Goal: Information Seeking & Learning: Check status

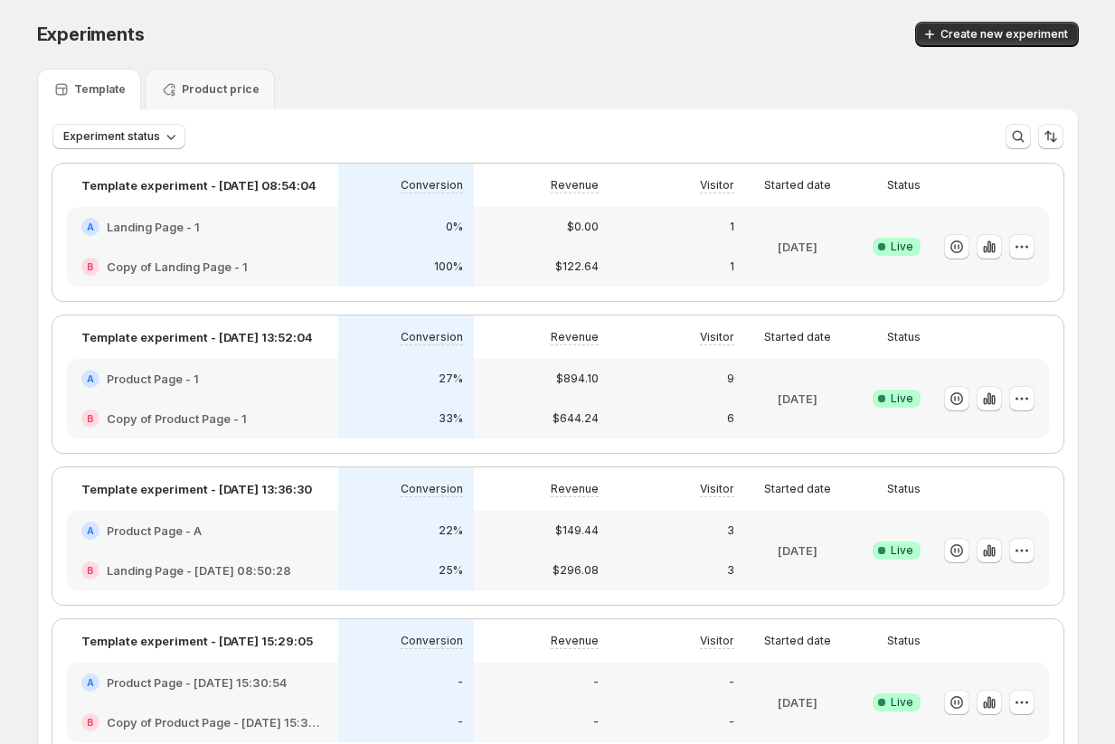
click at [213, 389] on div "A Product Page - 1" at bounding box center [202, 379] width 271 height 40
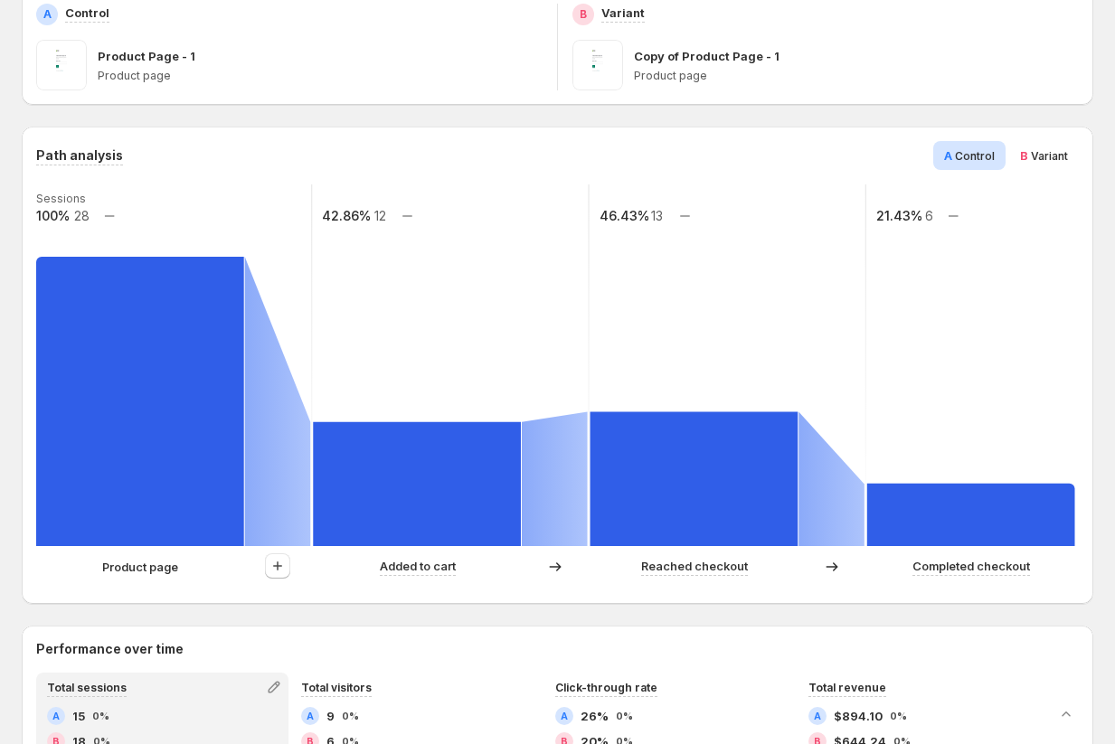
scroll to position [302, 0]
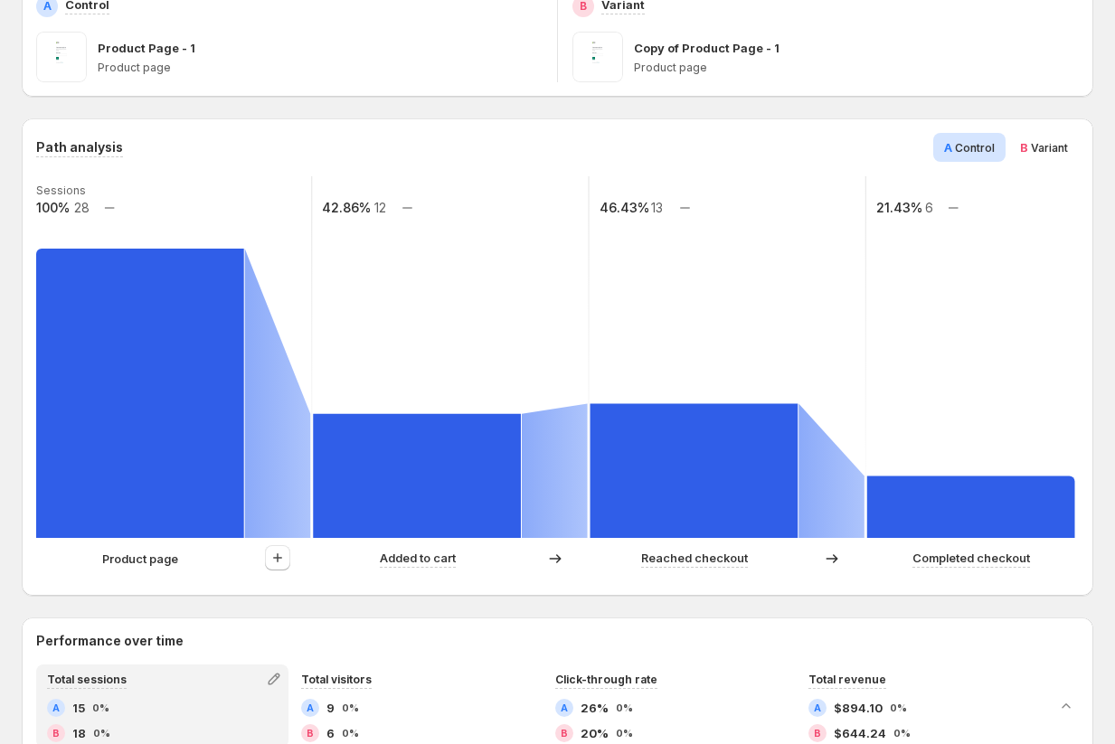
click at [1037, 139] on span "B Variant" at bounding box center [1044, 147] width 48 height 18
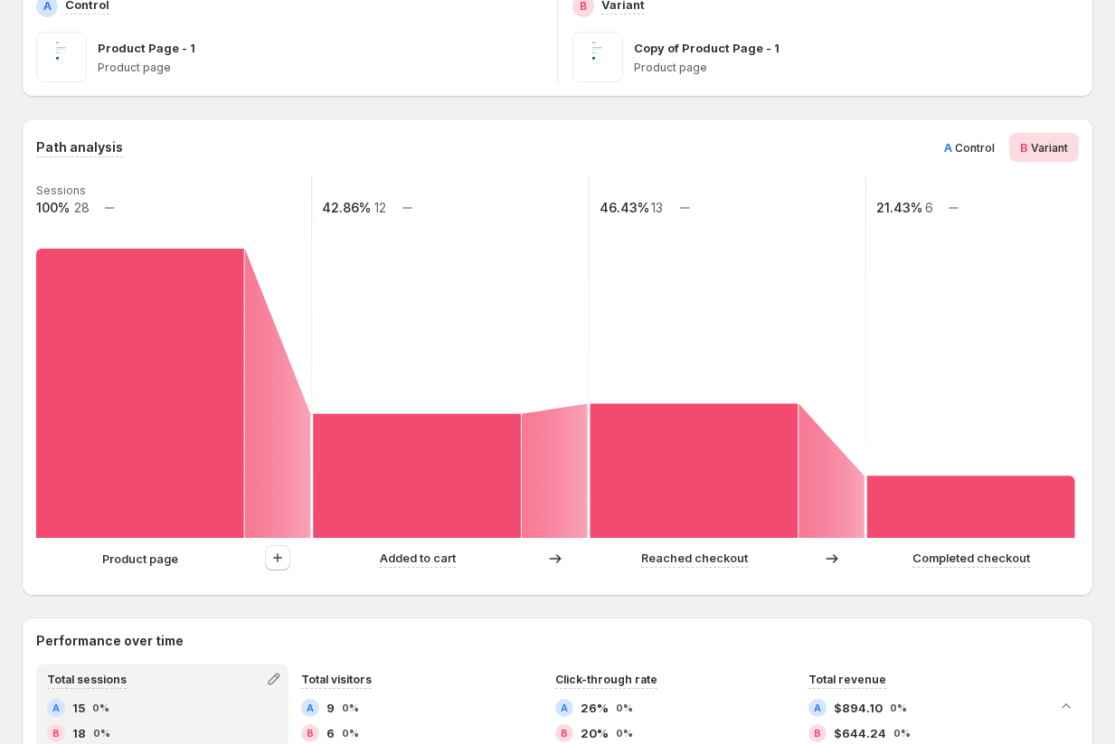
click at [978, 142] on span "Control" at bounding box center [975, 148] width 40 height 14
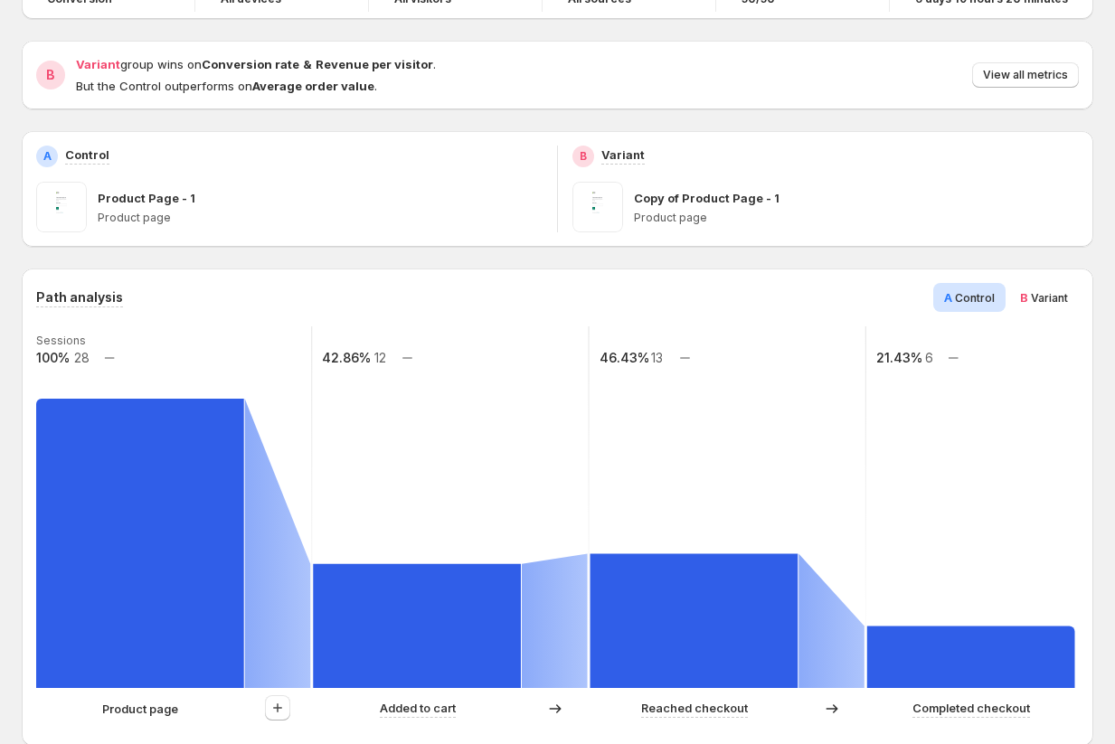
scroll to position [23, 0]
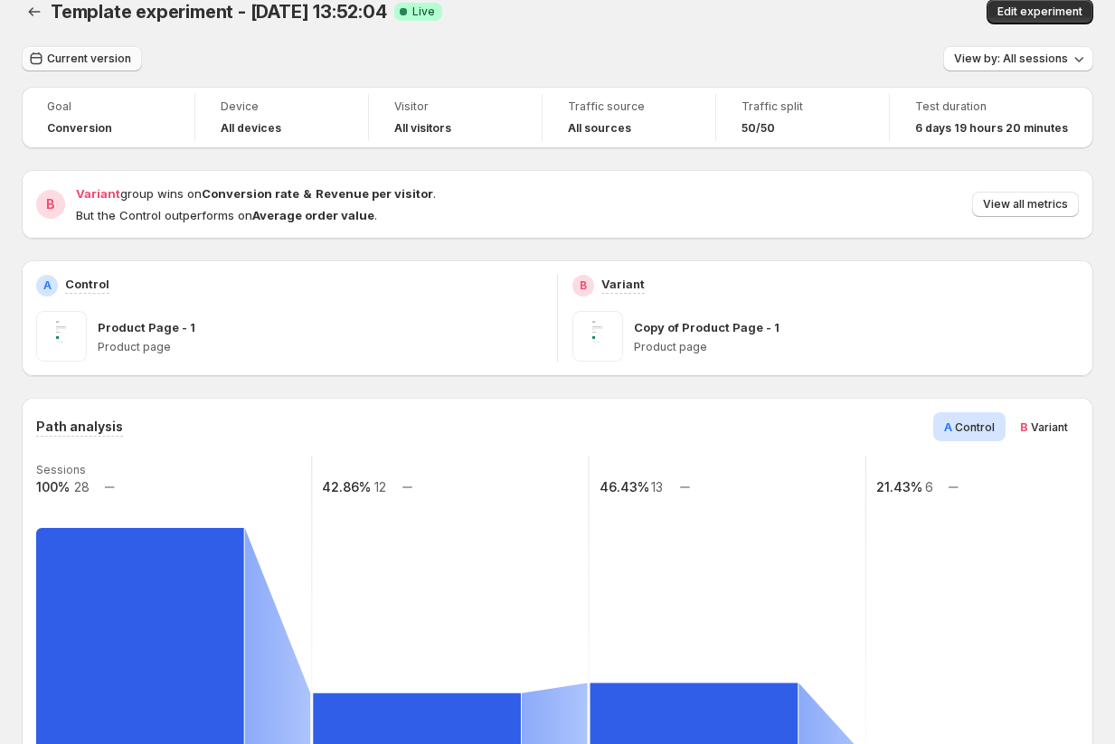
click at [98, 59] on span "Current version" at bounding box center [89, 59] width 84 height 14
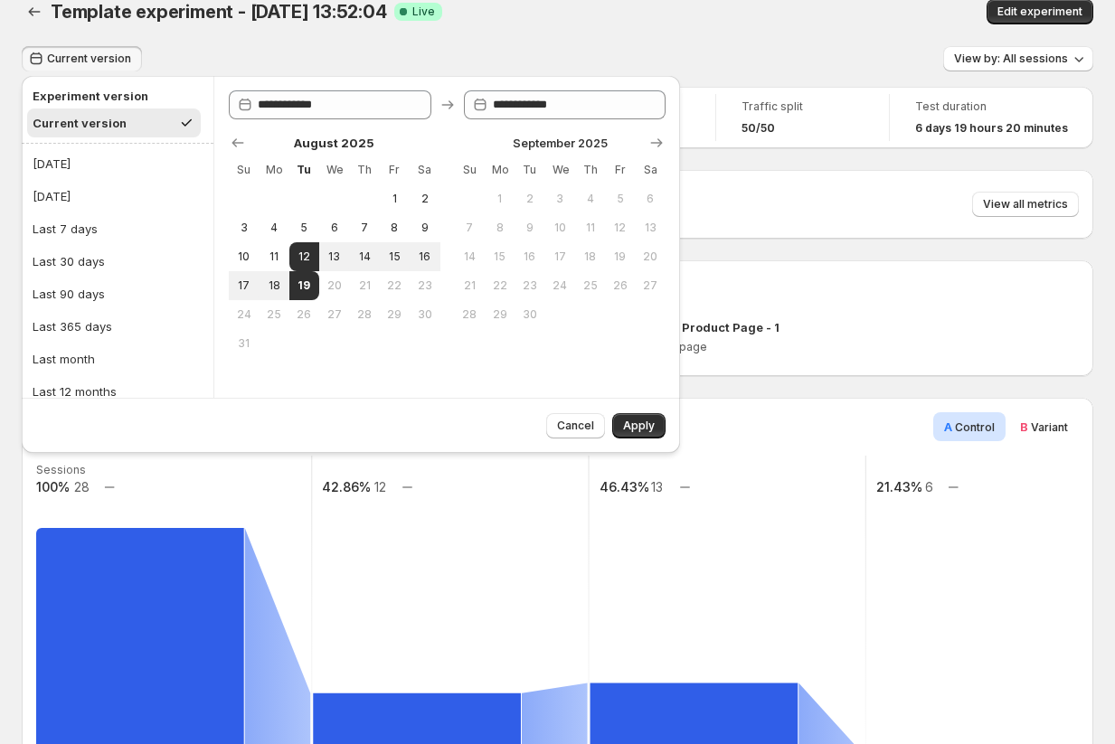
click at [270, 36] on div "Template experiment - Aug 12, 13:52:04. This page is ready Template experiment …" at bounding box center [558, 11] width 1072 height 69
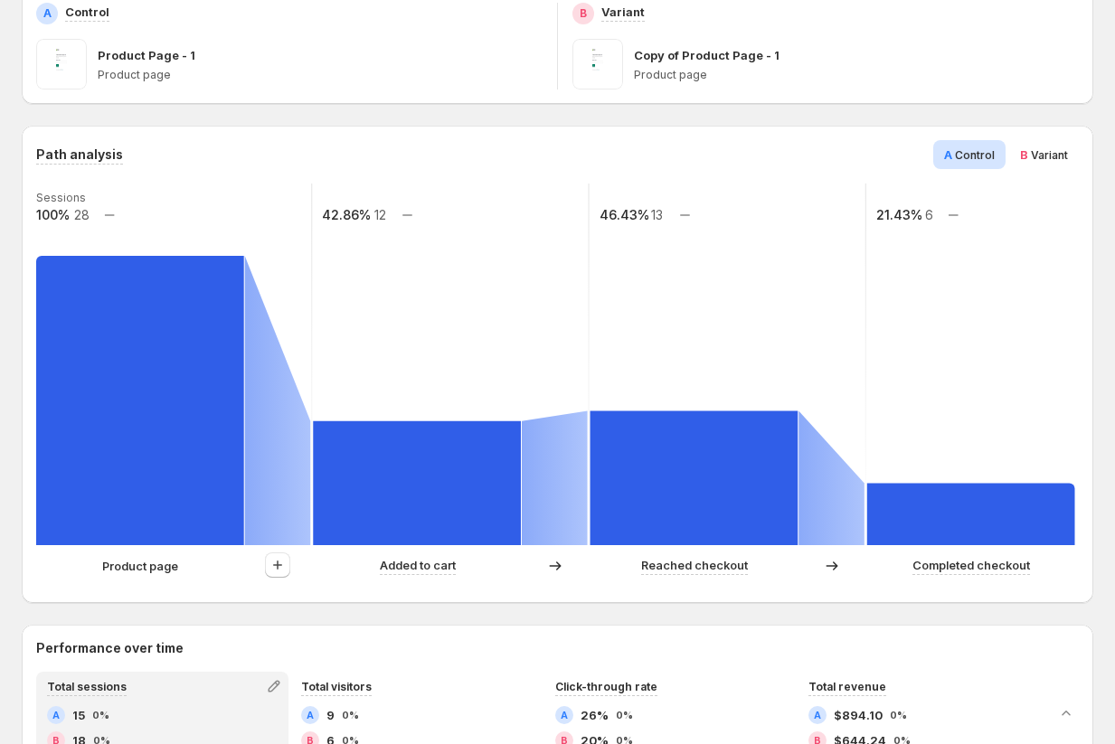
scroll to position [0, 0]
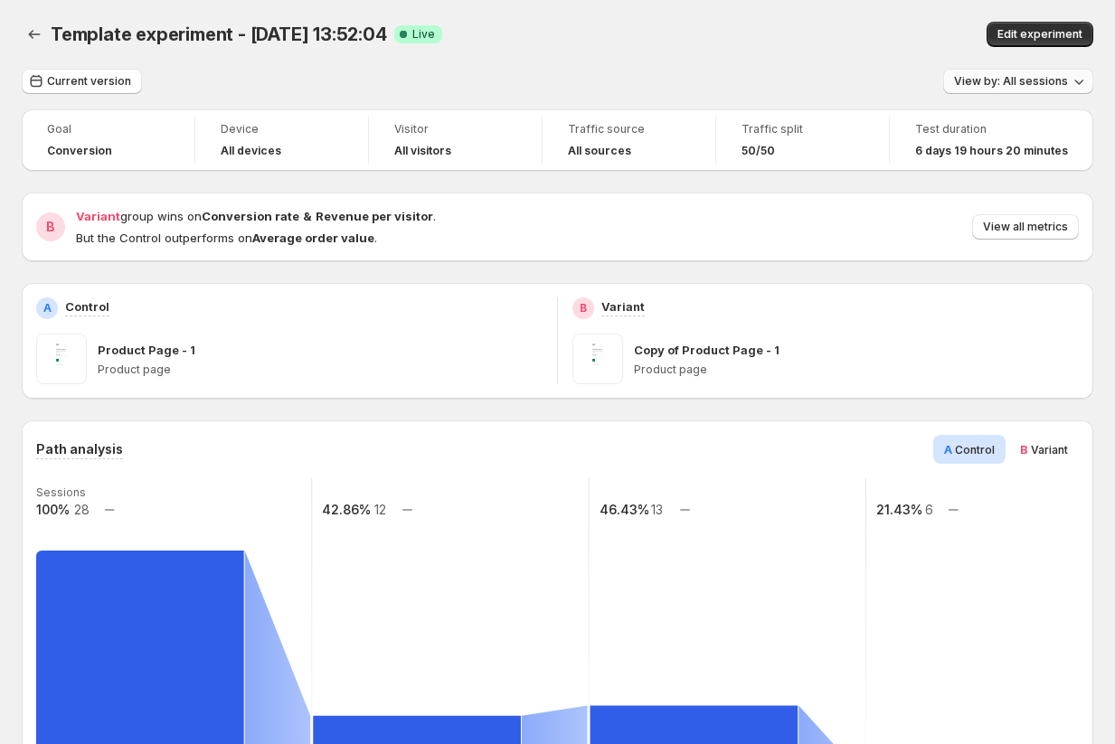
click at [1025, 85] on span "View by: All sessions" at bounding box center [1011, 81] width 114 height 14
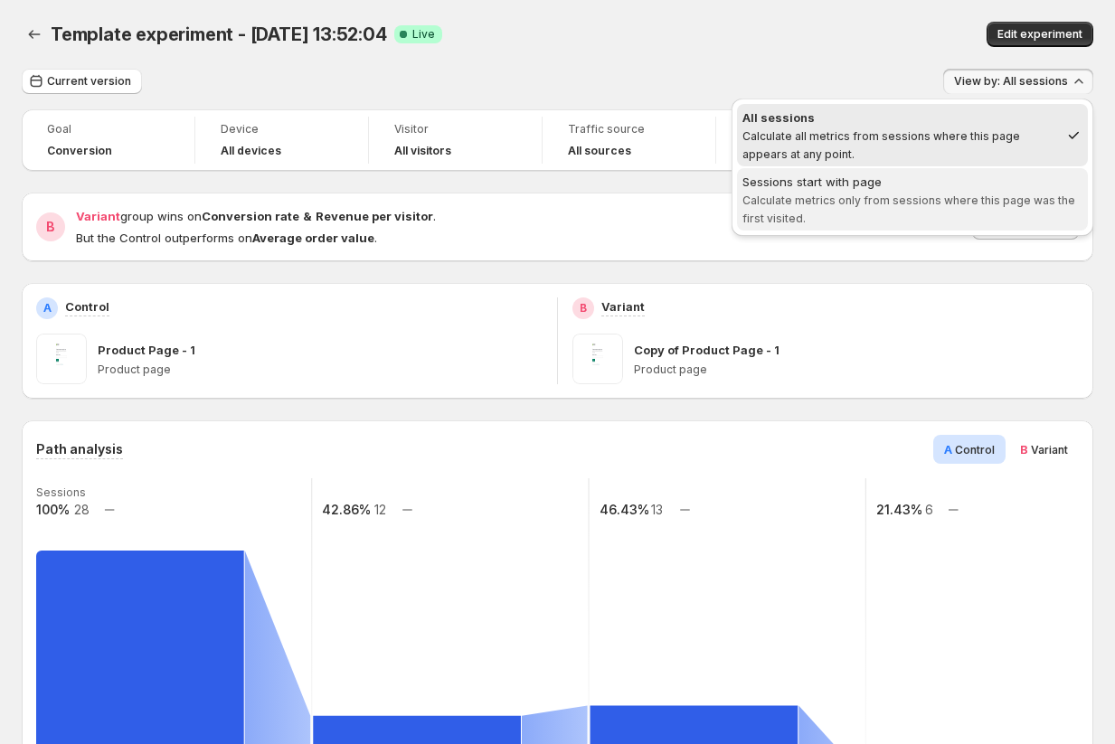
click at [892, 195] on span "Calculate metrics only from sessions where this page was the first visited." at bounding box center [908, 210] width 333 height 32
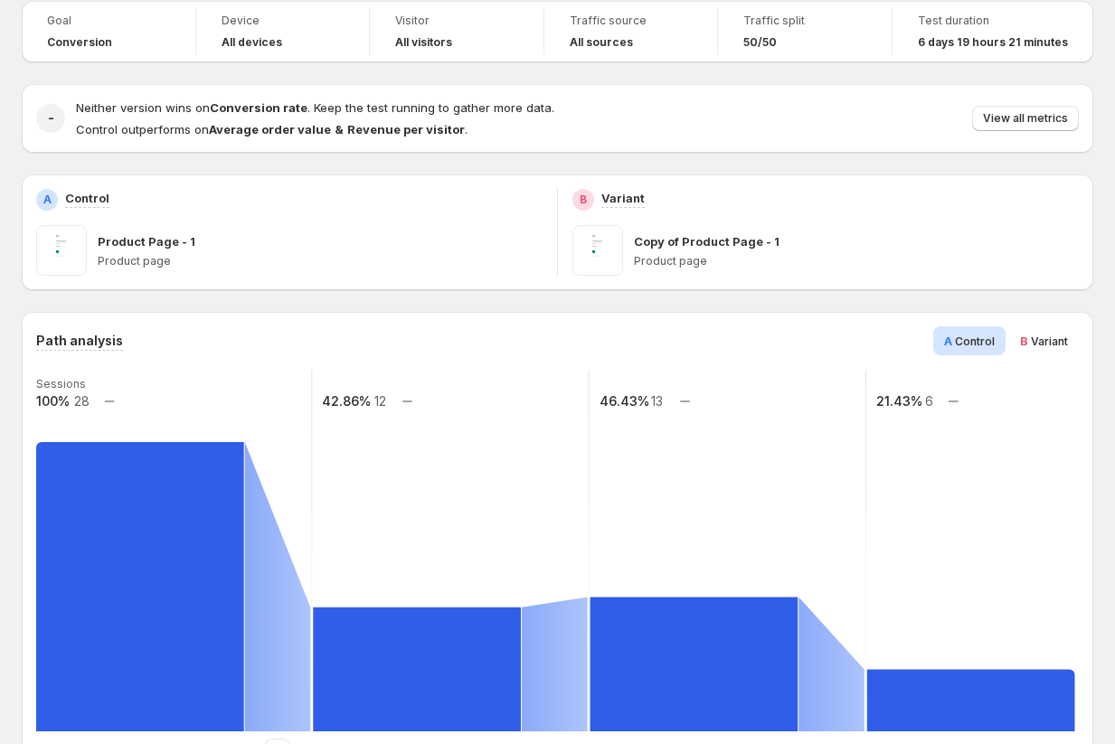
scroll to position [31, 0]
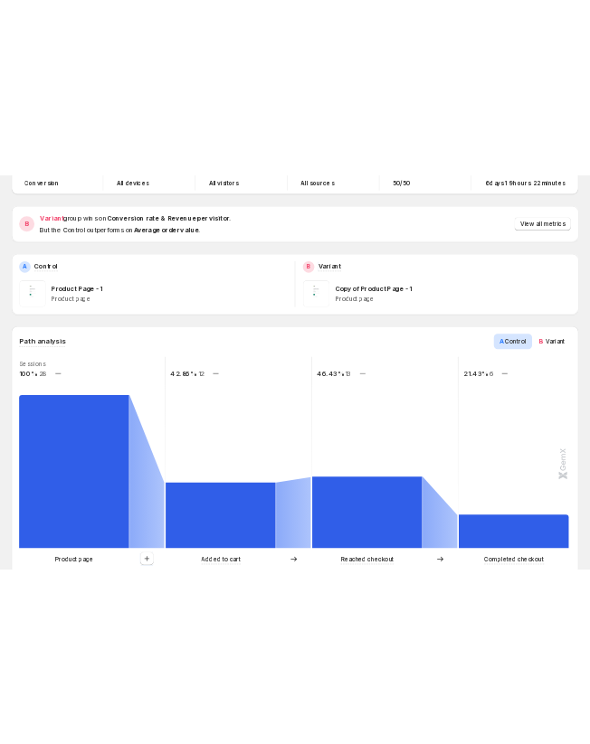
scroll to position [146, 0]
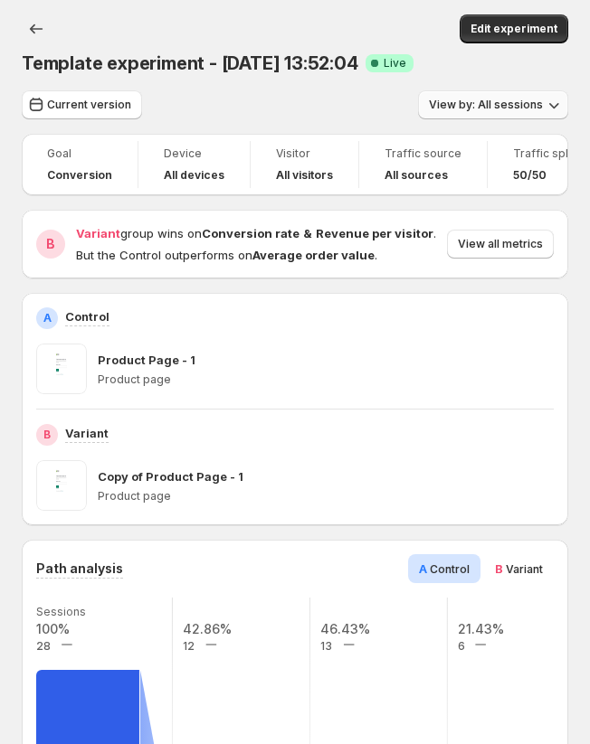
click at [513, 100] on span "View by: All sessions" at bounding box center [486, 105] width 114 height 14
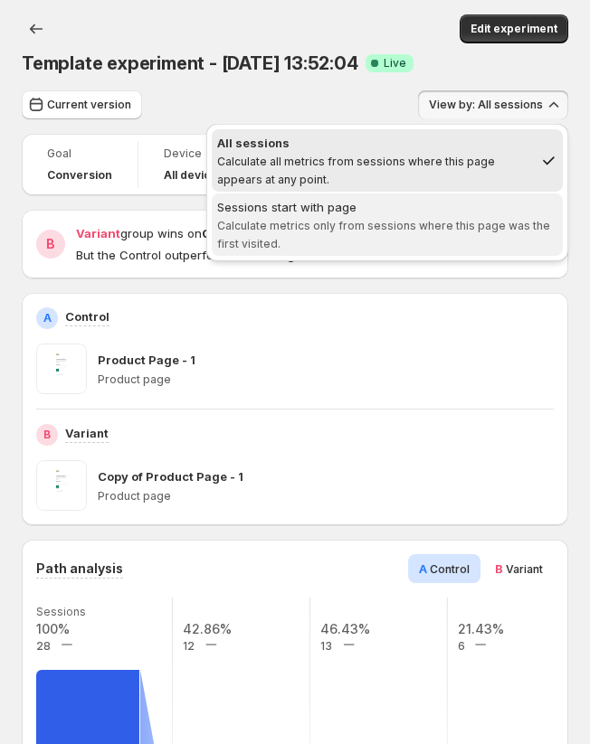
click at [462, 208] on div "Sessions start with page" at bounding box center [387, 207] width 340 height 18
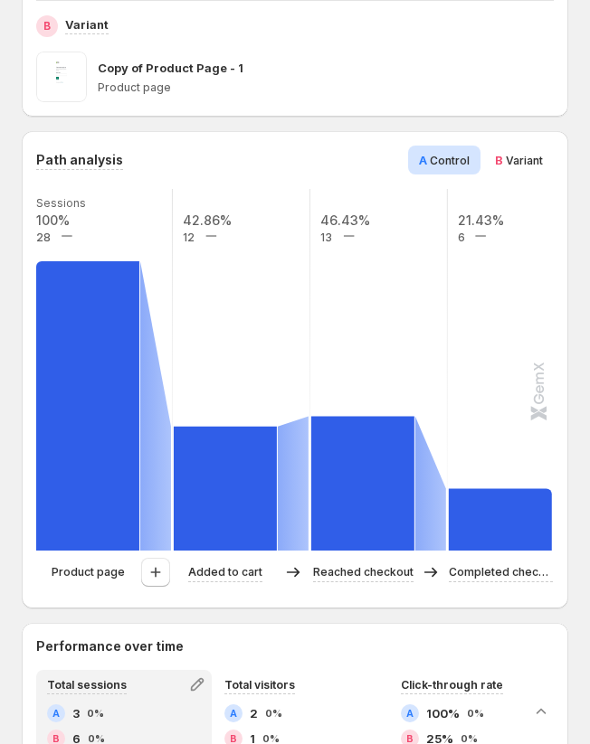
scroll to position [428, 0]
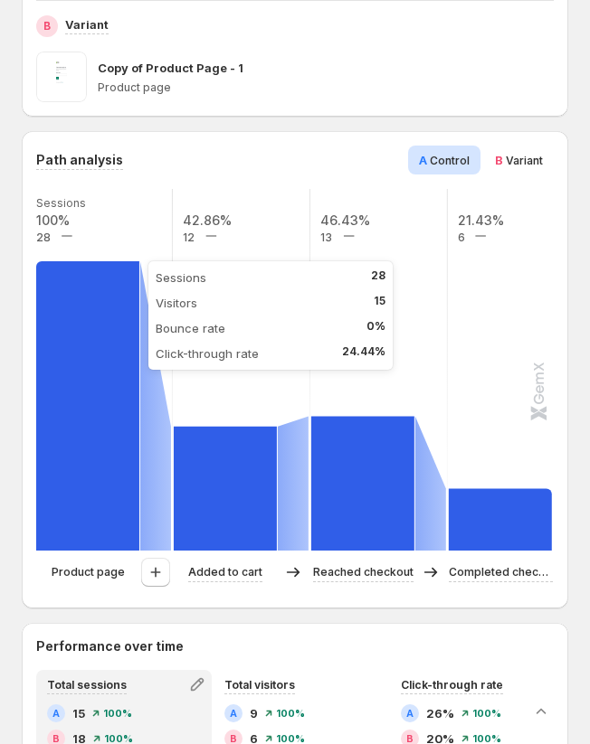
scroll to position [403, 0]
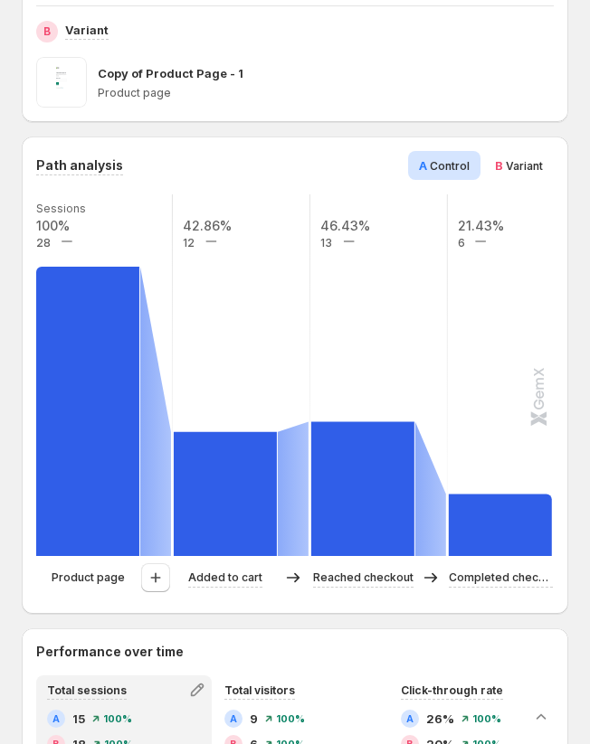
drag, startPoint x: 36, startPoint y: 222, endPoint x: 194, endPoint y: 285, distance: 170.4
click at [191, 282] on g "Sessions 100% 28 42.86% 12 46.43% 13 21.43% 6" at bounding box center [310, 375] width 552 height 362
drag, startPoint x: 33, startPoint y: 212, endPoint x: 115, endPoint y: 237, distance: 85.2
click at [115, 237] on rect at bounding box center [103, 375] width 139 height 362
drag, startPoint x: 33, startPoint y: 226, endPoint x: 92, endPoint y: 236, distance: 60.5
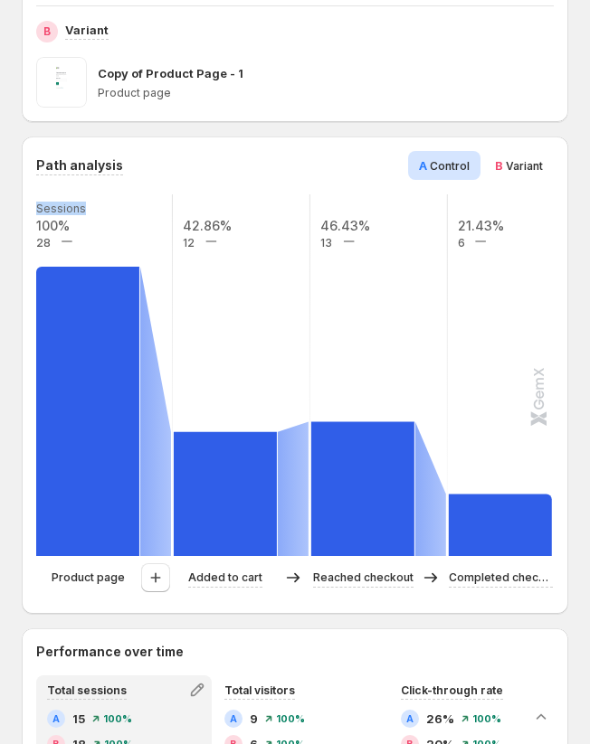
click at [92, 236] on div "Path analysis A Control B Variant Sessions 100% 28 42.86% 12 46.43% 13 21.43% 6…" at bounding box center [295, 375] width 546 height 477
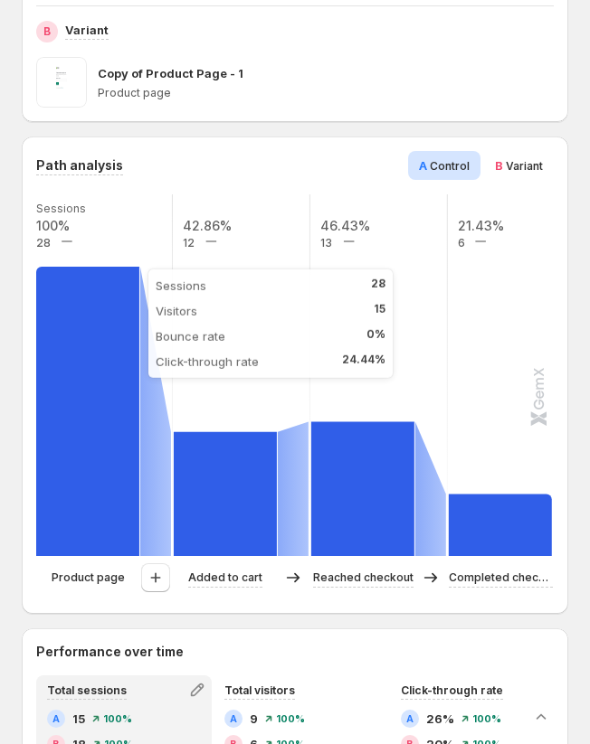
click at [71, 280] on rect at bounding box center [87, 411] width 103 height 289
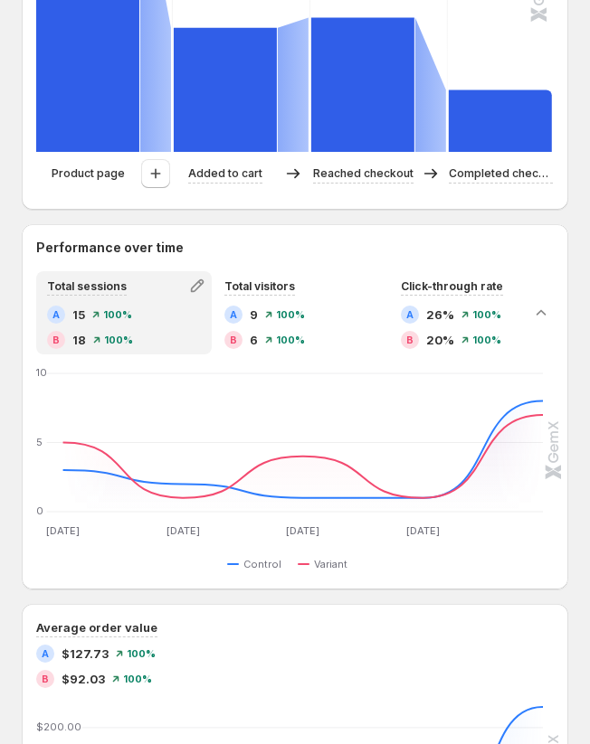
scroll to position [794, 0]
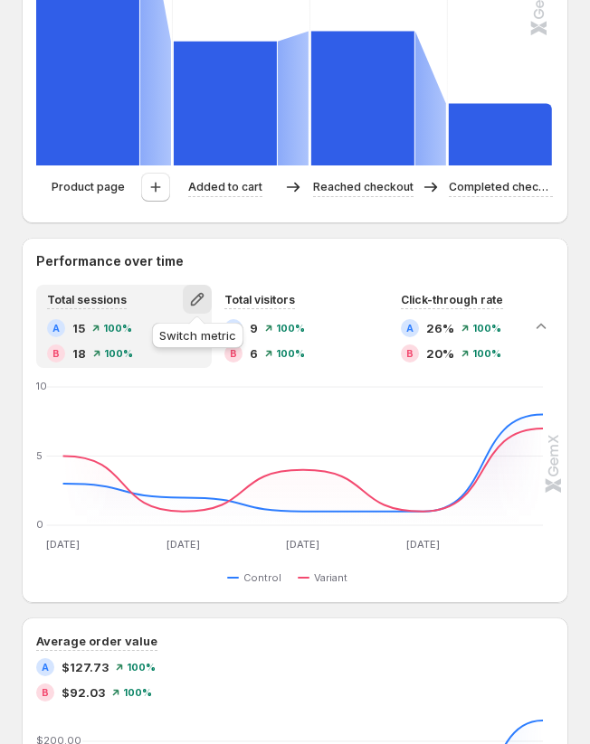
click at [194, 298] on icon "button" at bounding box center [197, 299] width 13 height 13
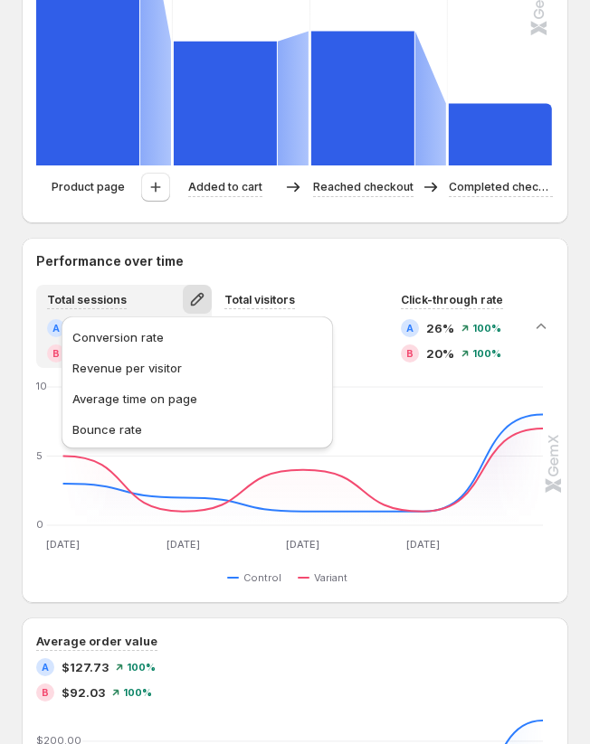
click at [250, 252] on h2 "Performance over time" at bounding box center [294, 261] width 517 height 18
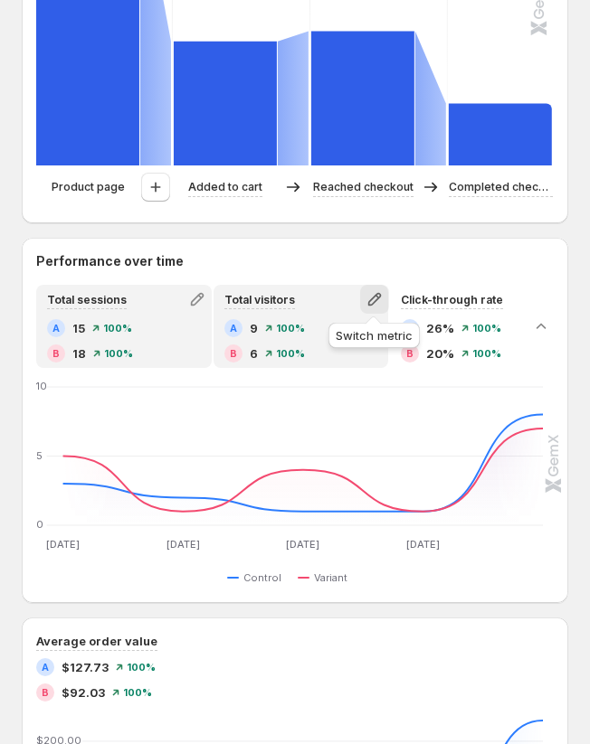
click at [374, 298] on icon "button" at bounding box center [374, 299] width 18 height 18
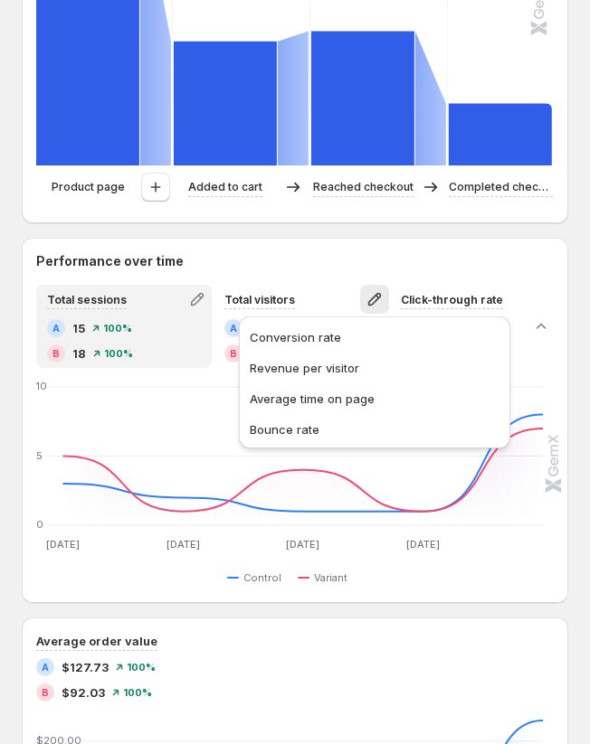
click at [308, 256] on h2 "Performance over time" at bounding box center [294, 261] width 517 height 18
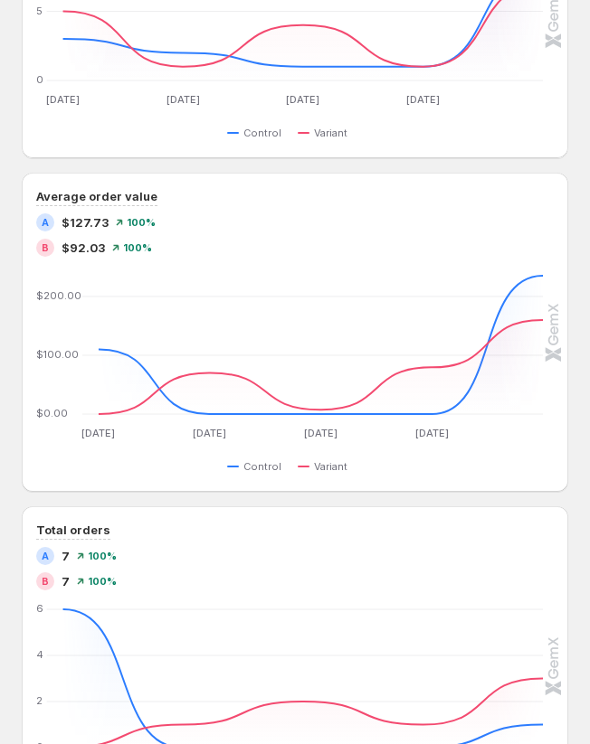
scroll to position [1231, 0]
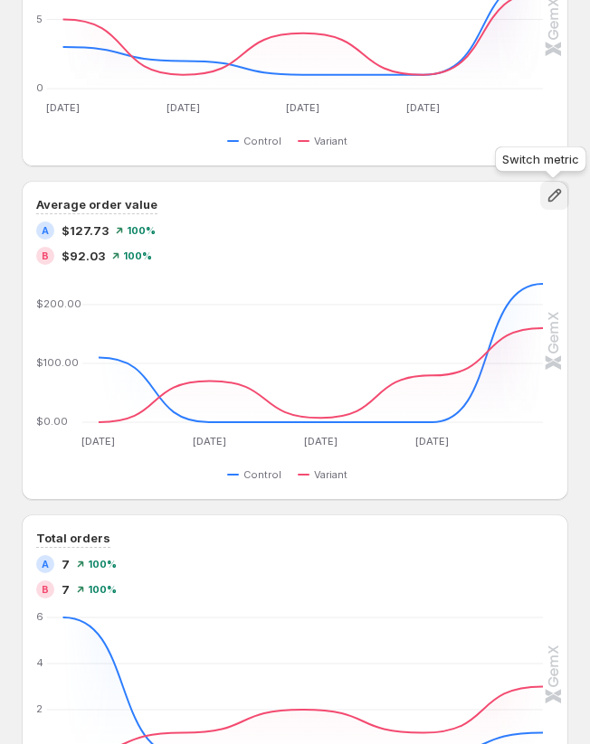
click at [562, 191] on button "button" at bounding box center [554, 195] width 29 height 29
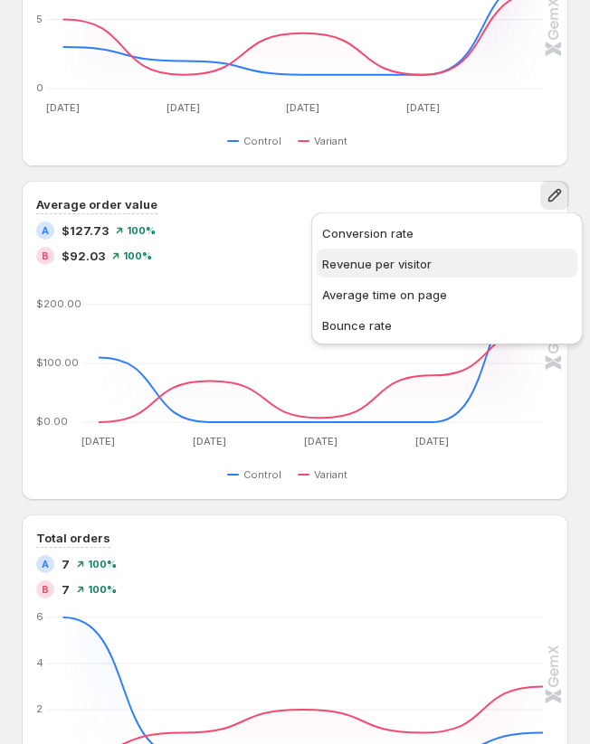
click at [424, 274] on button "Revenue per visitor" at bounding box center [446, 263] width 260 height 29
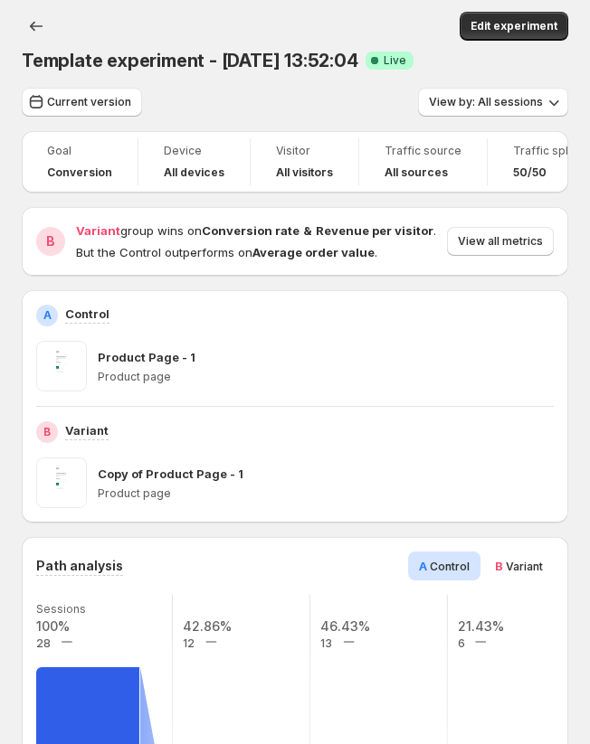
scroll to position [0, 0]
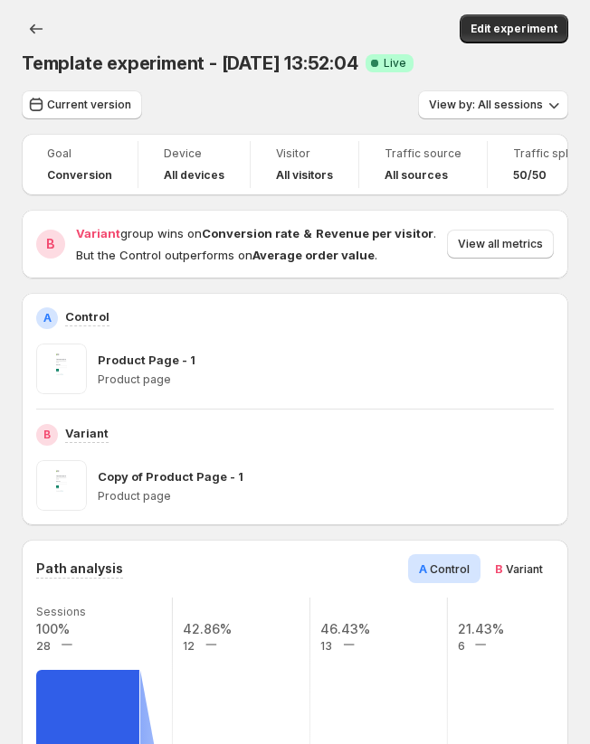
click at [189, 176] on h4 "All devices" at bounding box center [194, 175] width 61 height 14
click at [287, 154] on span "Visitor" at bounding box center [304, 153] width 57 height 14
click at [386, 151] on span "Traffic source" at bounding box center [422, 153] width 77 height 14
click at [386, 170] on h4 "All sources" at bounding box center [415, 175] width 63 height 14
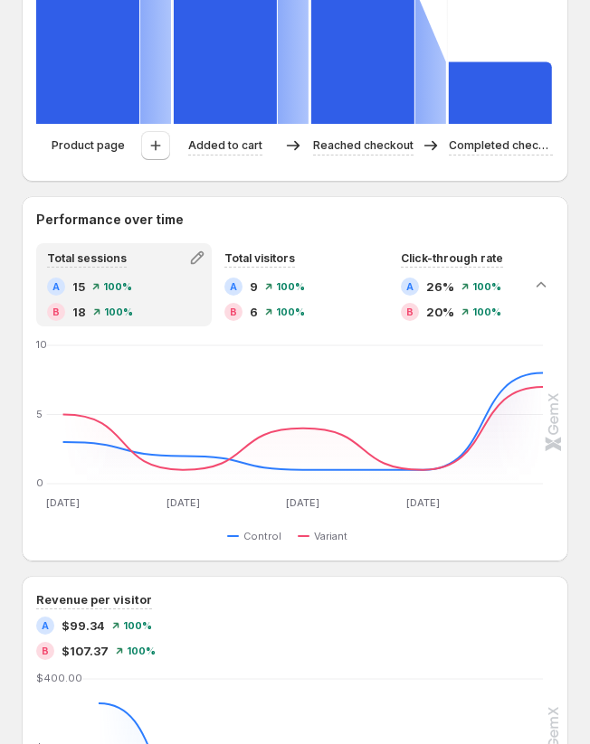
scroll to position [816, 0]
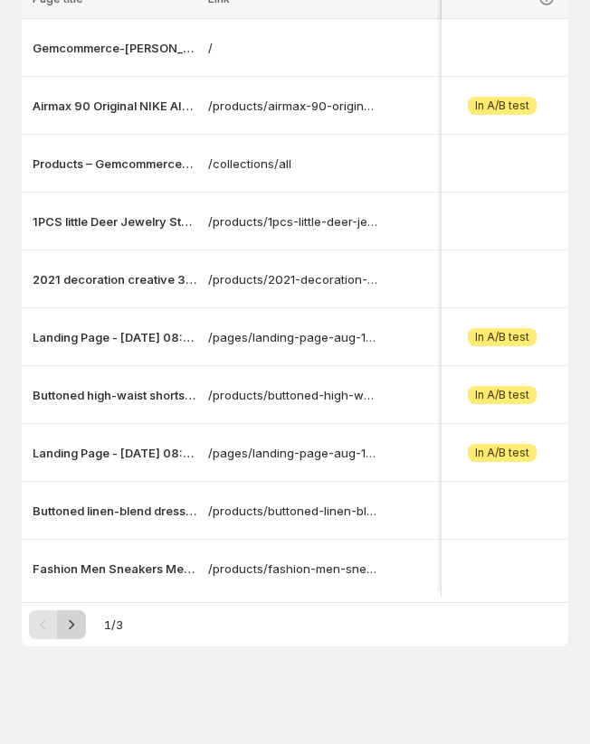
click at [78, 622] on icon "Next" at bounding box center [71, 625] width 18 height 18
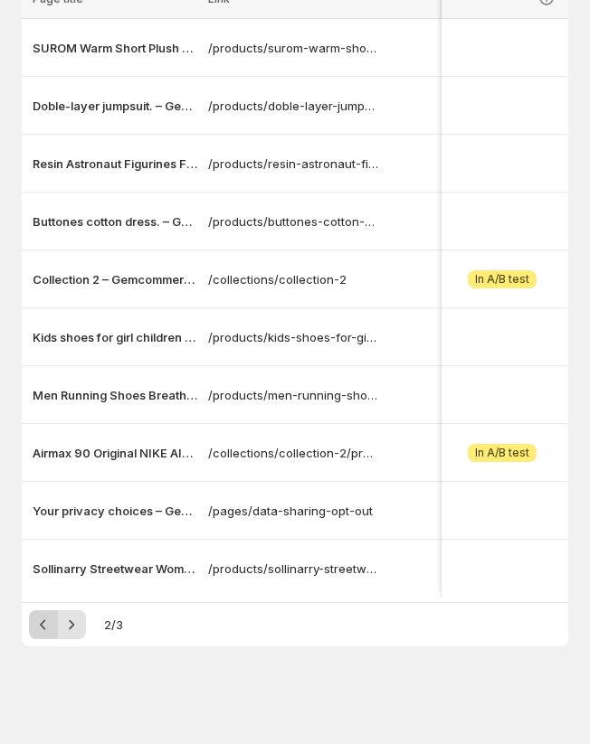
click at [49, 628] on icon "Previous" at bounding box center [43, 625] width 18 height 18
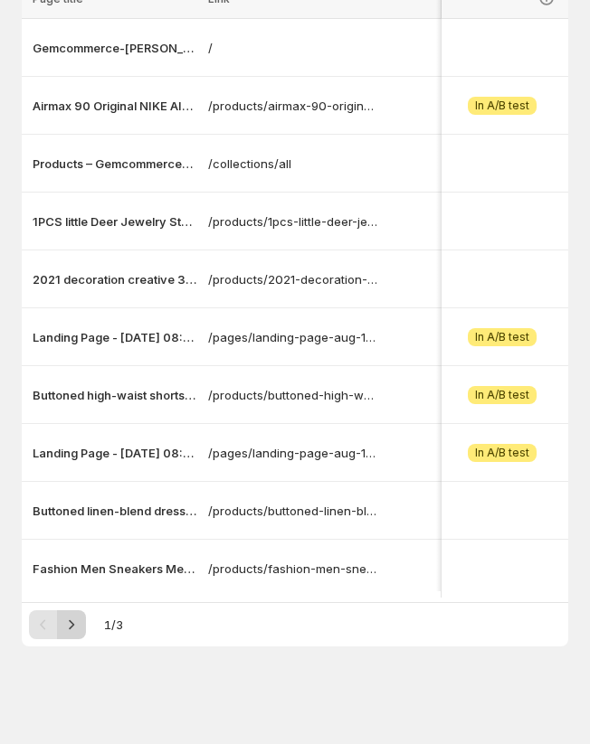
click at [69, 628] on icon "Next" at bounding box center [71, 625] width 18 height 18
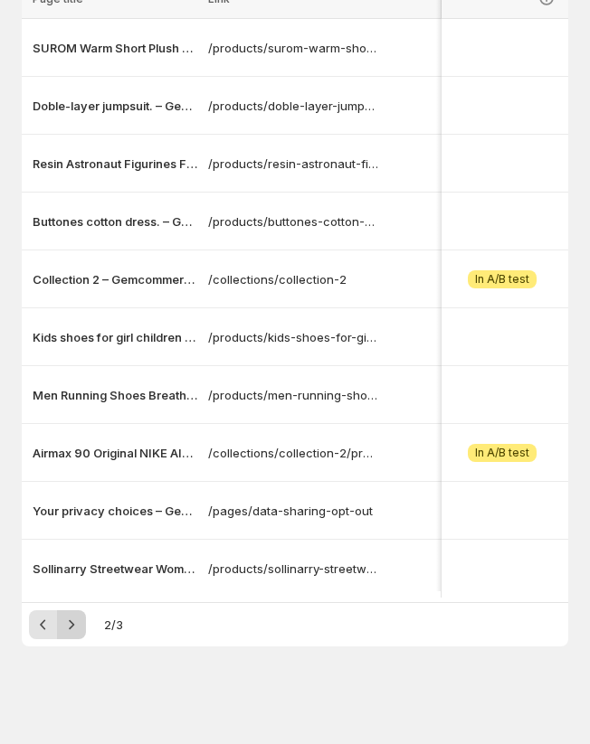
click at [69, 628] on icon "Next" at bounding box center [71, 625] width 18 height 18
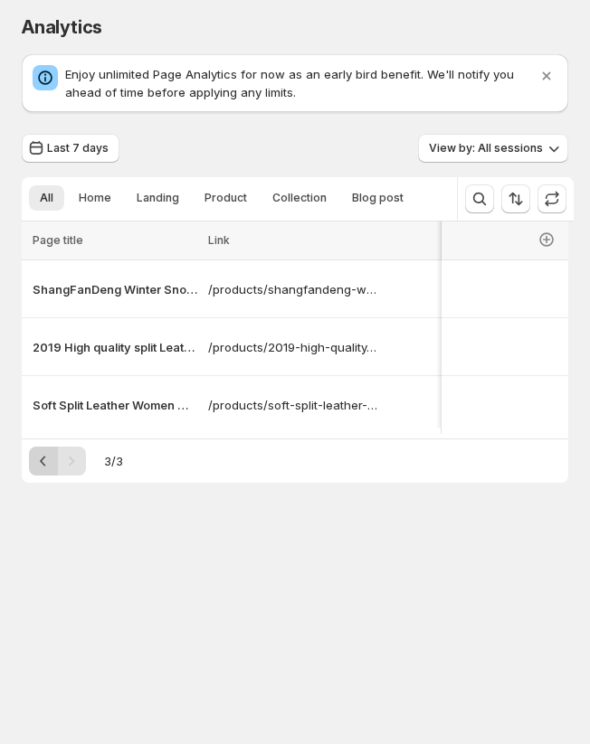
click at [35, 470] on icon "Previous" at bounding box center [43, 461] width 18 height 18
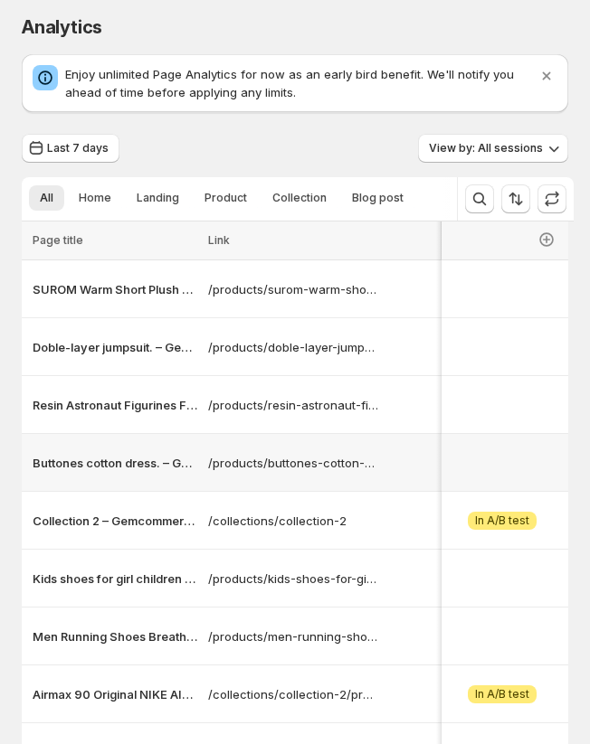
click at [35, 474] on div "Buttones cotton dress. – Gemcommerce-sandy-dev" at bounding box center [112, 463] width 181 height 29
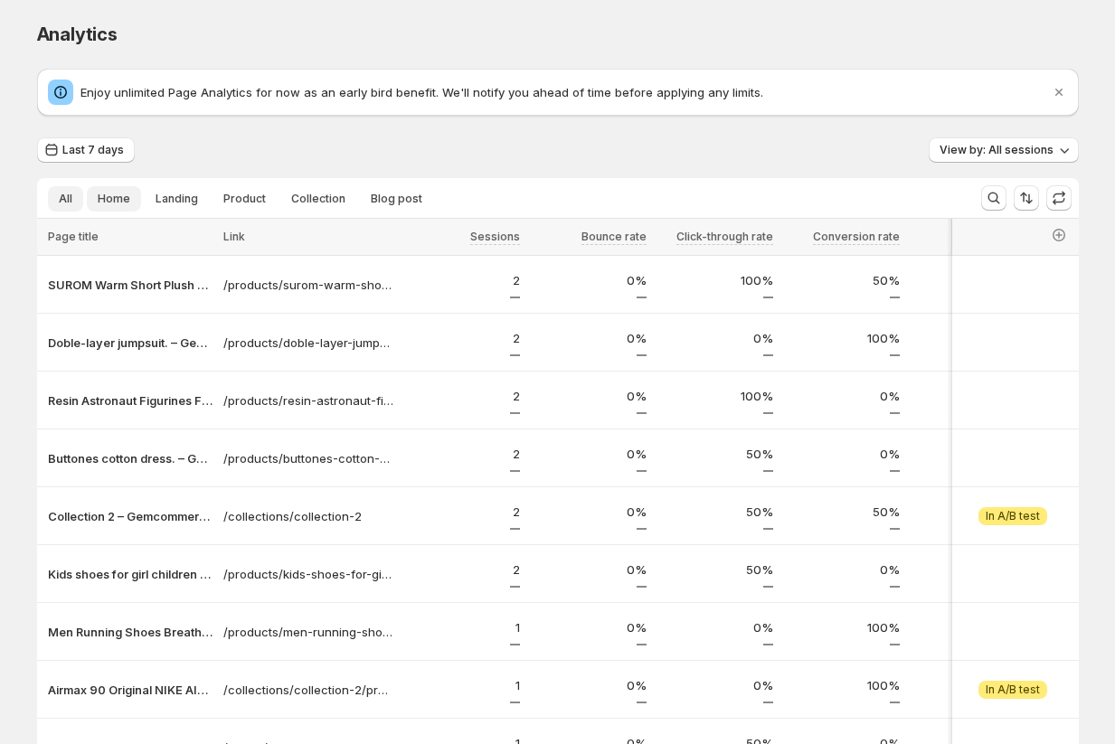
click at [111, 198] on span "Home" at bounding box center [114, 199] width 33 height 14
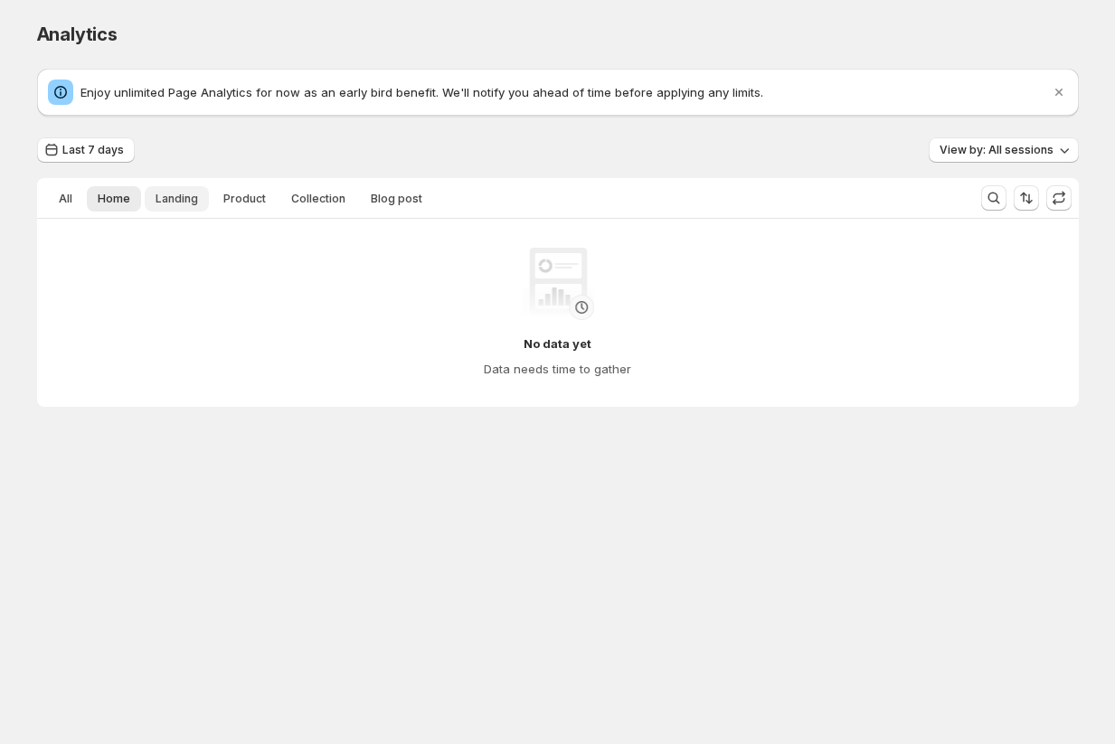
click at [180, 196] on span "Landing" at bounding box center [177, 199] width 43 height 14
click at [260, 197] on span "Product" at bounding box center [244, 199] width 43 height 14
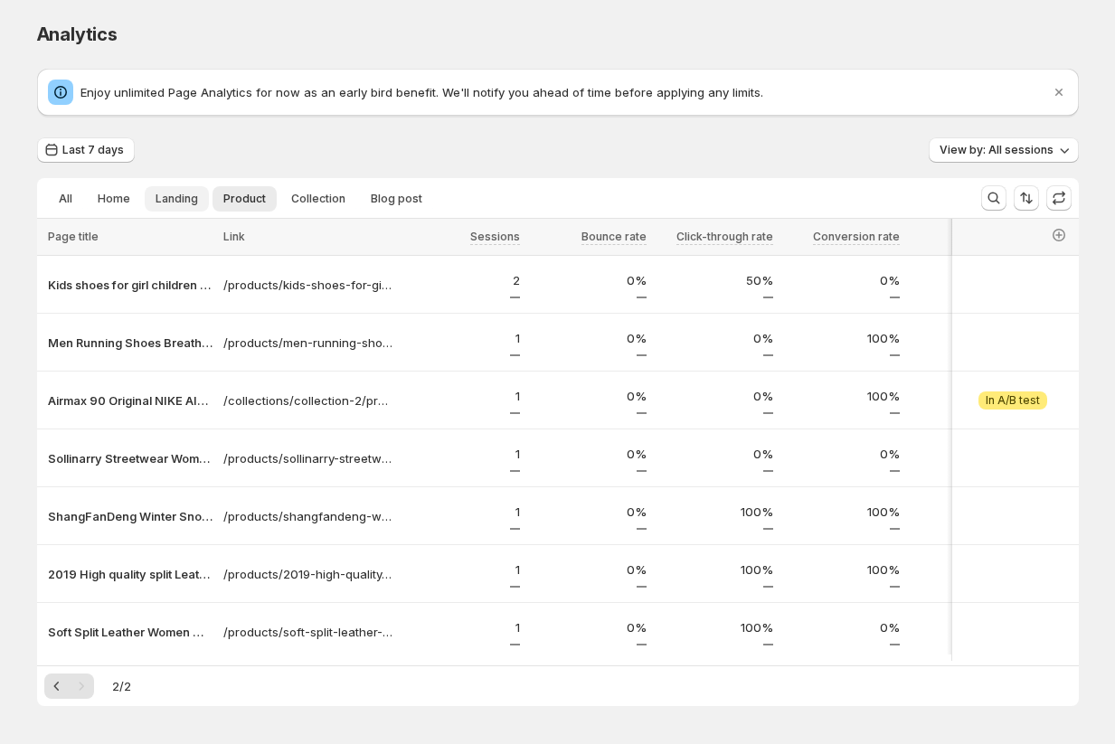
click at [167, 187] on button "Landing" at bounding box center [177, 198] width 64 height 25
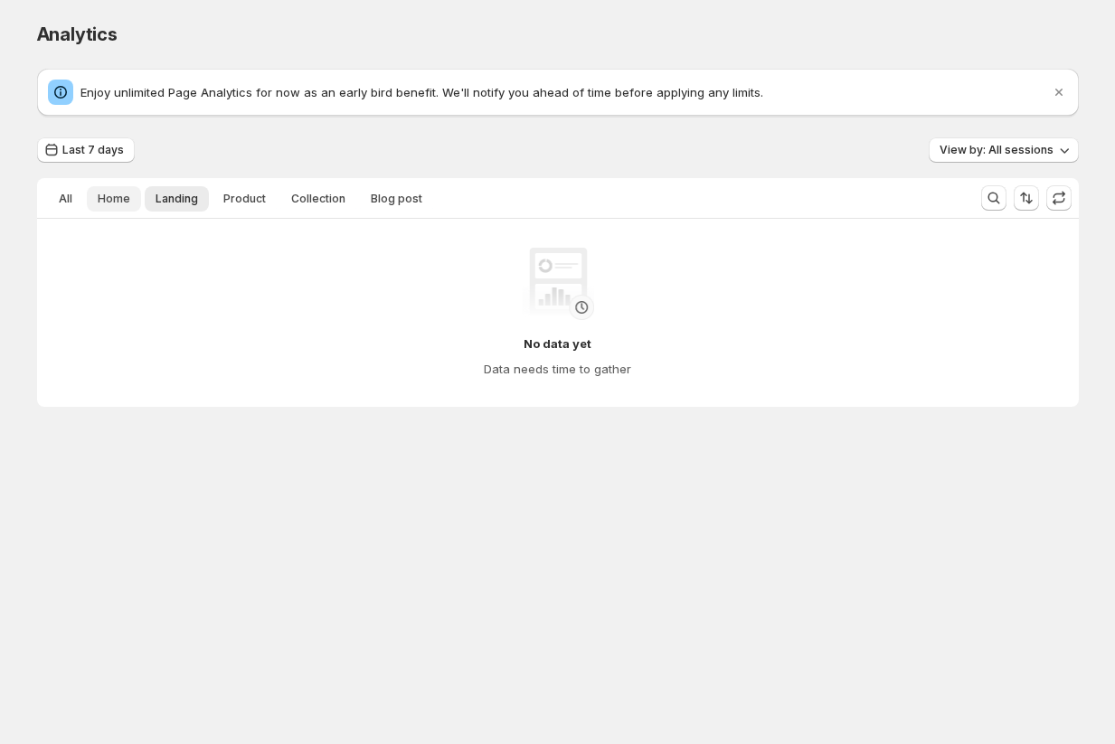
click at [108, 193] on span "Home" at bounding box center [114, 199] width 33 height 14
click at [62, 196] on span "All" at bounding box center [66, 199] width 14 height 14
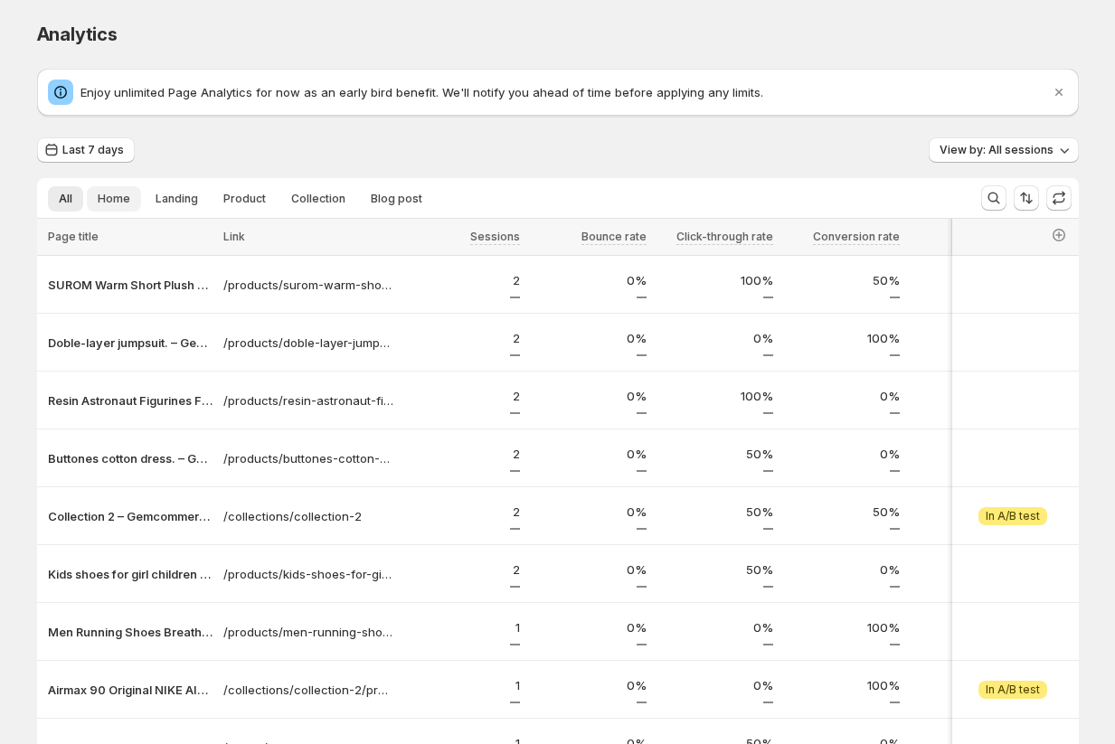
click at [112, 199] on span "Home" at bounding box center [114, 199] width 33 height 14
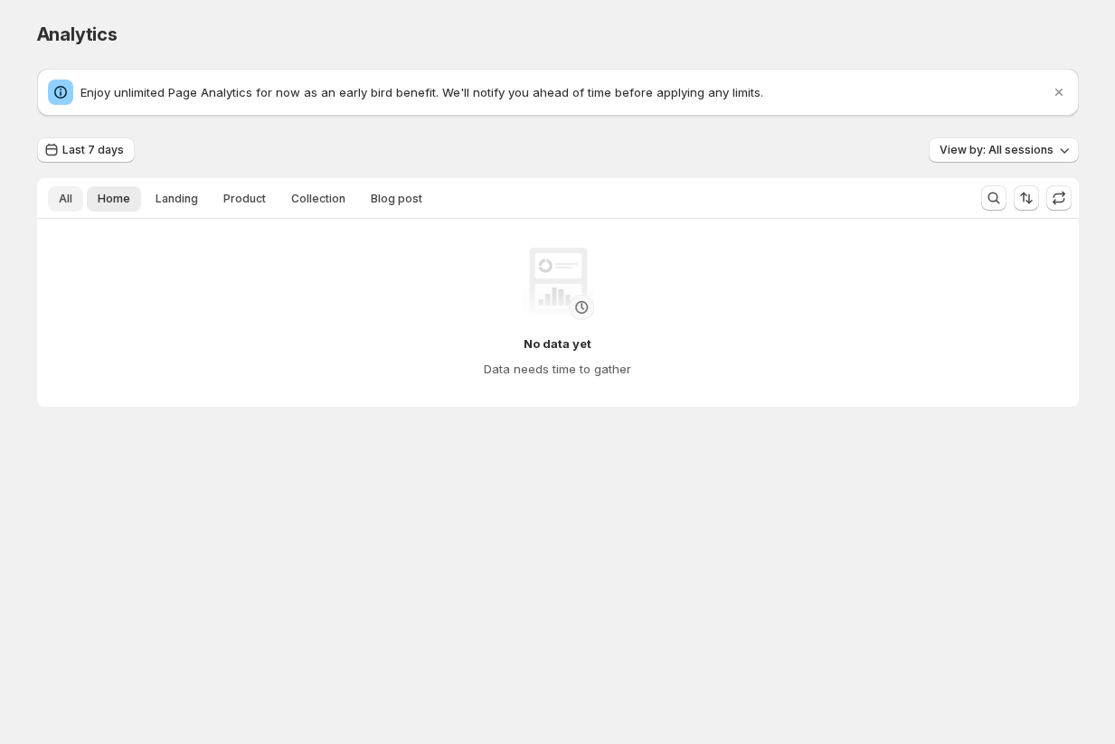
click at [69, 199] on span "All" at bounding box center [66, 199] width 14 height 14
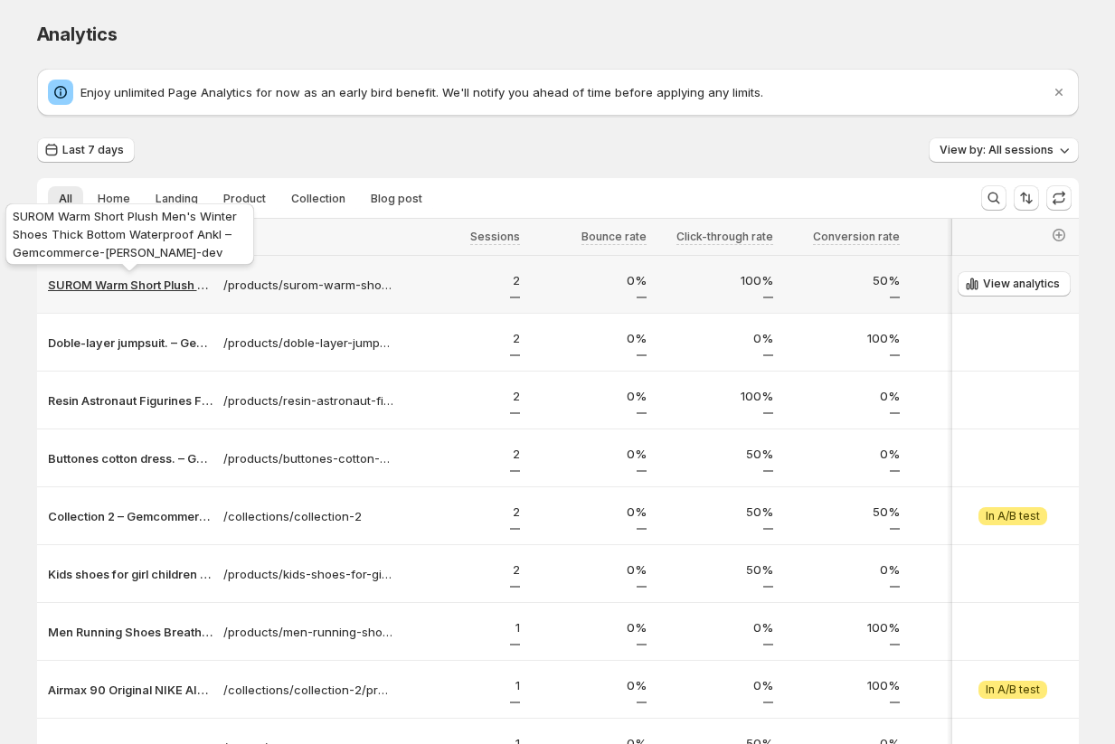
click at [116, 281] on p "SUROM Warm Short Plush Men's Winter Shoes Thick Bottom Waterproof Ankl – Gemcom…" at bounding box center [130, 285] width 165 height 18
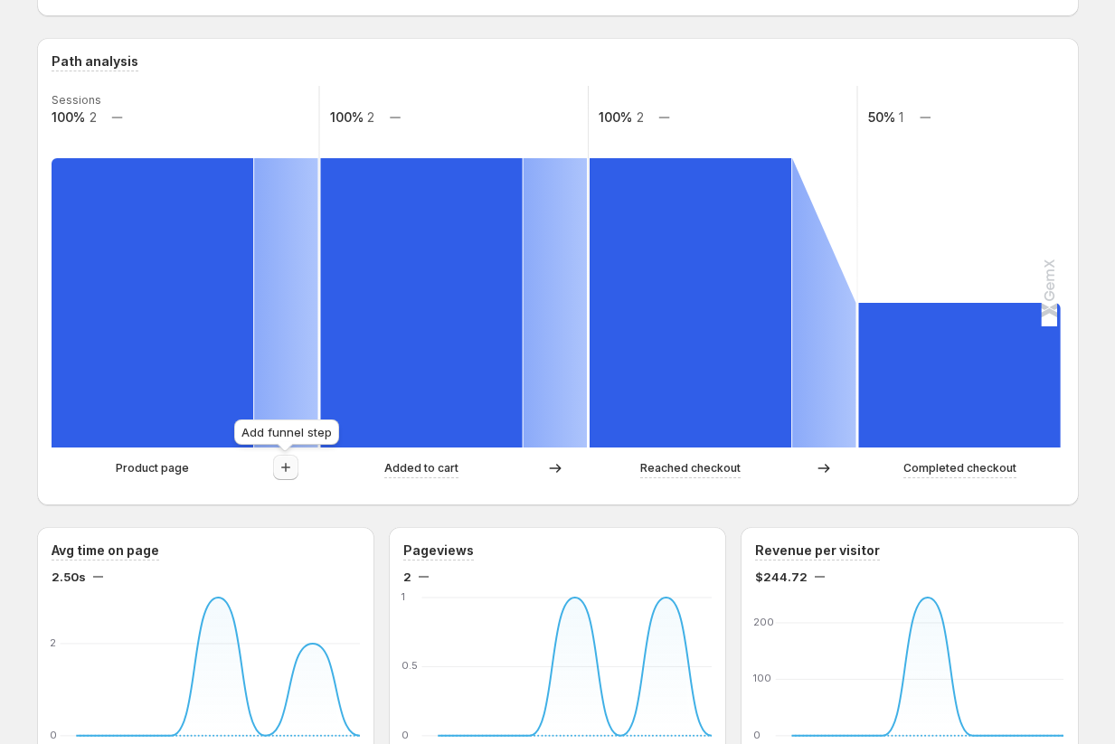
click at [277, 467] on icon "button" at bounding box center [286, 467] width 18 height 18
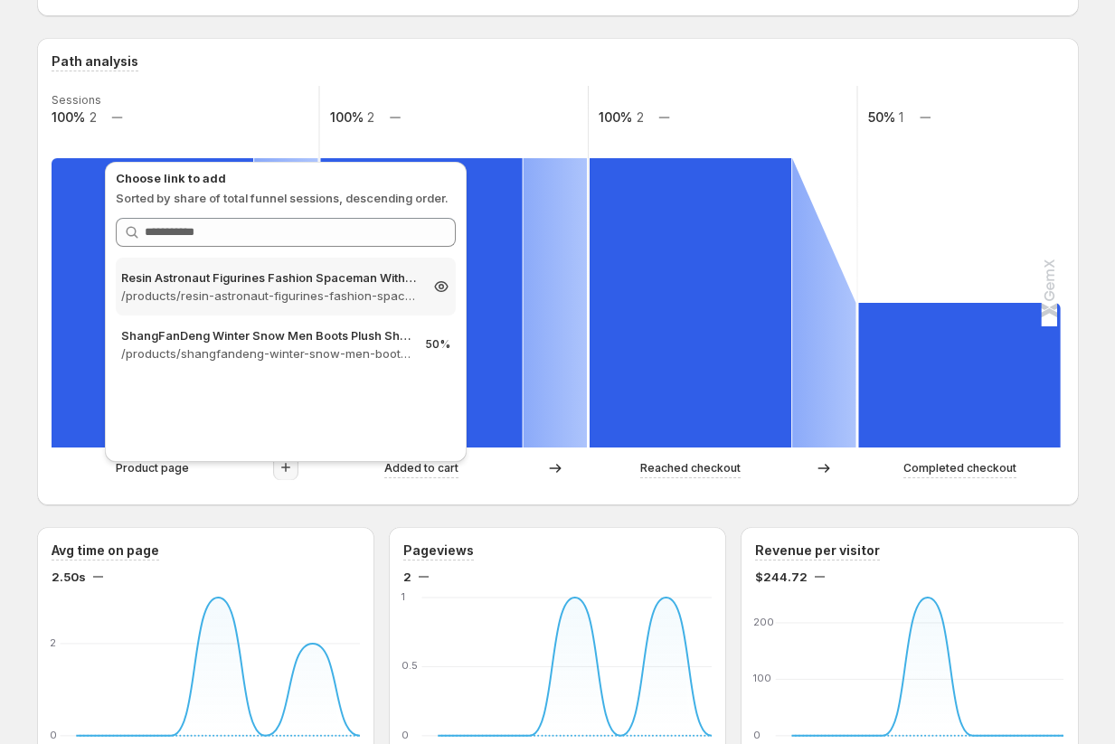
click at [279, 288] on p "/products/resin-astronaut-figurines-fashion-spaceman-with-moon-sculpture-decora…" at bounding box center [269, 296] width 297 height 18
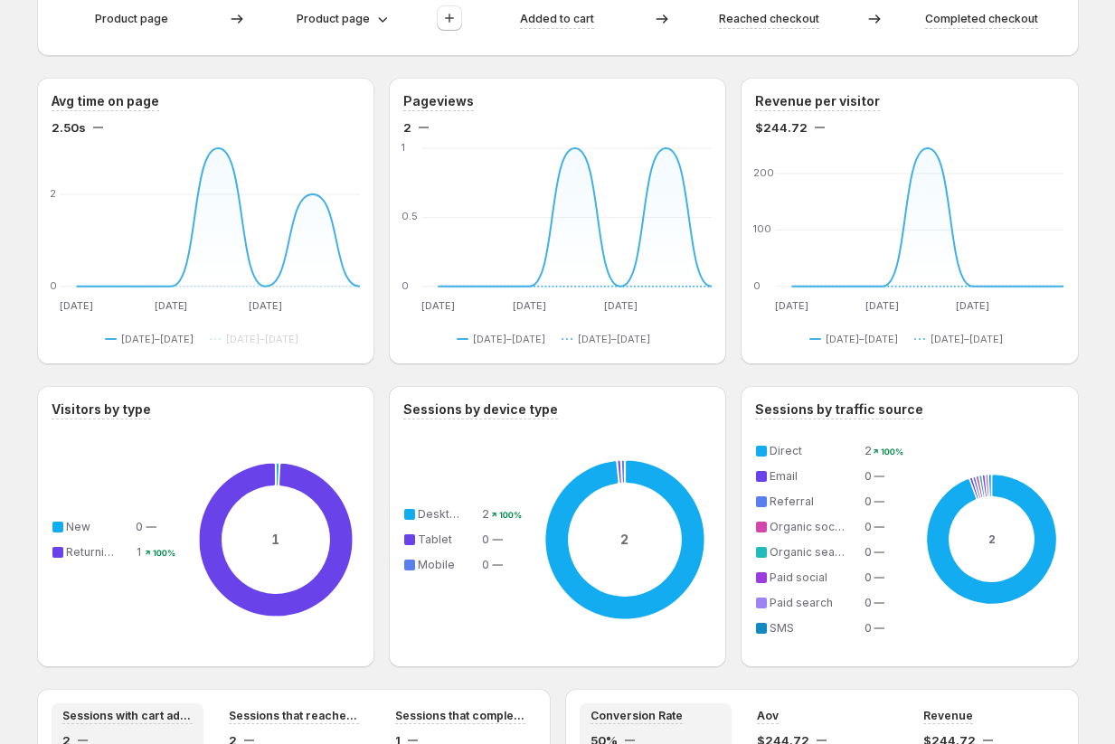
scroll to position [1008, 0]
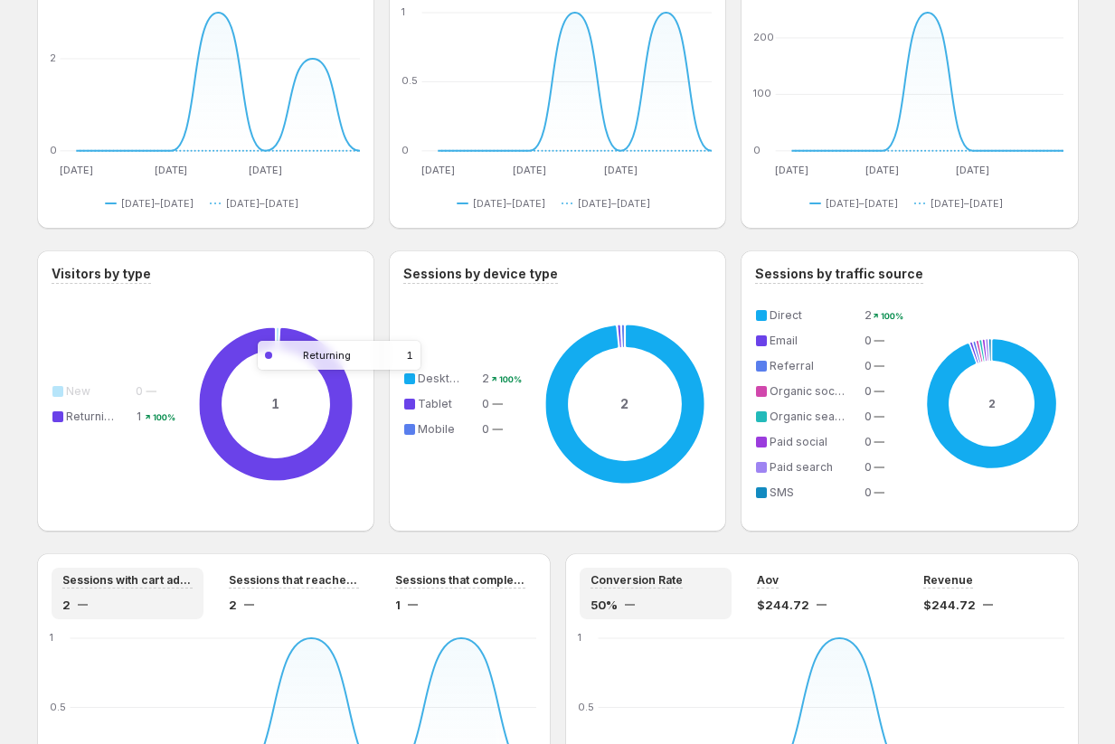
drag, startPoint x: 278, startPoint y: 340, endPoint x: 229, endPoint y: 349, distance: 49.7
click at [230, 349] on icon at bounding box center [276, 404] width 168 height 183
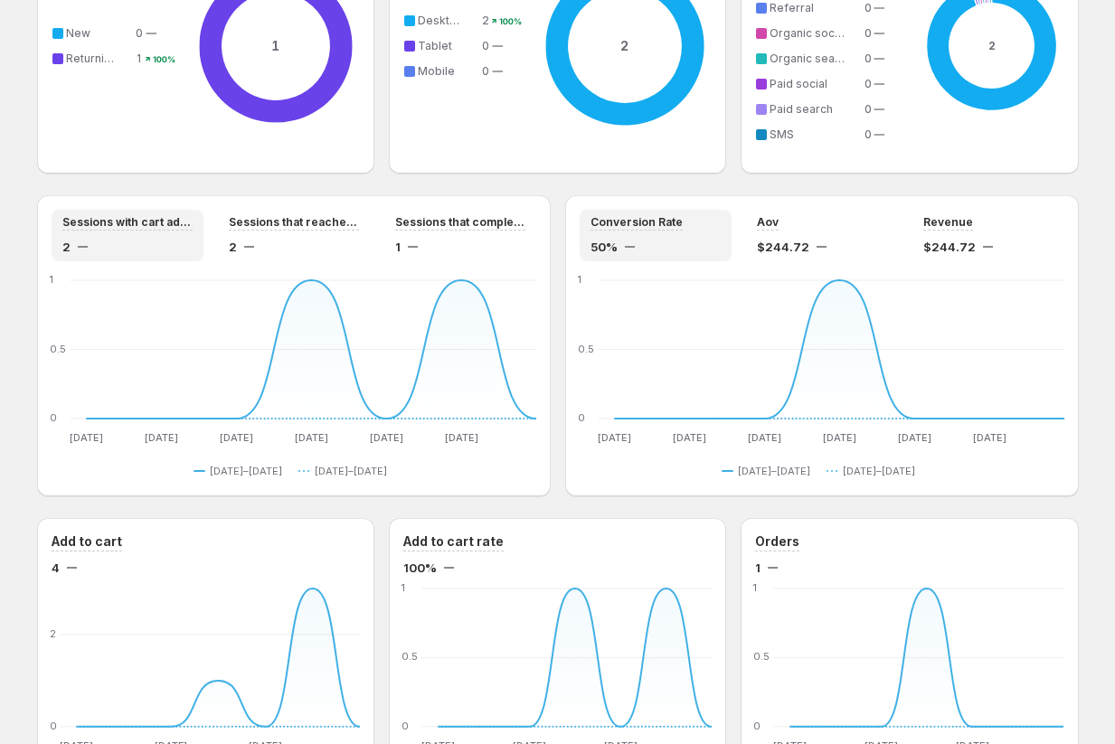
scroll to position [1425, 0]
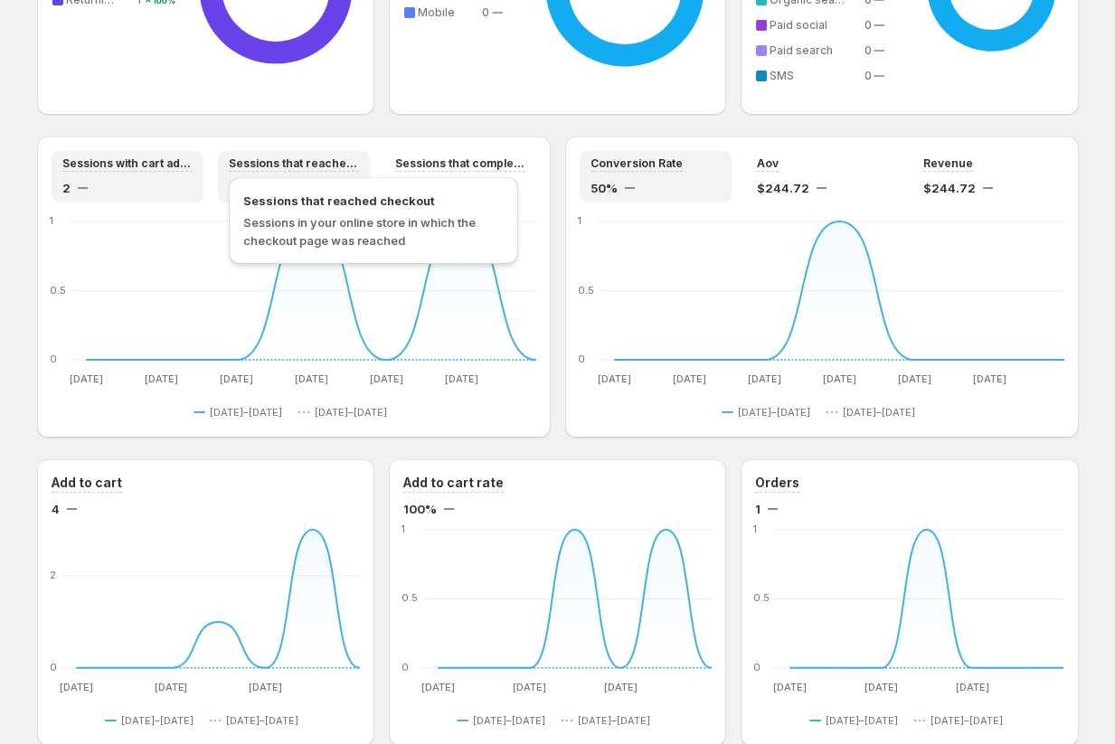
click at [285, 165] on span "Sessions that reached checkout" at bounding box center [294, 163] width 130 height 14
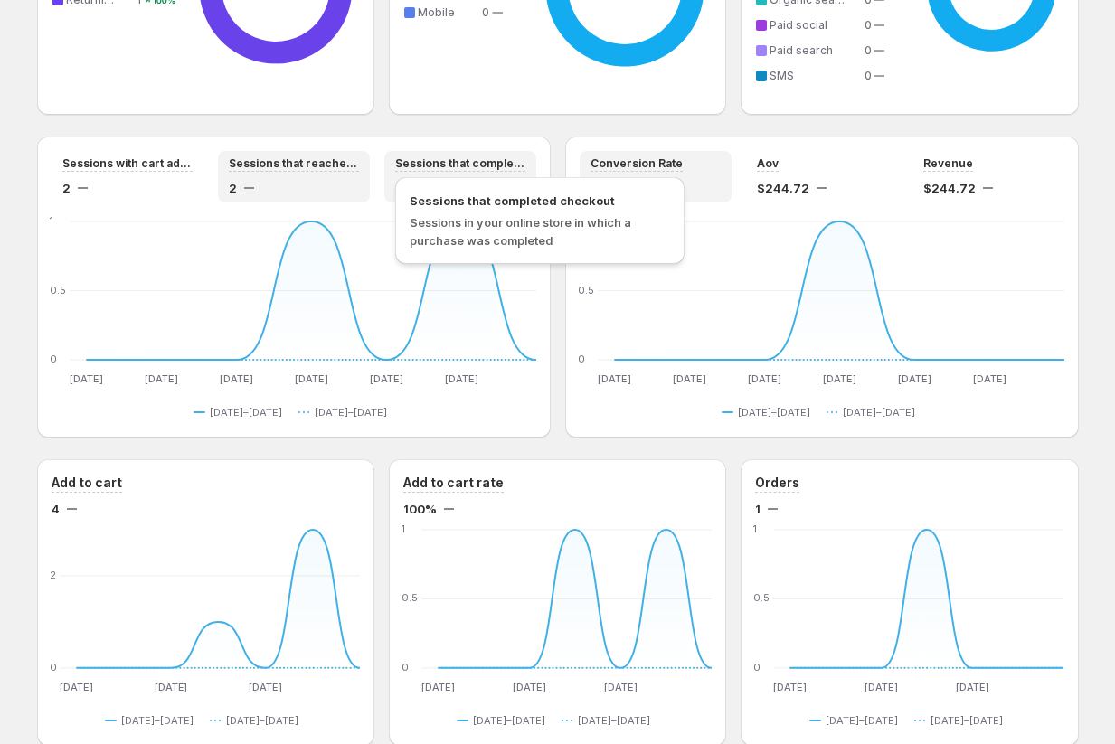
click at [510, 169] on span "Sessions that completed checkout" at bounding box center [460, 163] width 130 height 14
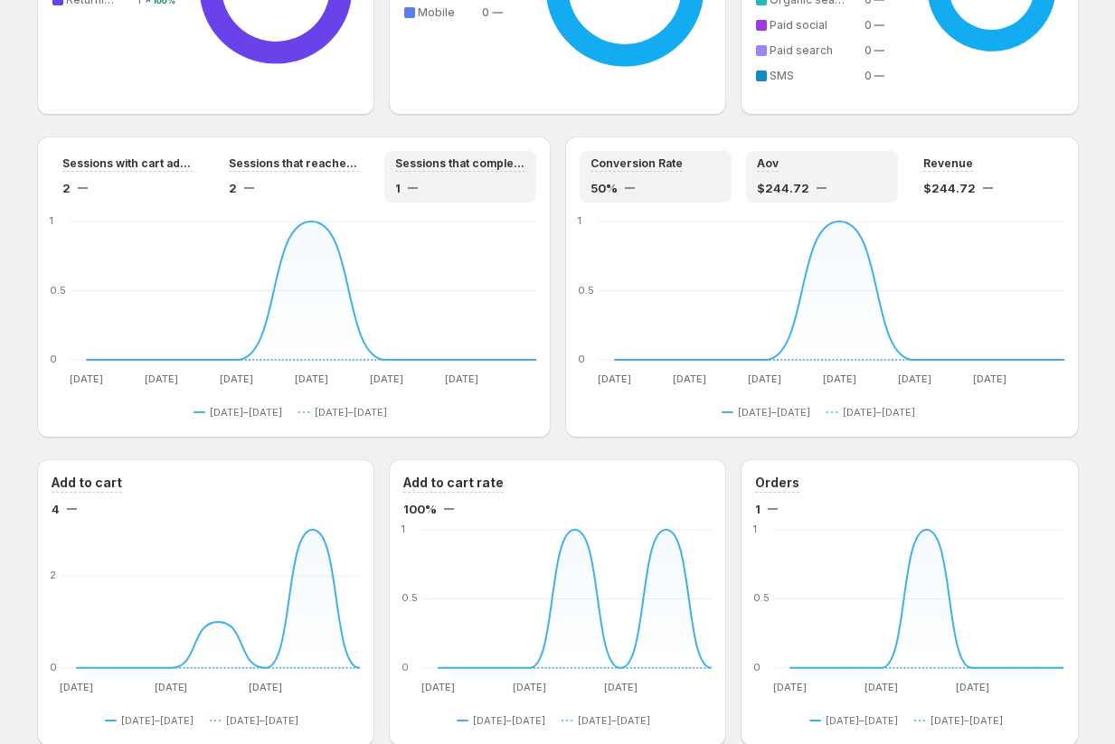
click at [589, 165] on div "Aov" at bounding box center [822, 163] width 130 height 15
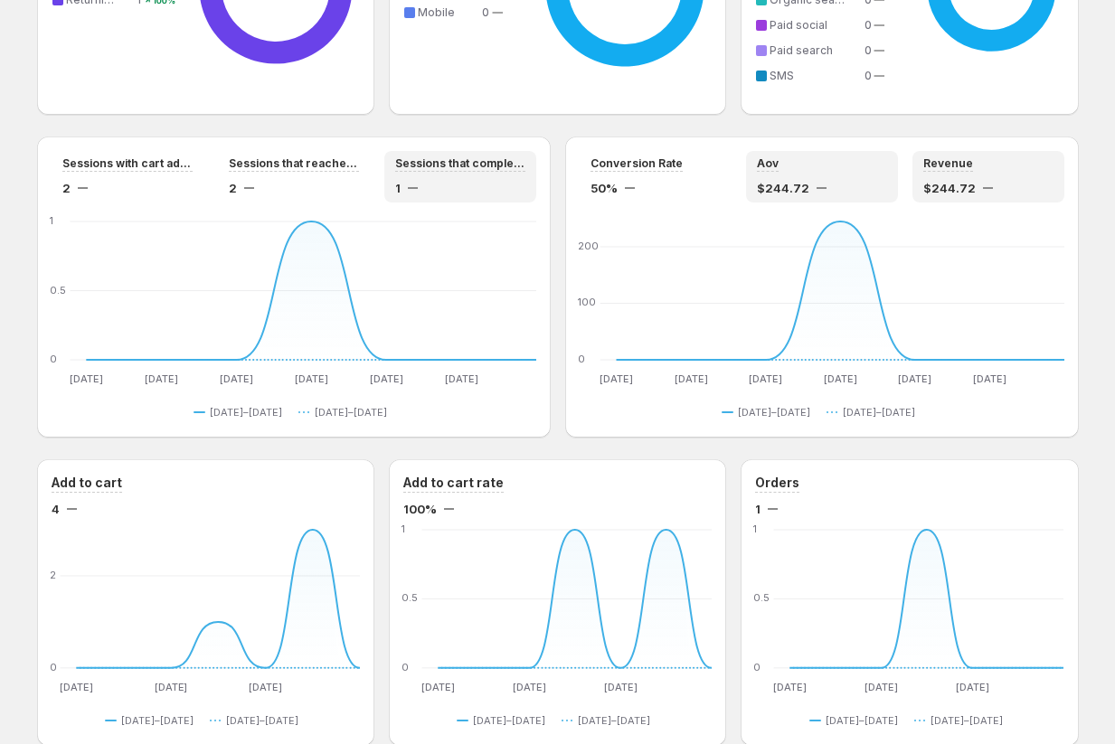
click at [589, 167] on div "Revenue" at bounding box center [988, 163] width 130 height 15
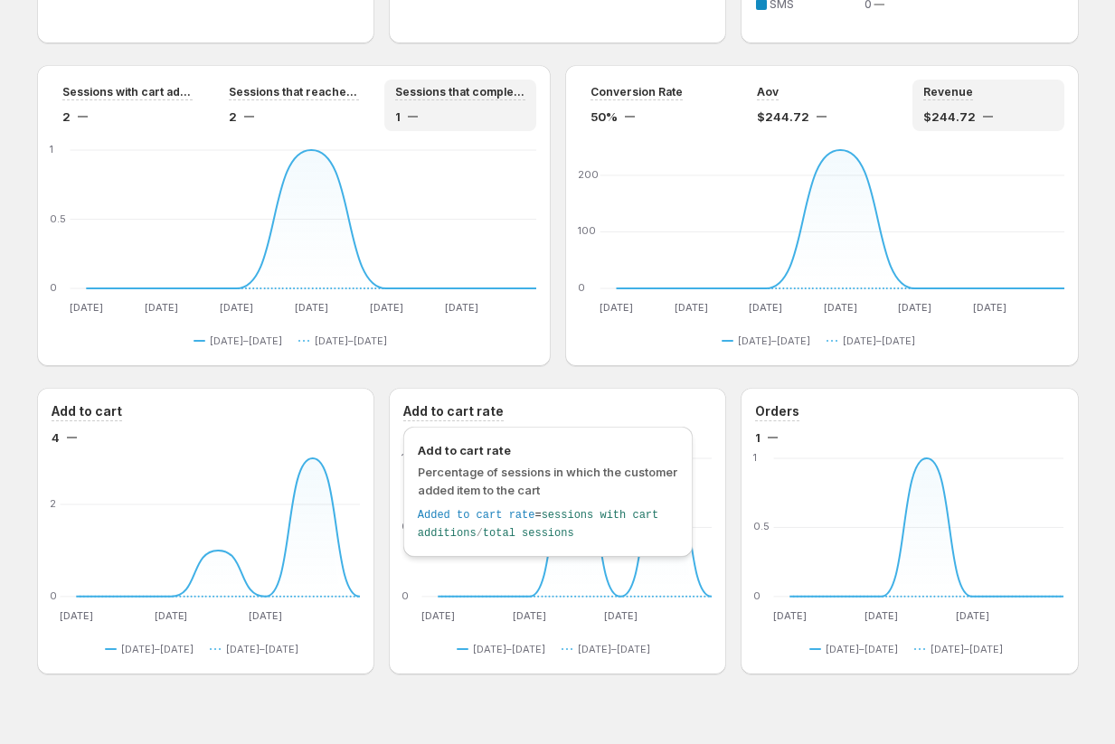
scroll to position [1525, 0]
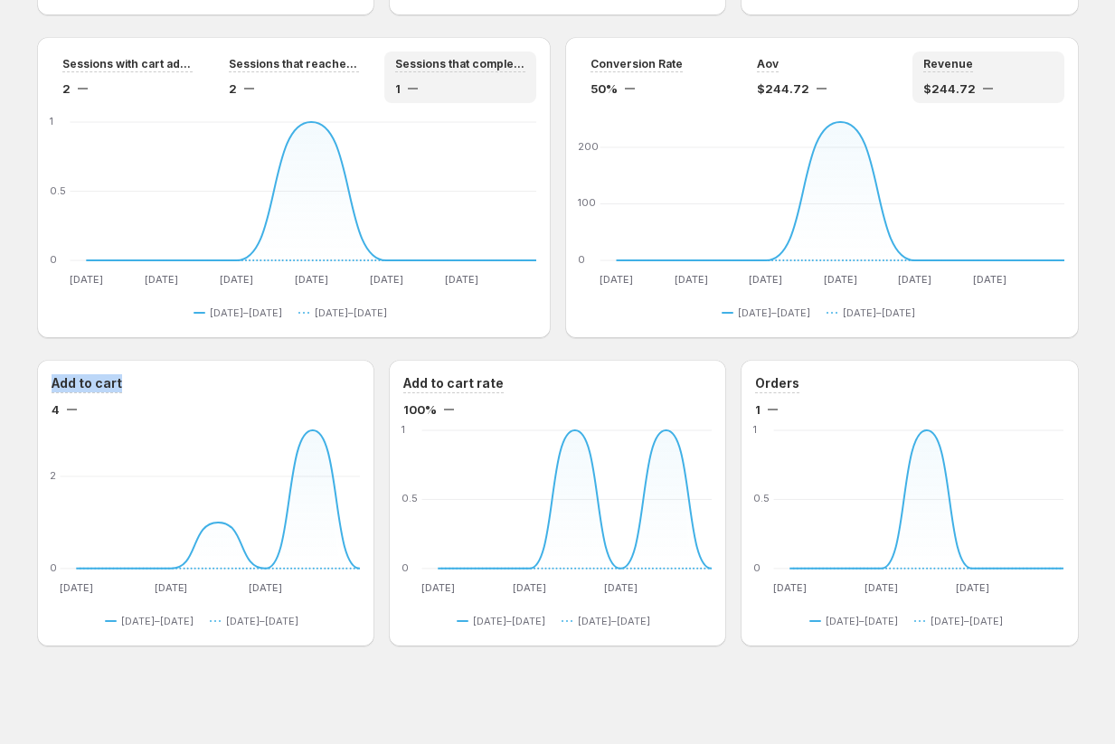
drag, startPoint x: 42, startPoint y: 380, endPoint x: 138, endPoint y: 376, distance: 96.8
click at [138, 376] on div "Add to cart 4 Aug 9 Aug 9 Aug 11 Aug 11 Aug 13 Aug 13 0 2 Aug 9 Aug 10 Aug 11 A…" at bounding box center [205, 503] width 337 height 287
click at [196, 378] on div "Add to cart" at bounding box center [206, 383] width 308 height 19
drag, startPoint x: 396, startPoint y: 380, endPoint x: 517, endPoint y: 384, distance: 121.3
click at [517, 383] on div "Add to cart rate 100% Aug 9 Aug 9 Aug 11 Aug 11 Aug 13 Aug 13 0 0.5 1 Aug 9 Aug…" at bounding box center [557, 503] width 337 height 287
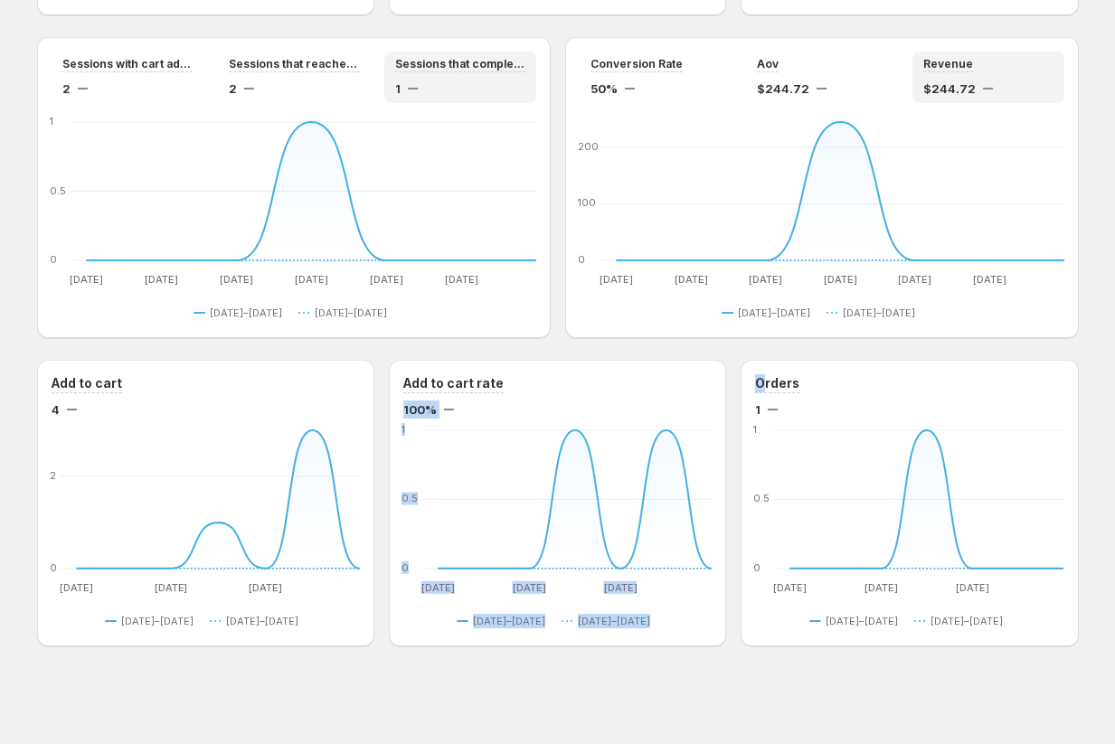
drag, startPoint x: 729, startPoint y: 380, endPoint x: 795, endPoint y: 384, distance: 66.2
click at [589, 383] on div "Add to cart 4 Aug 9 Aug 9 Aug 11 Aug 11 Aug 13 Aug 13 0 2 Aug 9 Aug 10 Aug 11 A…" at bounding box center [558, 503] width 1042 height 287
click at [139, 630] on button "Aug 9–15, 2025" at bounding box center [153, 621] width 96 height 22
click at [142, 624] on span "Aug 9–15, 2025" at bounding box center [157, 621] width 72 height 14
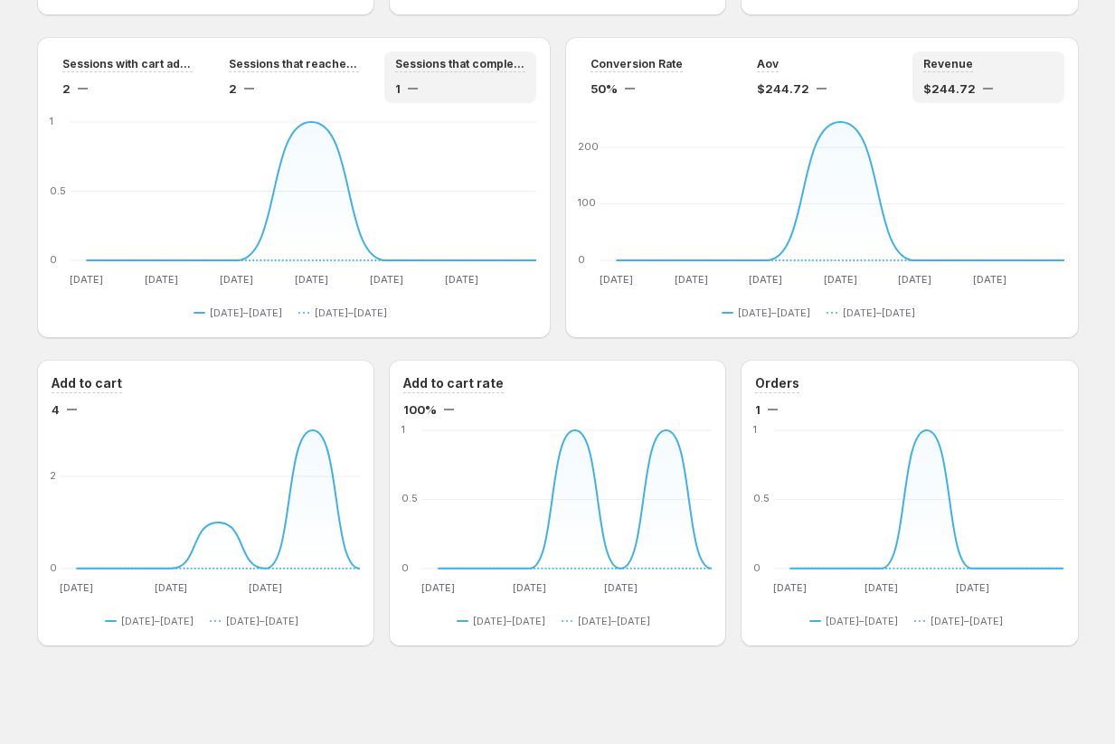
click at [259, 638] on div "Add to cart 4 Aug 9 Aug 9 Aug 11 Aug 11 Aug 13 Aug 13 0 2 Aug 9 Aug 10 Aug 11 A…" at bounding box center [205, 503] width 337 height 287
click at [194, 611] on button "Aug 9–15, 2025" at bounding box center [153, 621] width 96 height 22
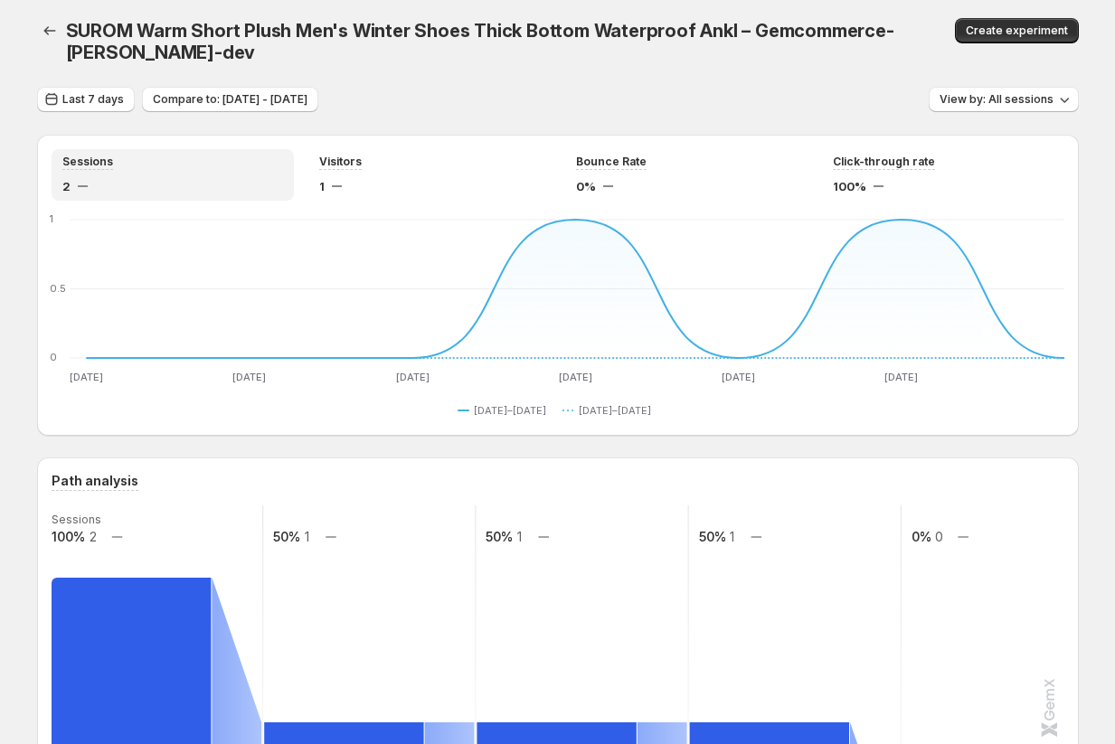
scroll to position [0, 0]
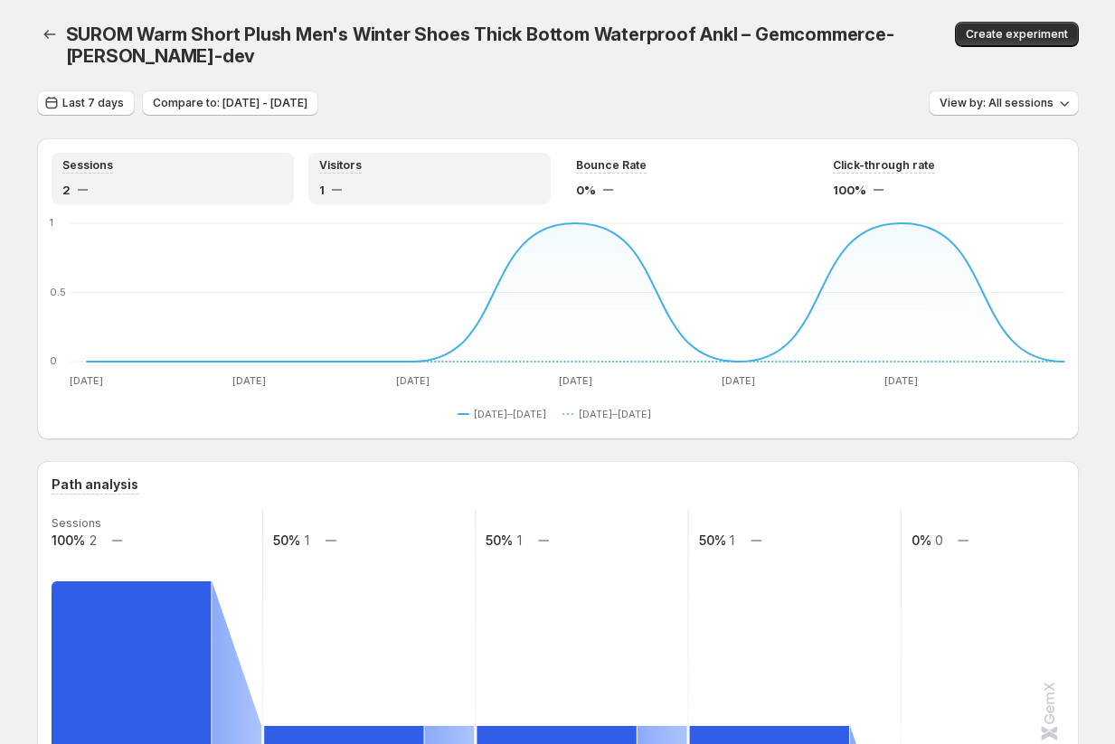
click at [446, 179] on div "Visitors 1" at bounding box center [429, 178] width 221 height 41
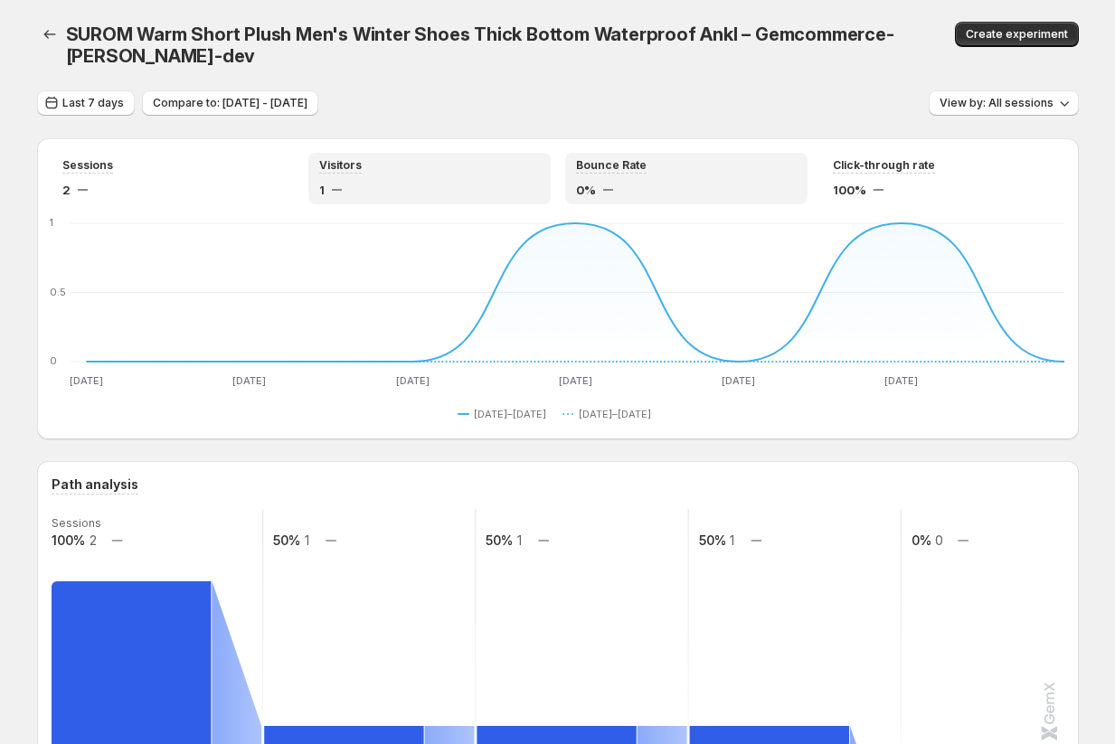
click at [589, 175] on div "Bounce Rate 0%" at bounding box center [686, 178] width 221 height 41
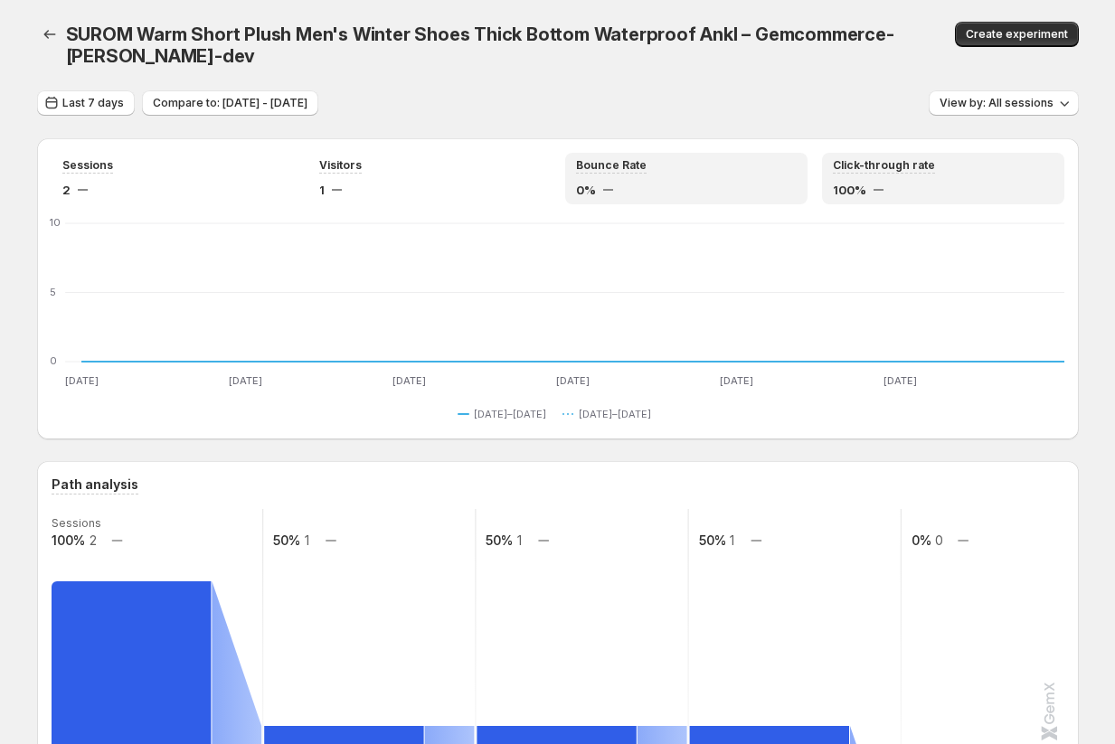
click at [589, 180] on div "Click-through rate 100%" at bounding box center [943, 178] width 221 height 41
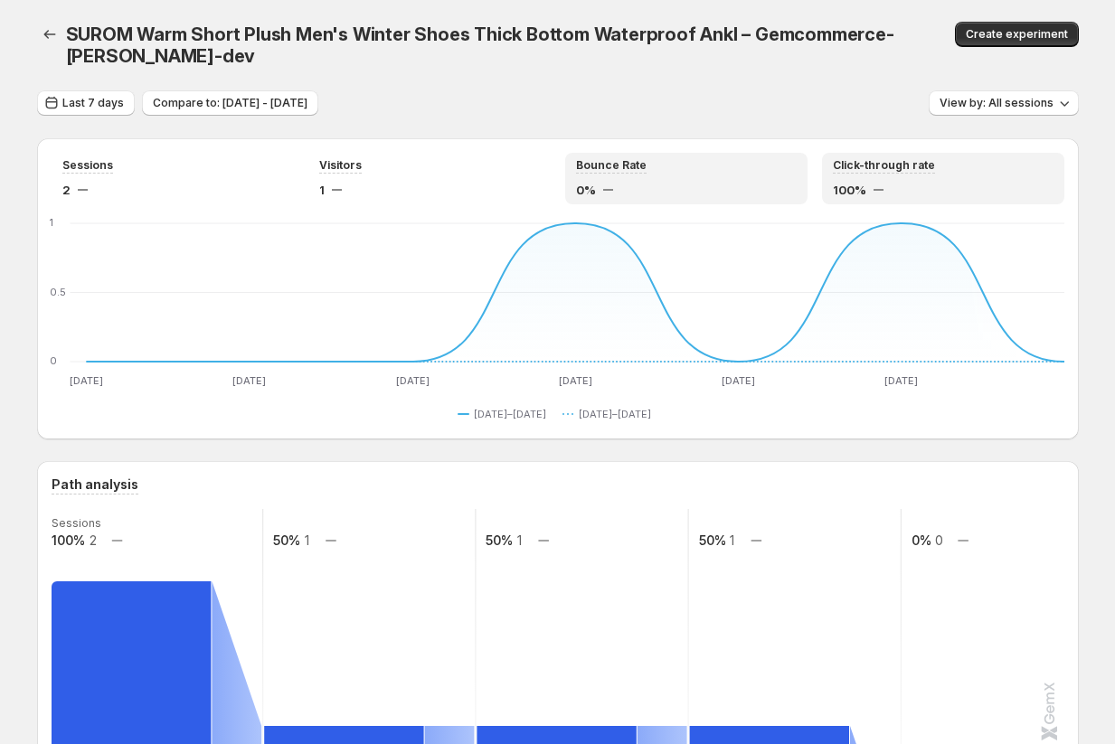
click at [589, 160] on div "Bounce Rate" at bounding box center [686, 165] width 221 height 15
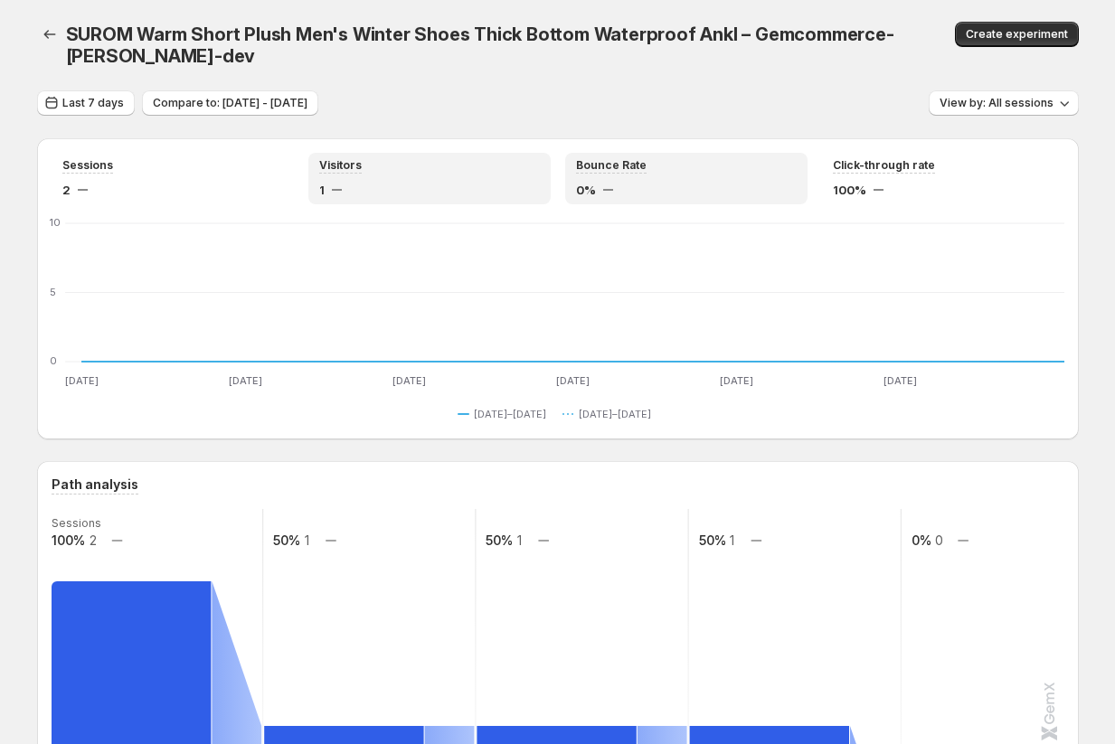
click at [461, 177] on div "Visitors 1" at bounding box center [429, 178] width 221 height 41
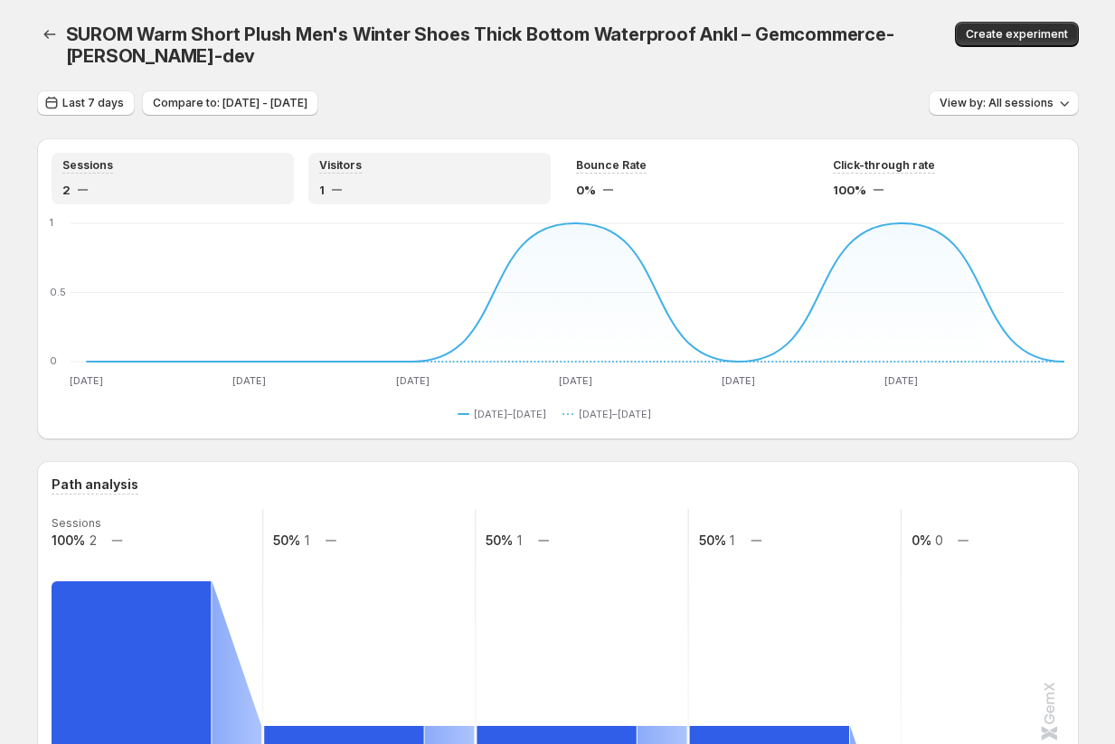
click at [150, 175] on div "Sessions 2" at bounding box center [172, 178] width 221 height 41
click at [589, 96] on span "View by: All sessions" at bounding box center [997, 103] width 114 height 14
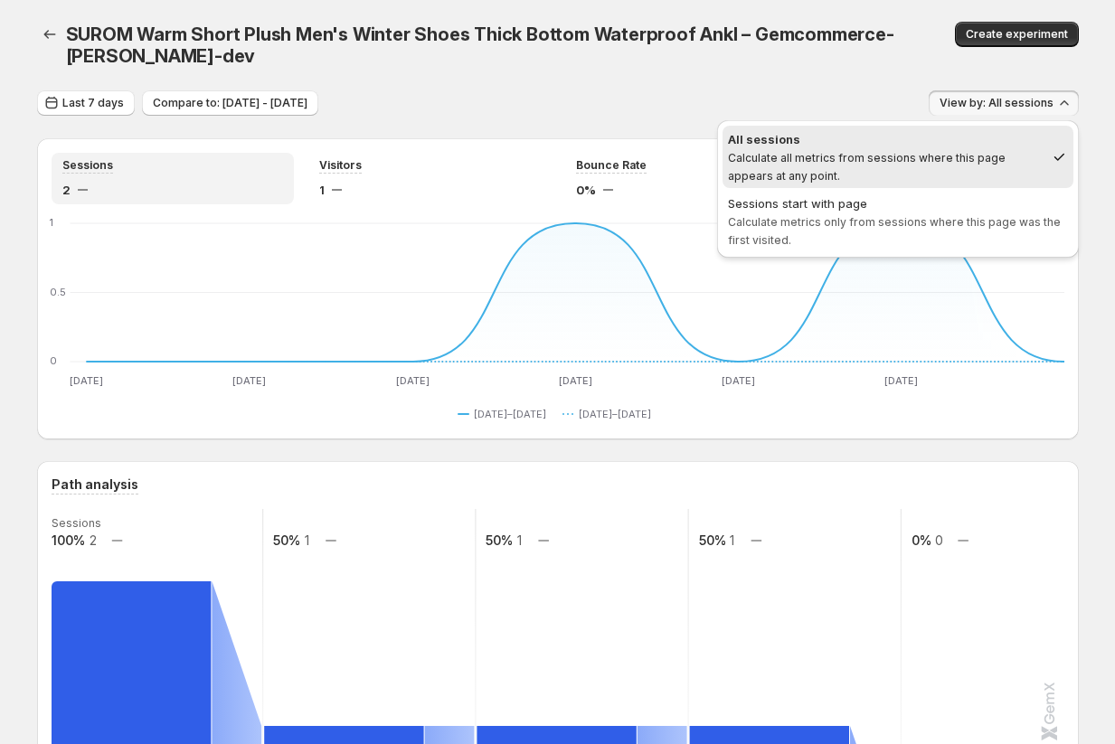
click at [589, 105] on div "Last 7 days Compare to: Aug 02, 2025 - Aug 08, 2025 View by: All sessions" at bounding box center [558, 103] width 1042 height 26
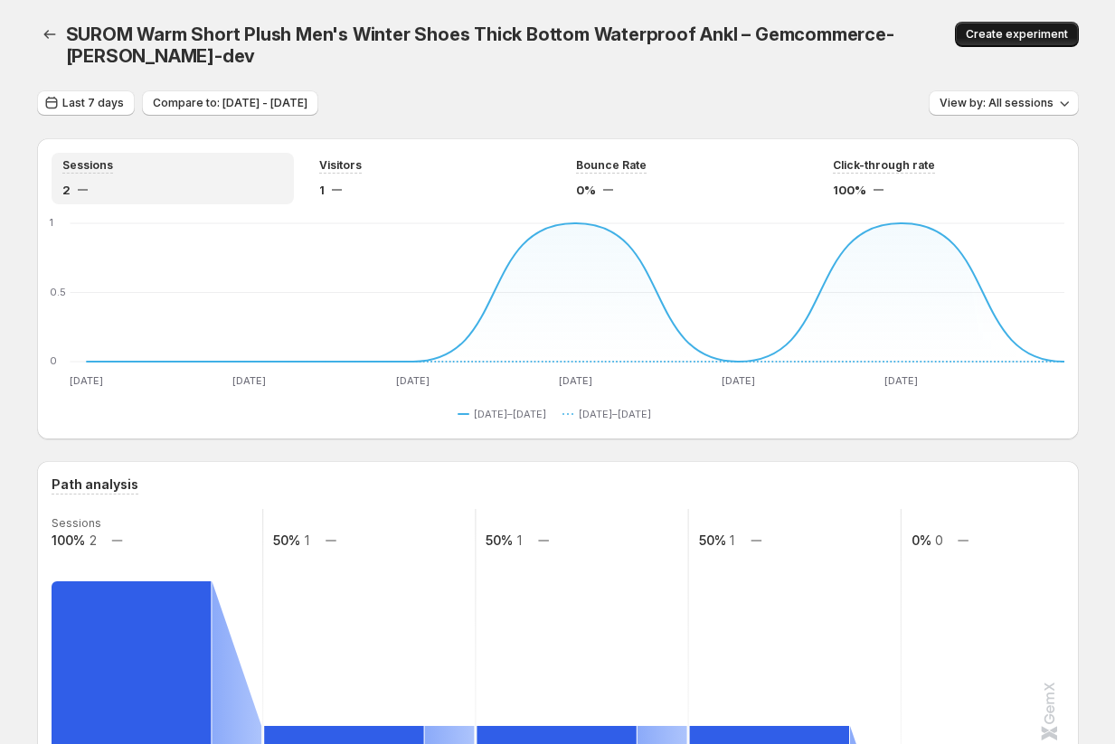
click at [589, 37] on span "Create experiment" at bounding box center [1017, 34] width 102 height 14
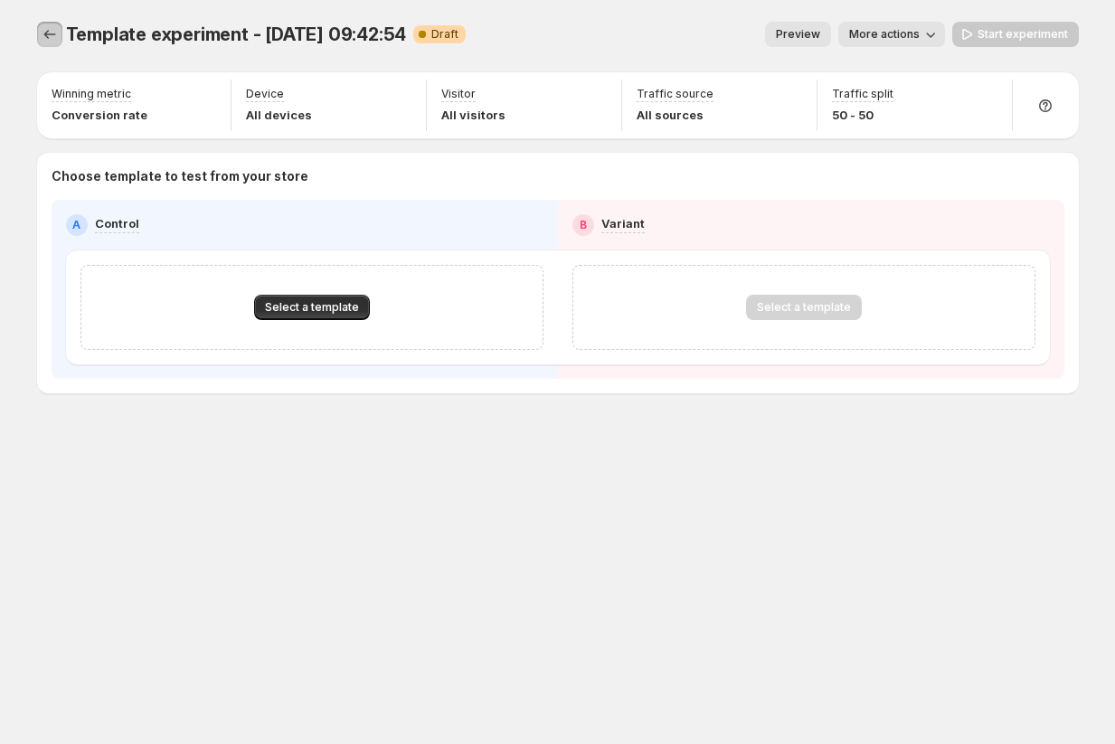
click at [50, 38] on icon "Experiments" at bounding box center [50, 34] width 18 height 18
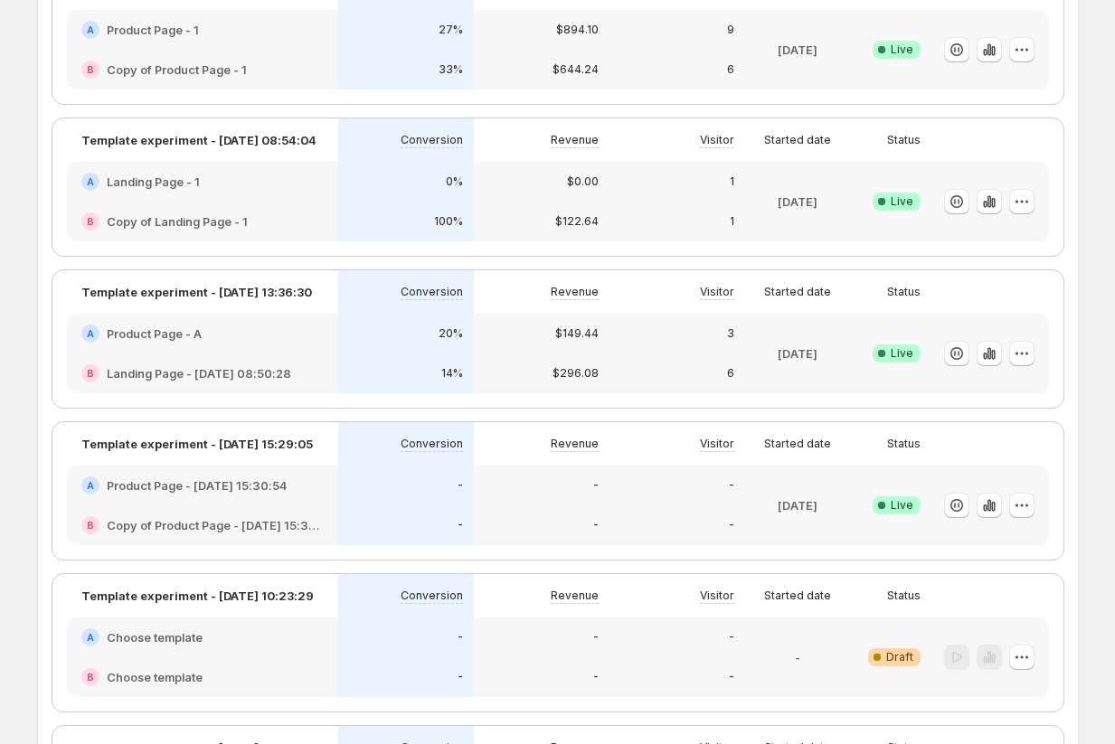
scroll to position [200, 0]
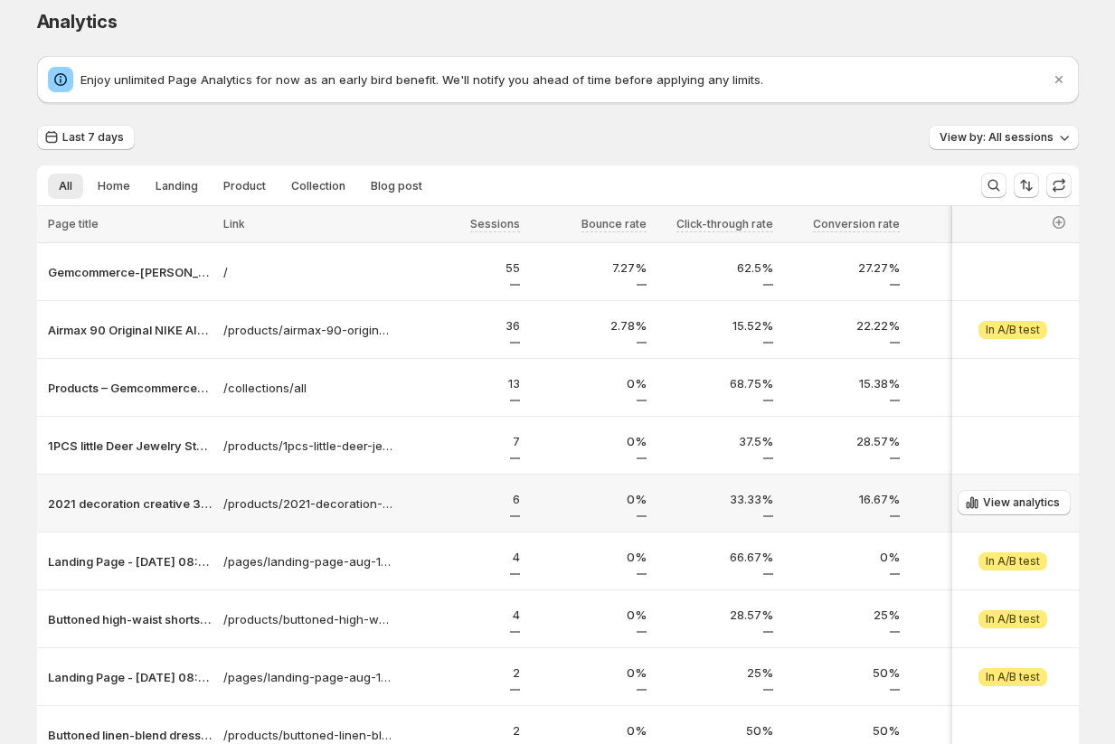
scroll to position [4, 0]
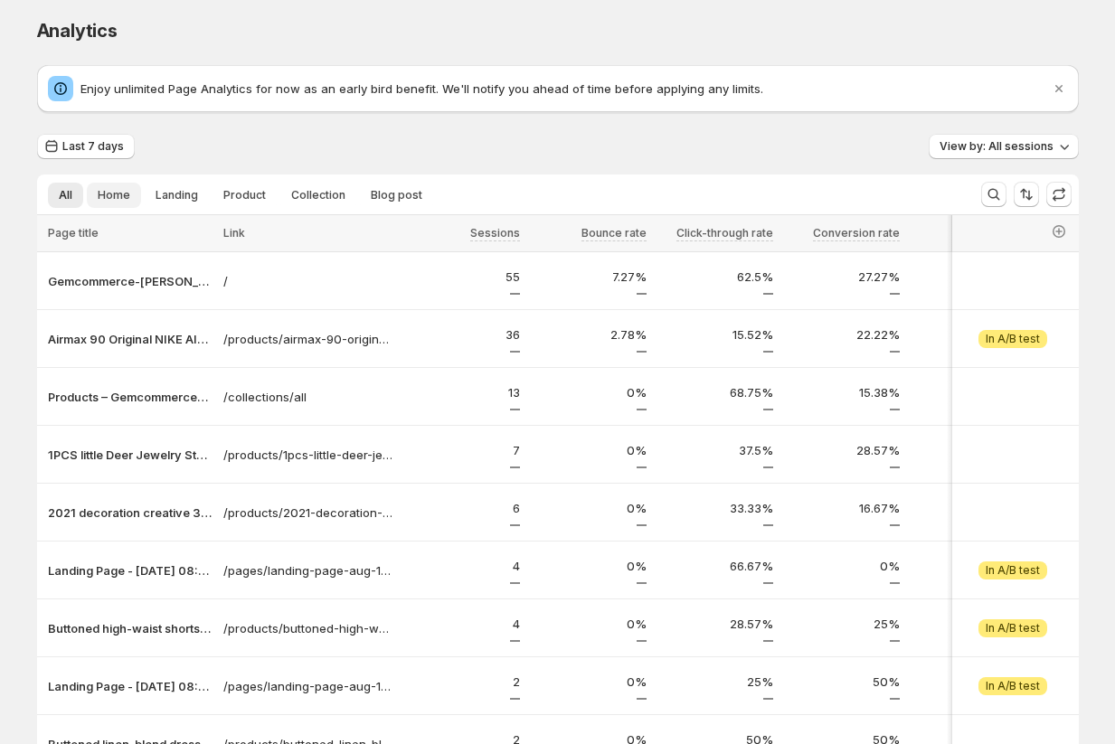
click at [118, 203] on button "Home" at bounding box center [114, 195] width 54 height 25
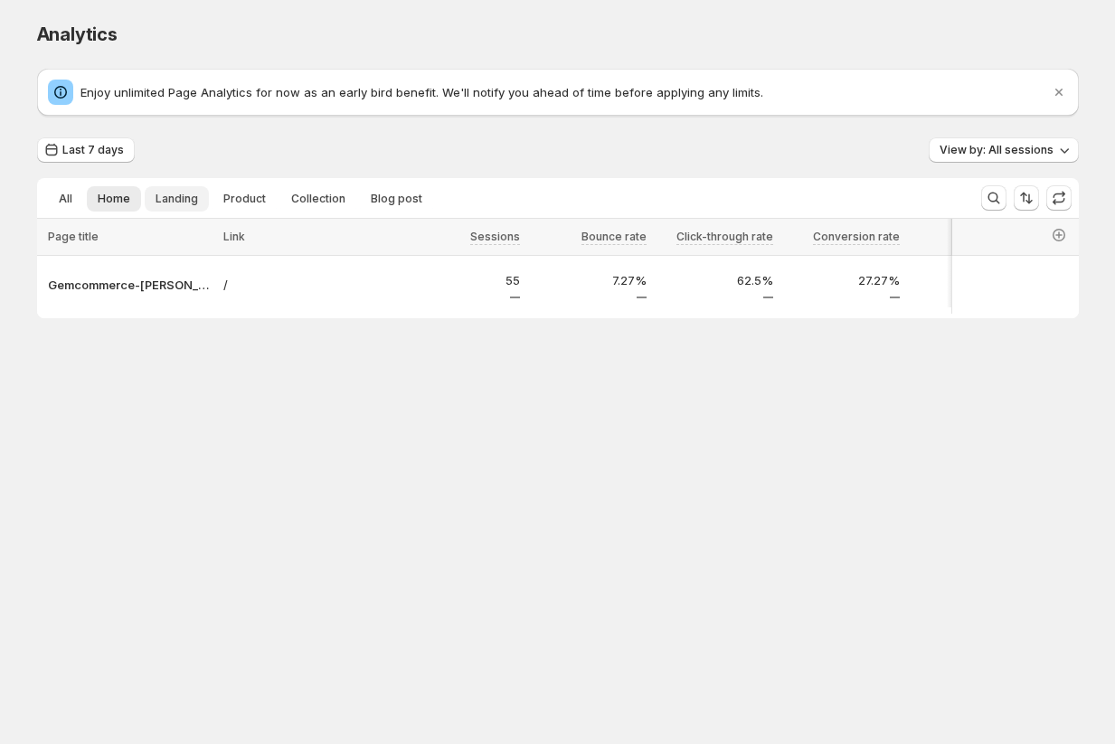
click at [184, 201] on span "Landing" at bounding box center [177, 199] width 43 height 14
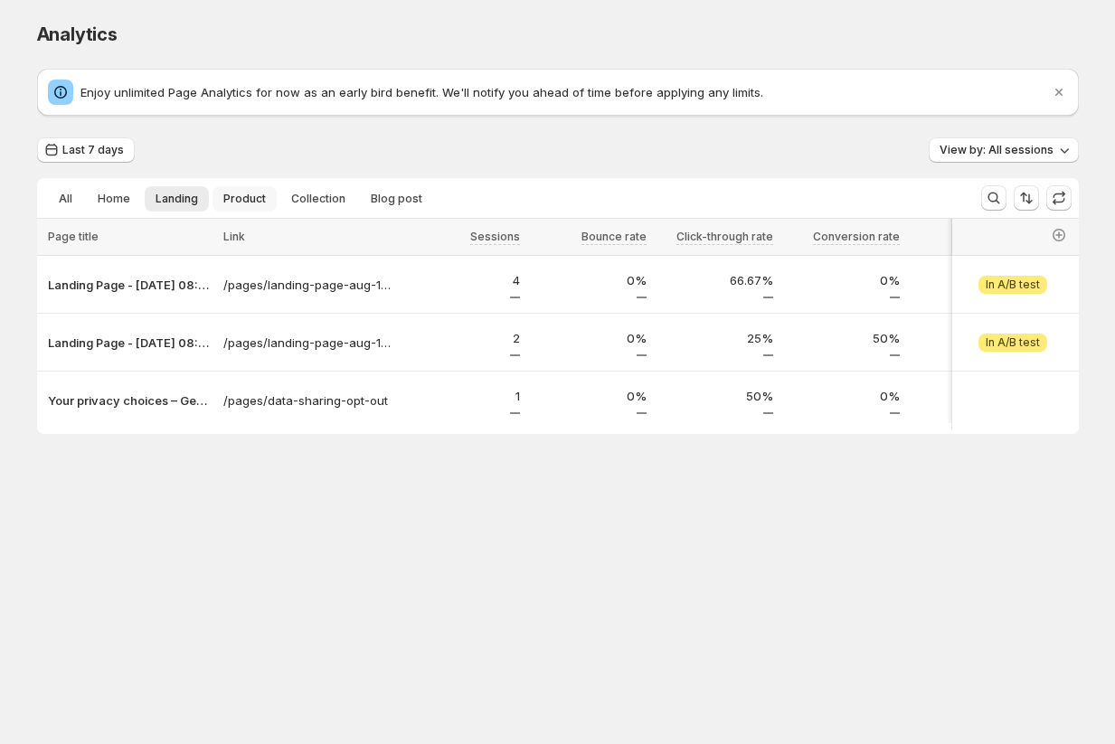
click at [241, 200] on span "Product" at bounding box center [244, 199] width 43 height 14
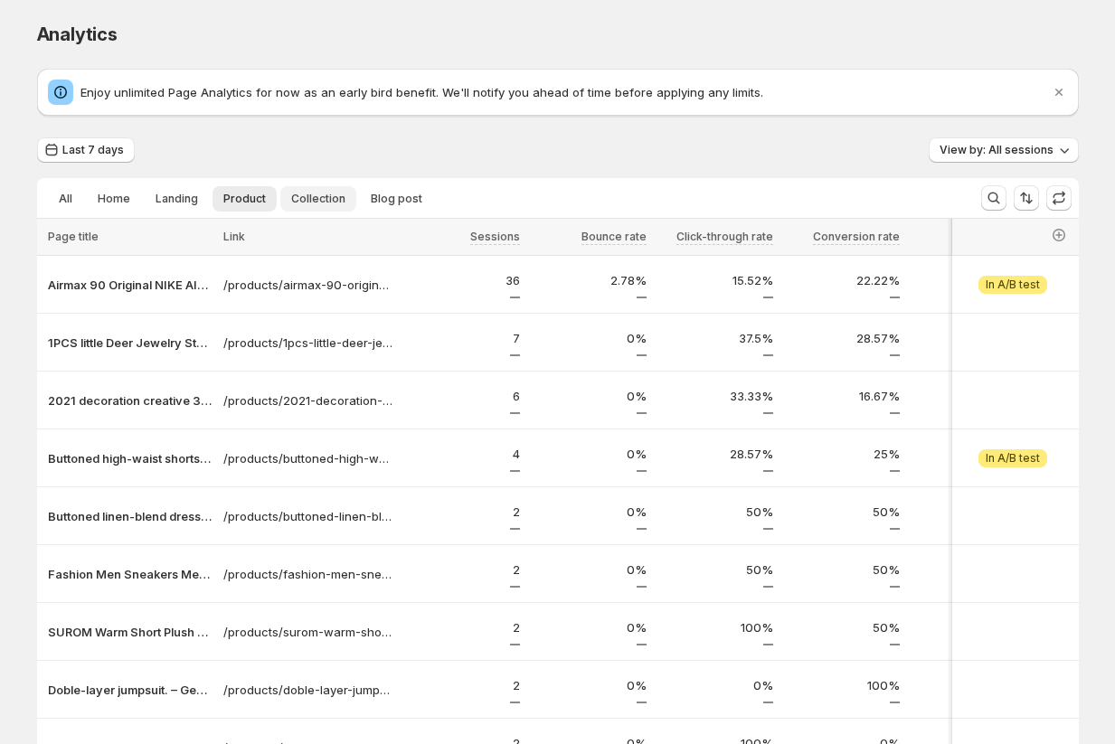
click at [326, 188] on button "Collection" at bounding box center [318, 198] width 76 height 25
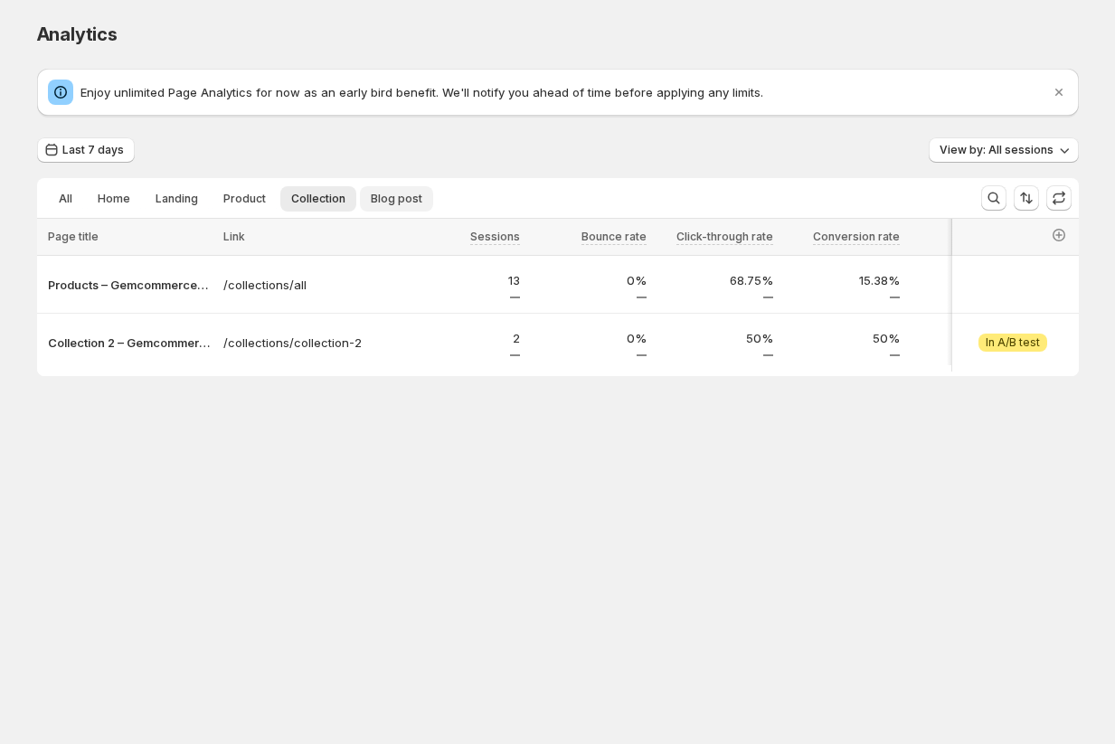
click at [390, 203] on span "Blog post" at bounding box center [397, 199] width 52 height 14
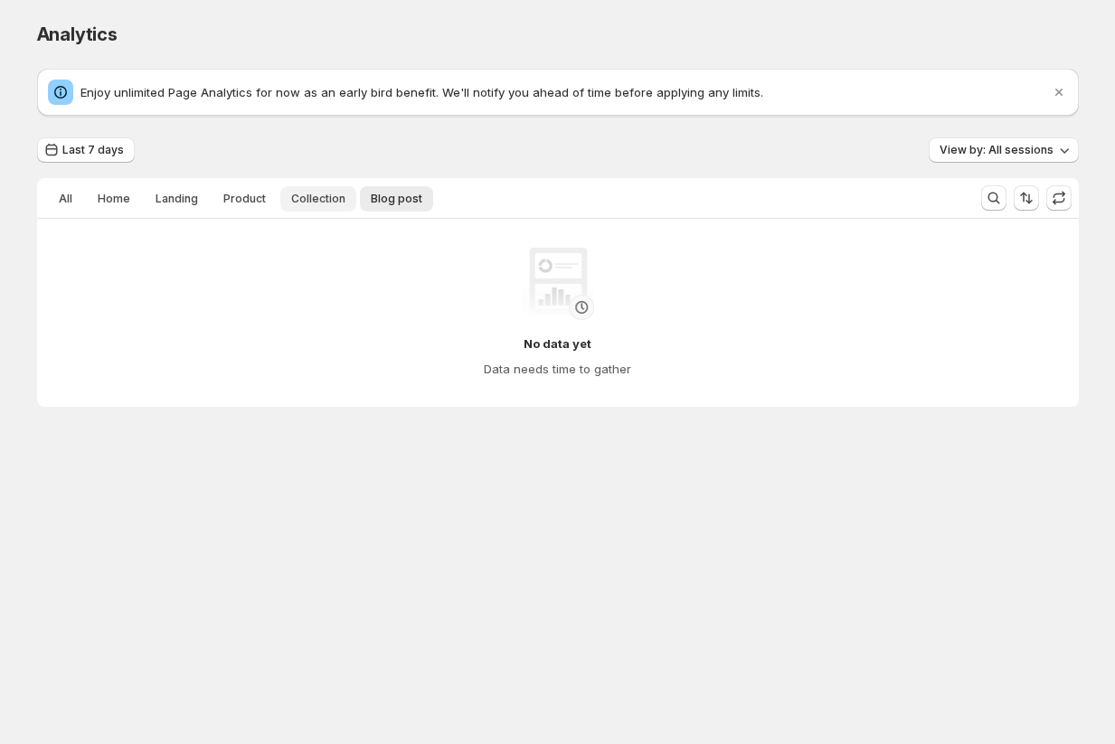
click at [292, 201] on span "Collection" at bounding box center [318, 199] width 54 height 14
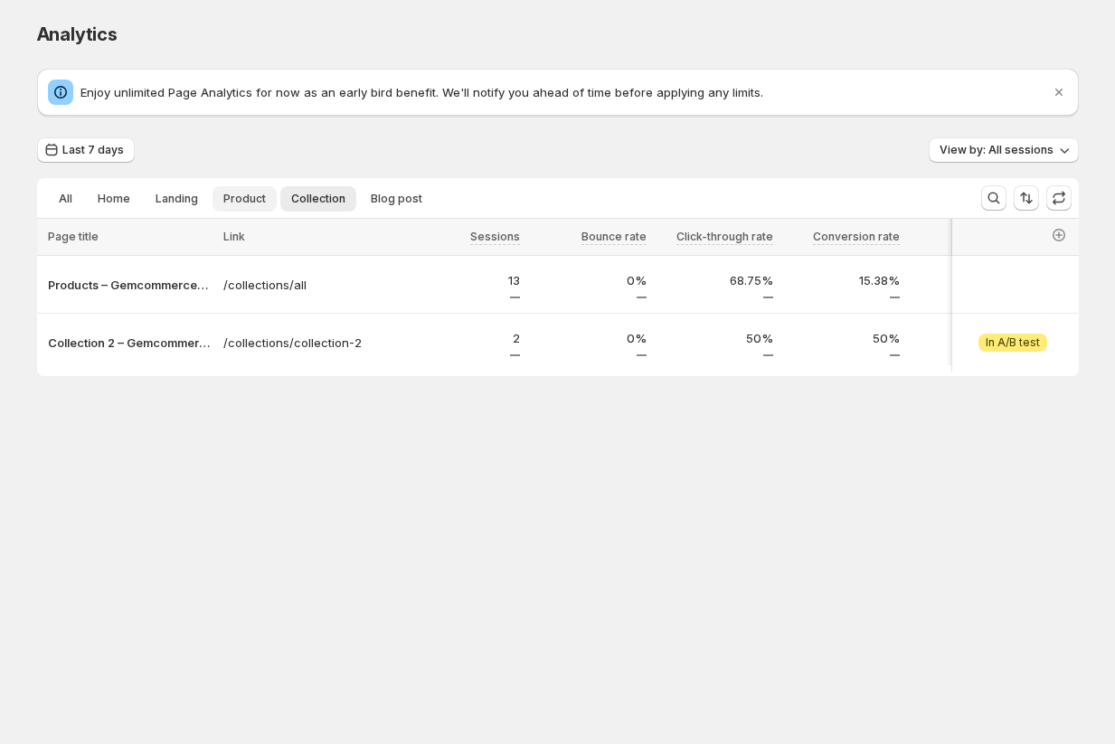
click at [258, 200] on span "Product" at bounding box center [244, 199] width 43 height 14
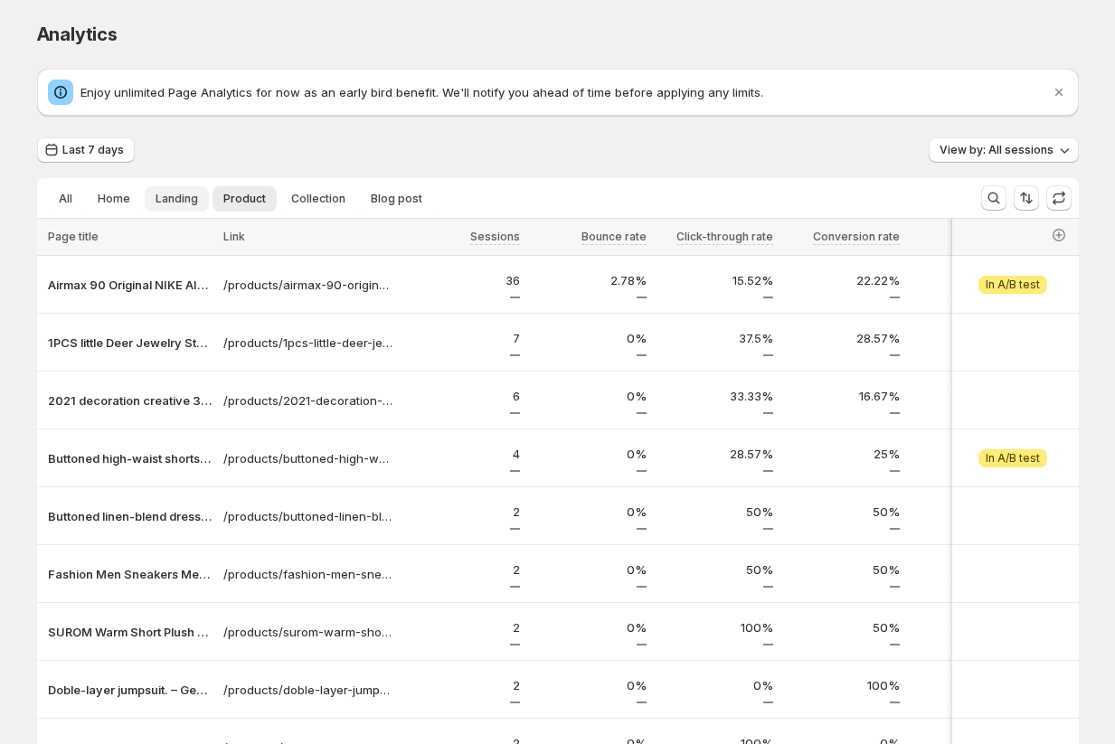
click at [160, 208] on button "Landing" at bounding box center [177, 198] width 64 height 25
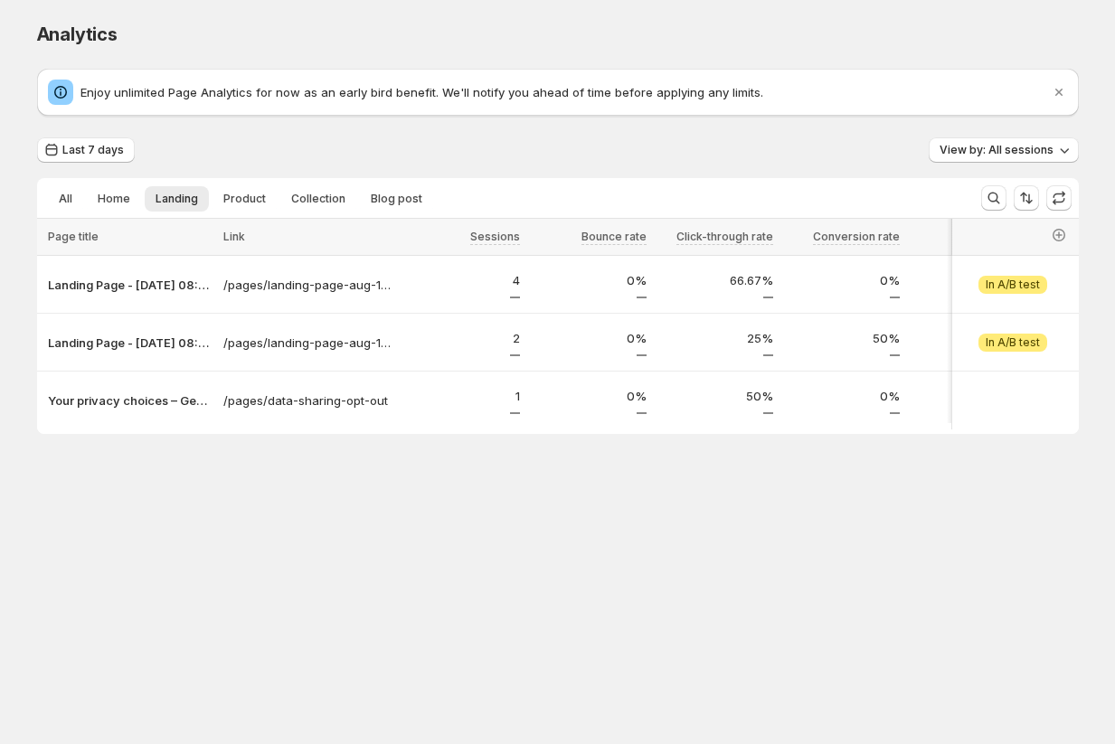
click at [106, 217] on div "All Home Landing Product Collection Blog post More views All Home Landing Produ…" at bounding box center [502, 198] width 930 height 40
click at [107, 211] on button "Home" at bounding box center [114, 198] width 54 height 25
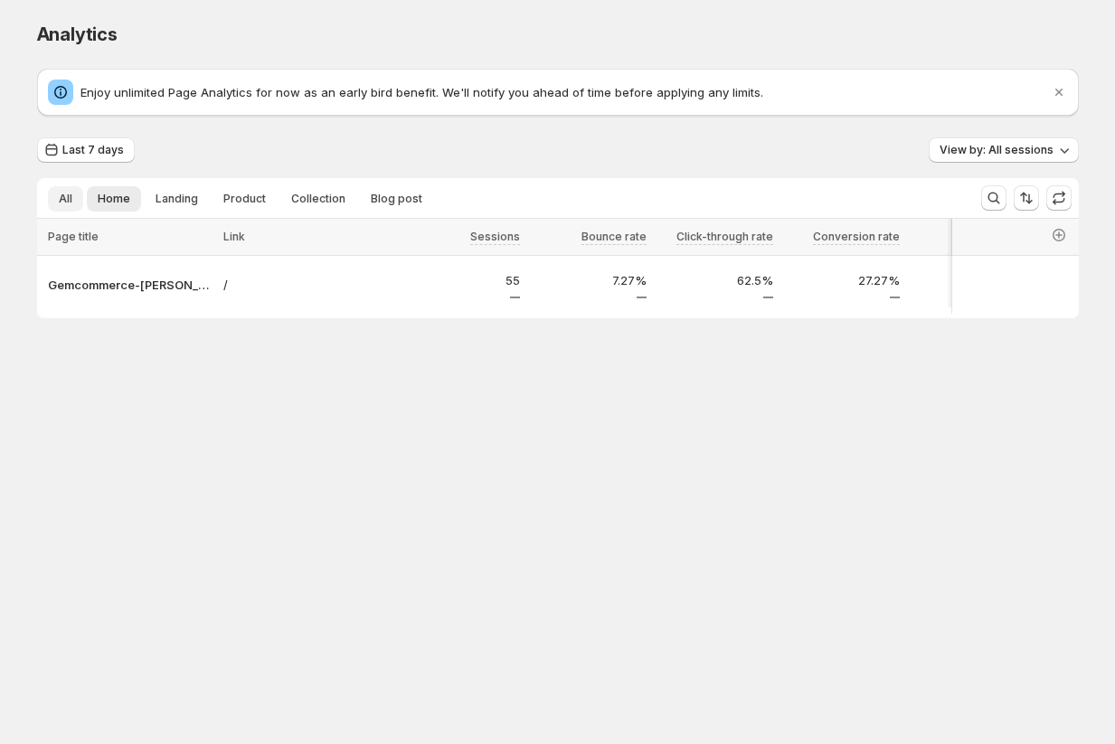
click at [61, 203] on span "All" at bounding box center [66, 199] width 14 height 14
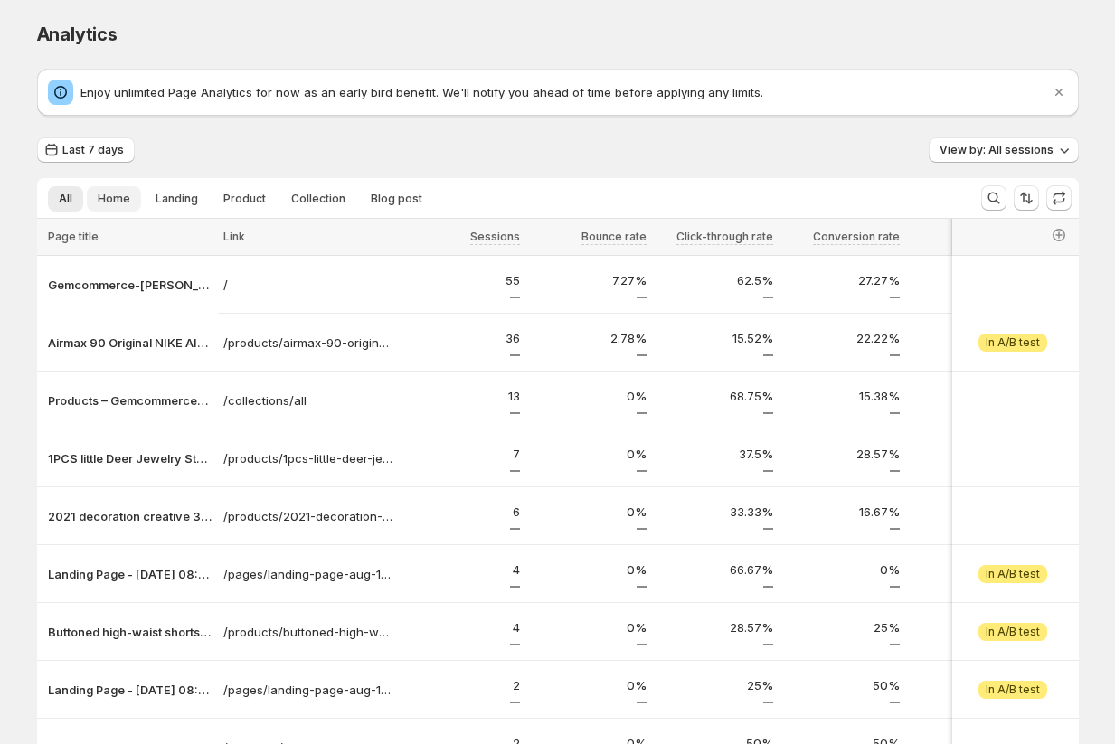
click at [128, 200] on button "Home" at bounding box center [114, 198] width 54 height 25
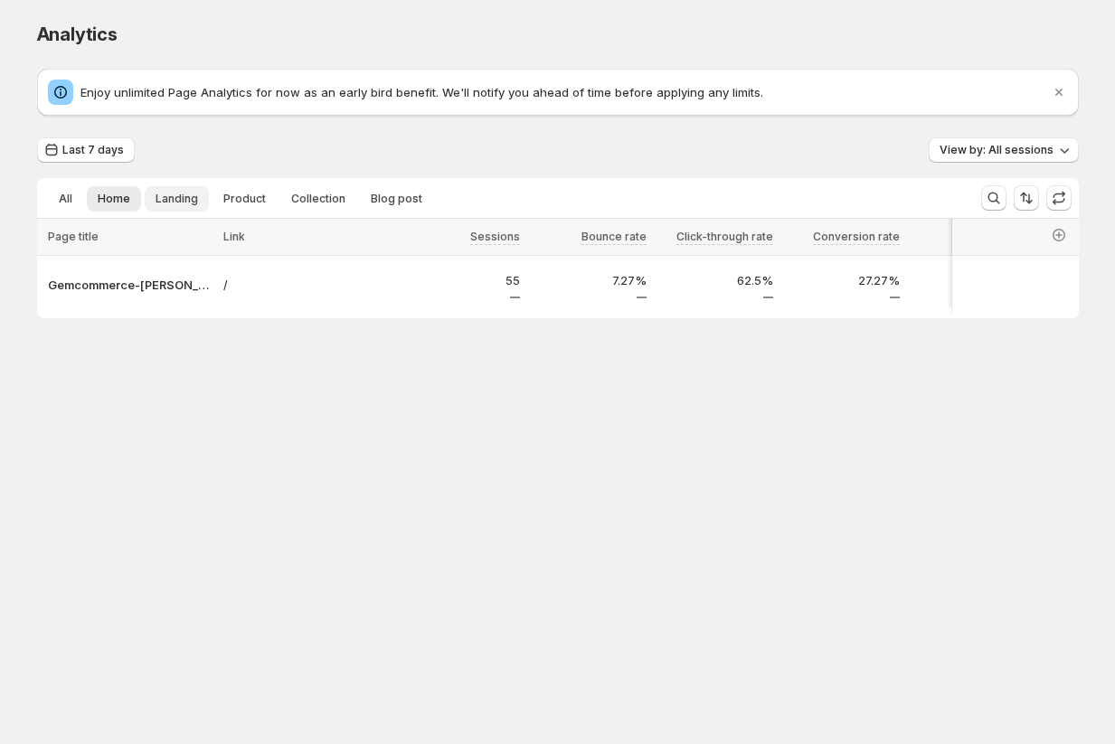
click at [184, 194] on span "Landing" at bounding box center [177, 199] width 43 height 14
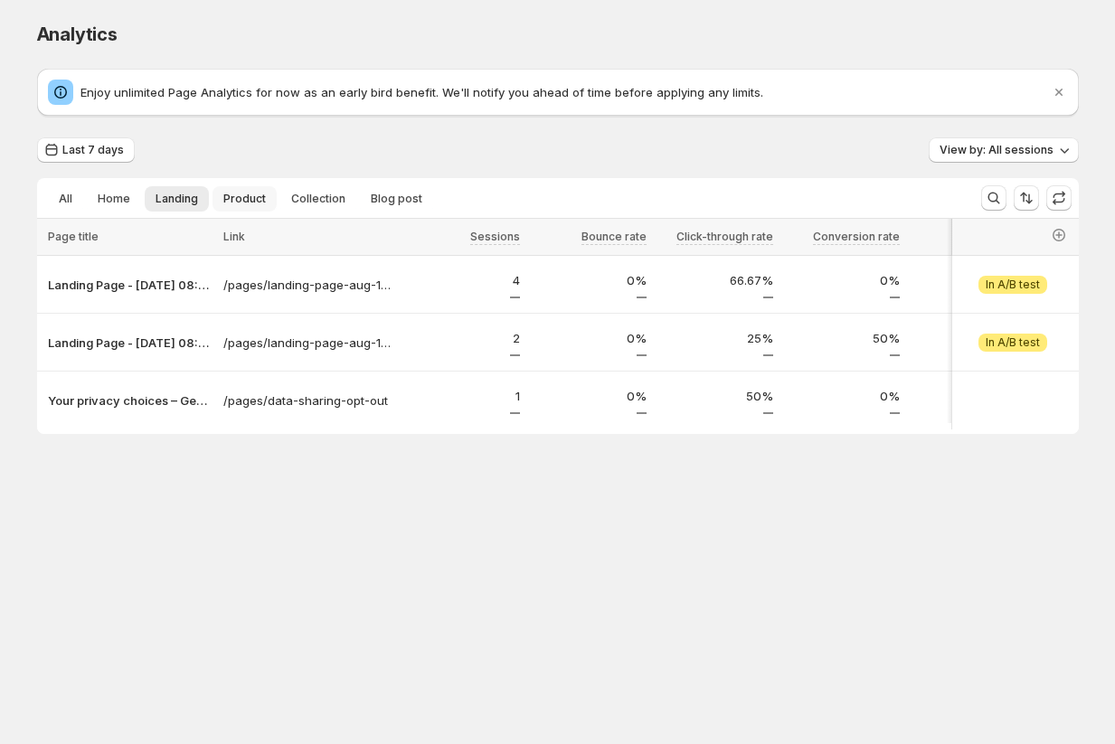
click at [256, 194] on span "Product" at bounding box center [244, 199] width 43 height 14
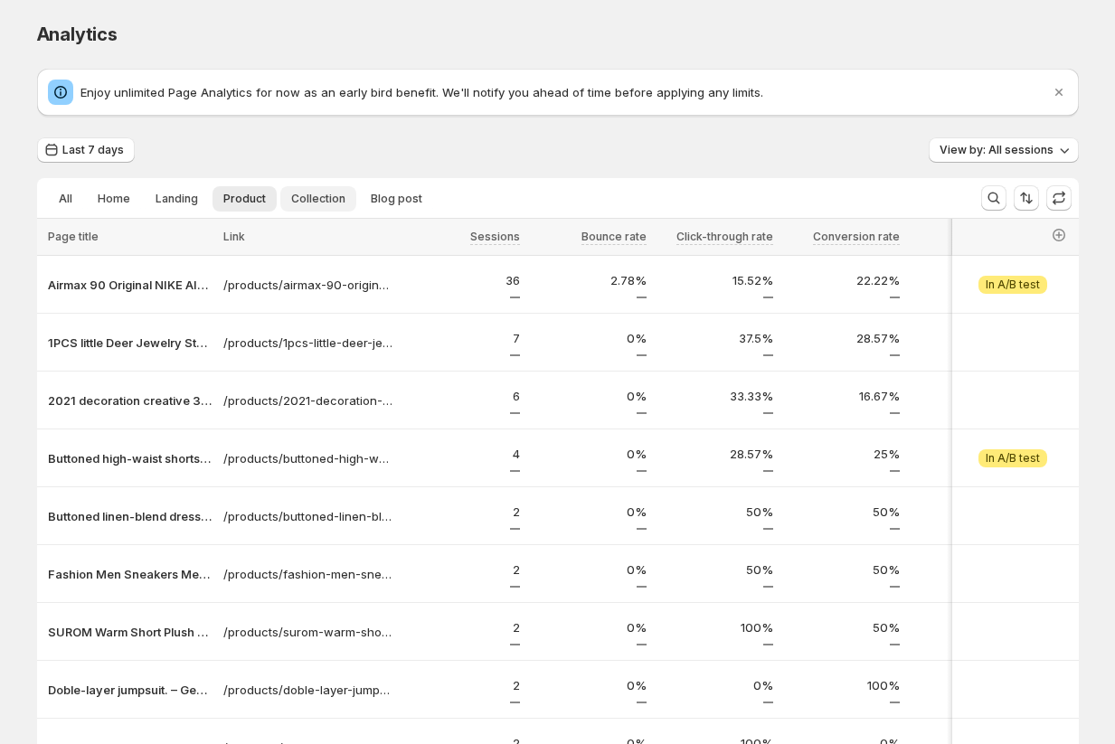
click at [324, 200] on span "Collection" at bounding box center [318, 199] width 54 height 14
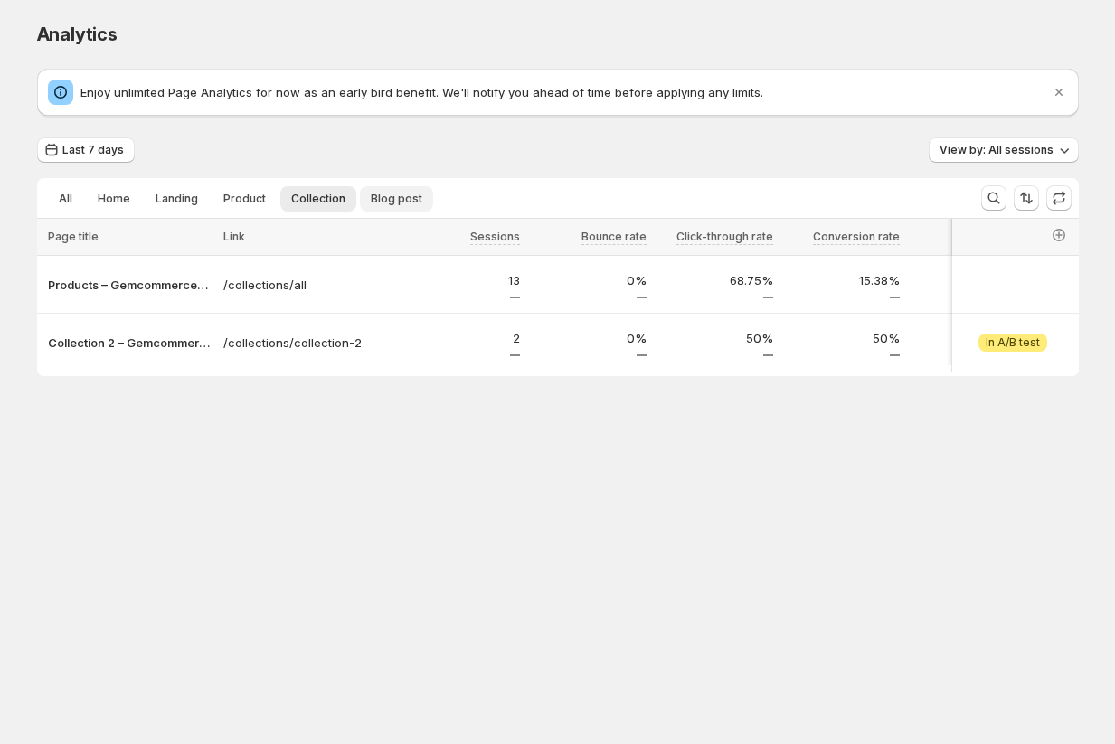
click at [394, 201] on span "Blog post" at bounding box center [397, 199] width 52 height 14
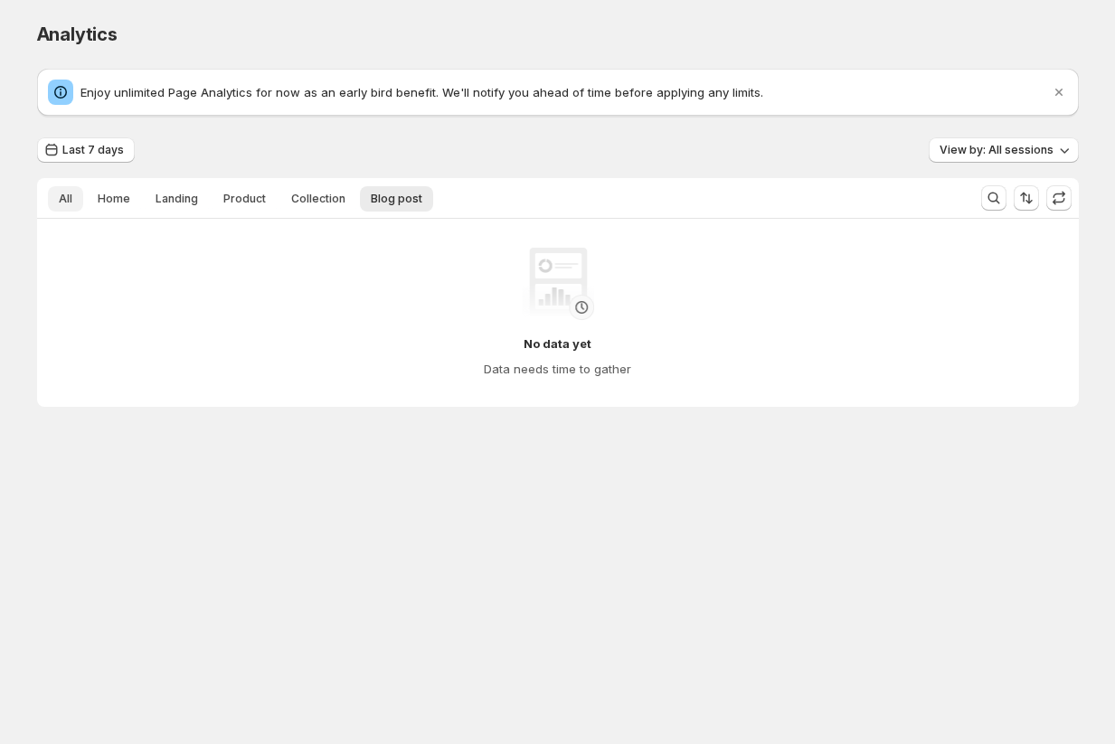
click at [76, 203] on button "All" at bounding box center [65, 198] width 35 height 25
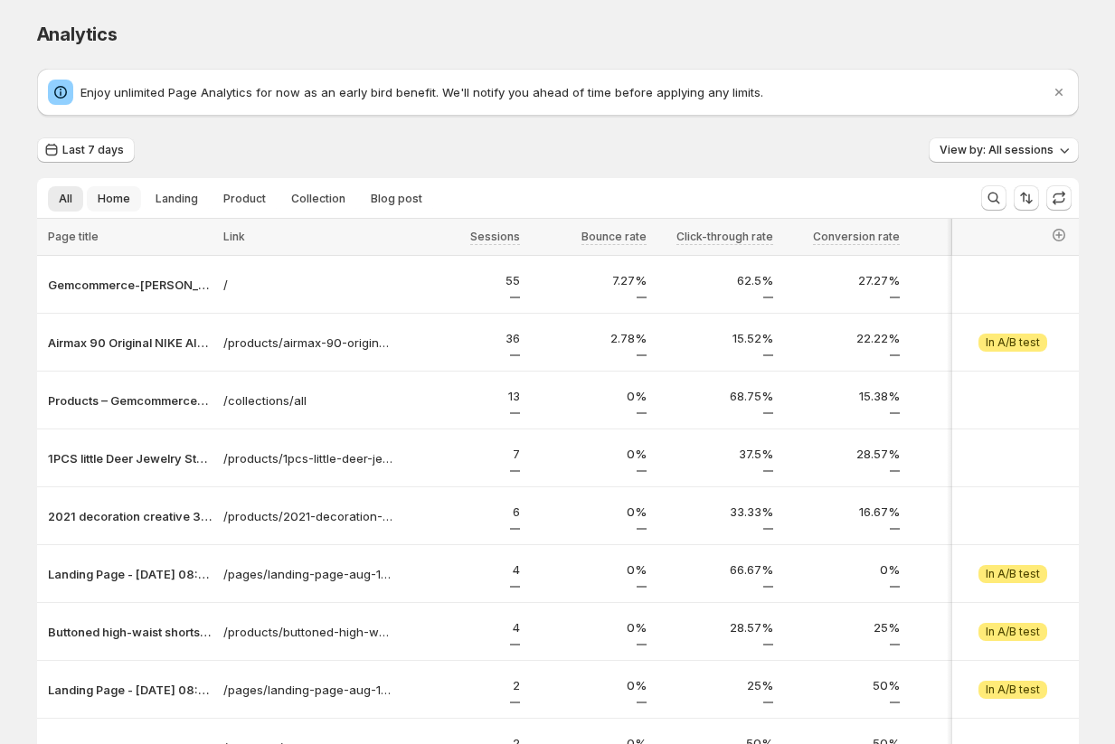
click at [110, 204] on span "Home" at bounding box center [114, 199] width 33 height 14
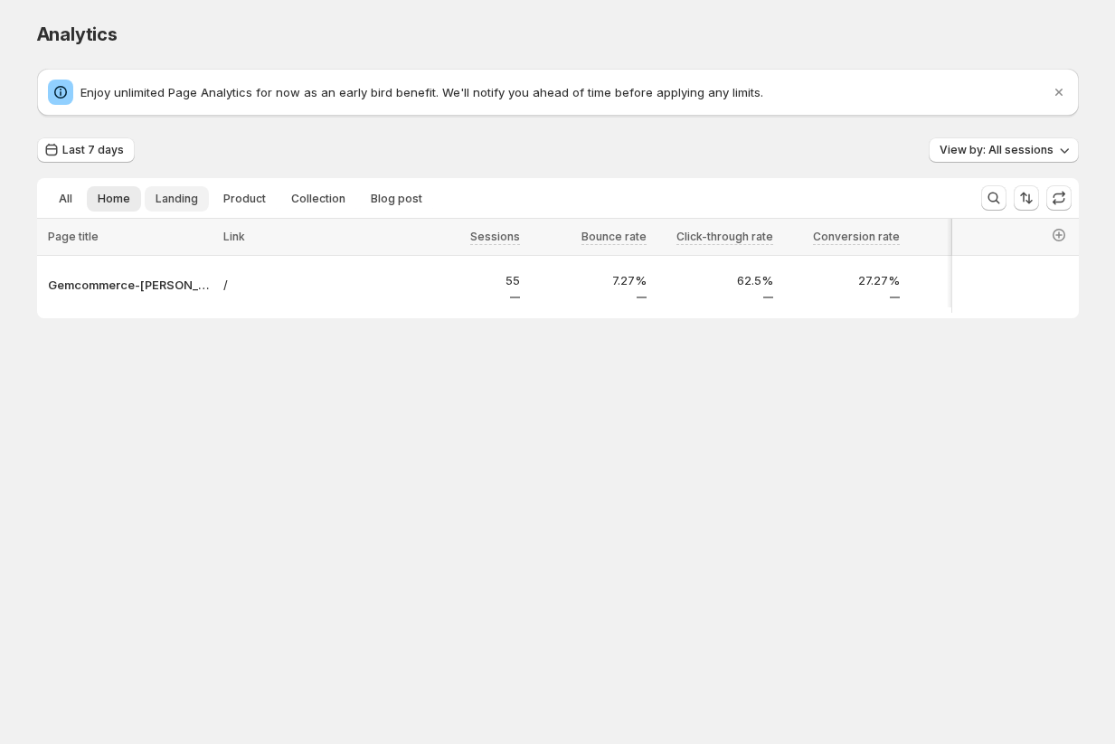
click at [175, 206] on span "Landing" at bounding box center [177, 199] width 43 height 14
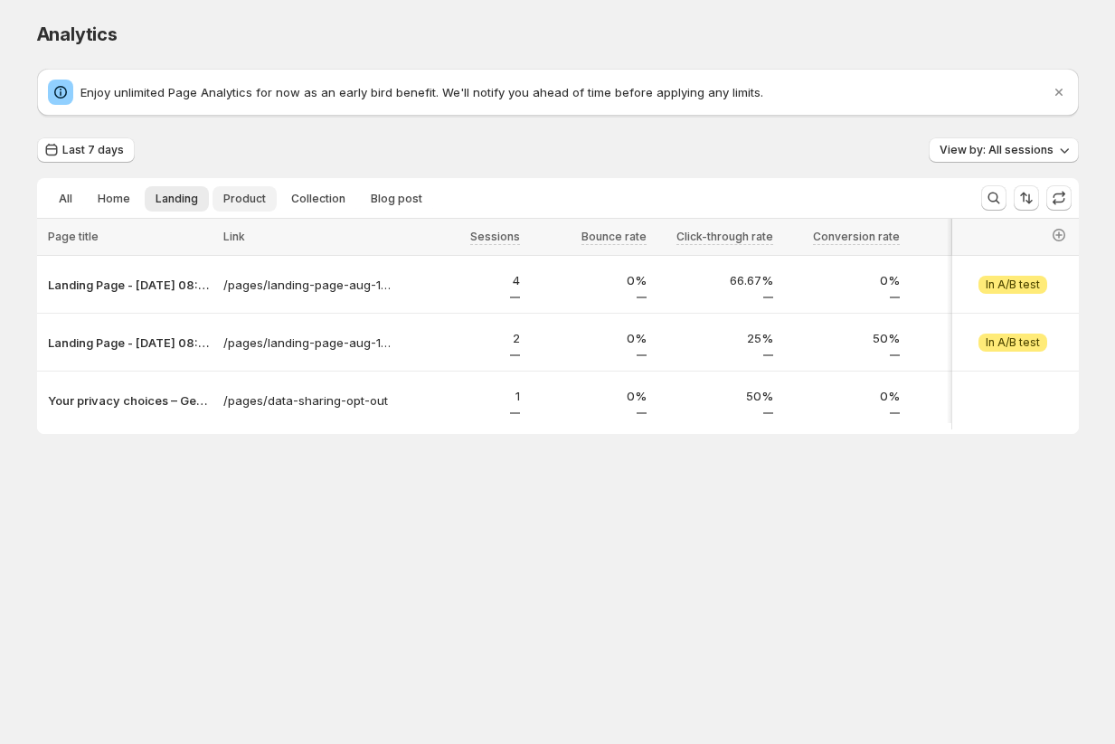
click at [231, 192] on span "Product" at bounding box center [244, 199] width 43 height 14
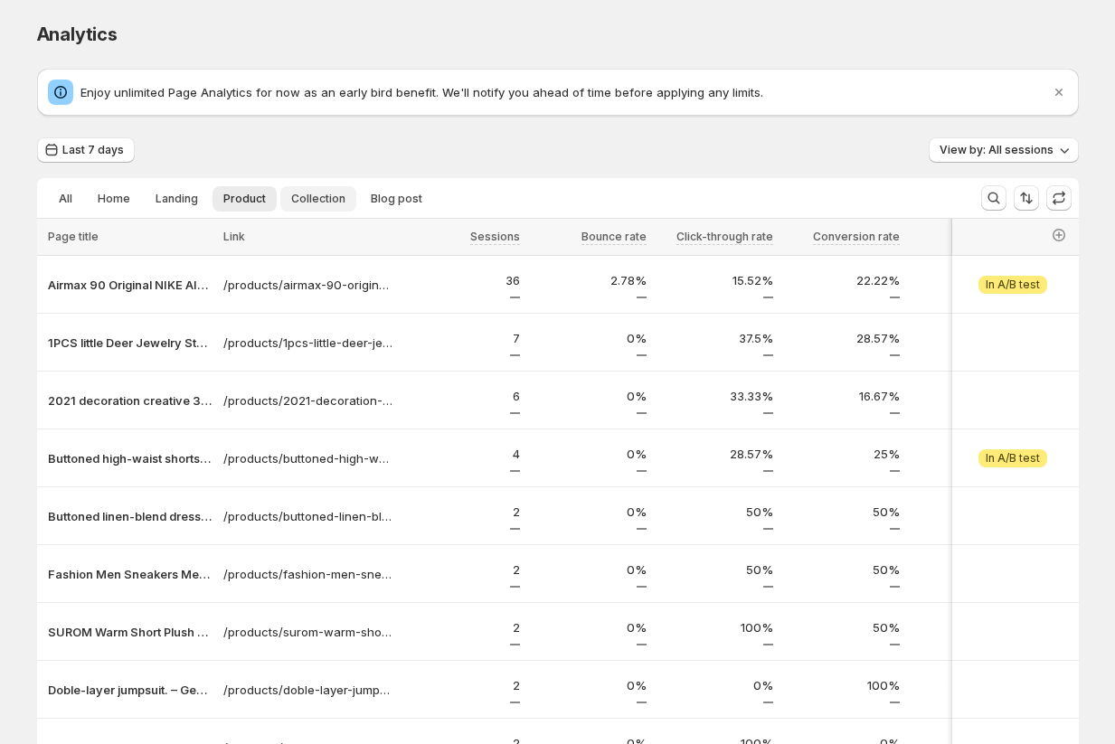
click at [308, 194] on span "Collection" at bounding box center [318, 199] width 54 height 14
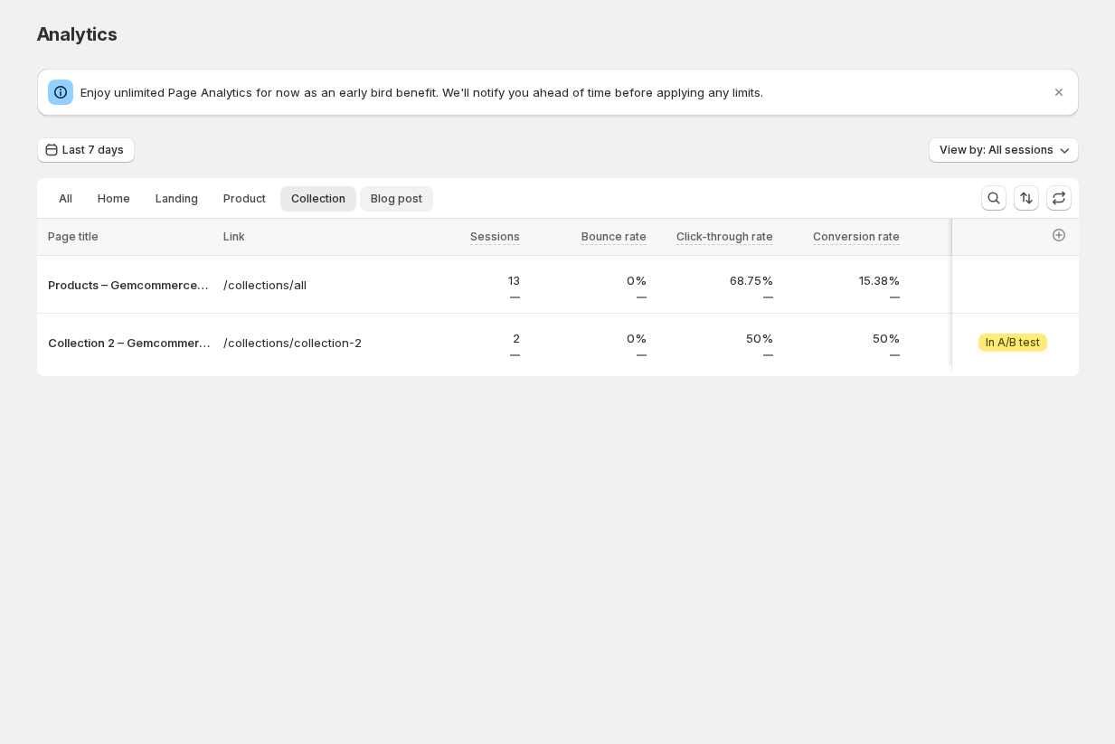
click at [383, 198] on span "Blog post" at bounding box center [397, 199] width 52 height 14
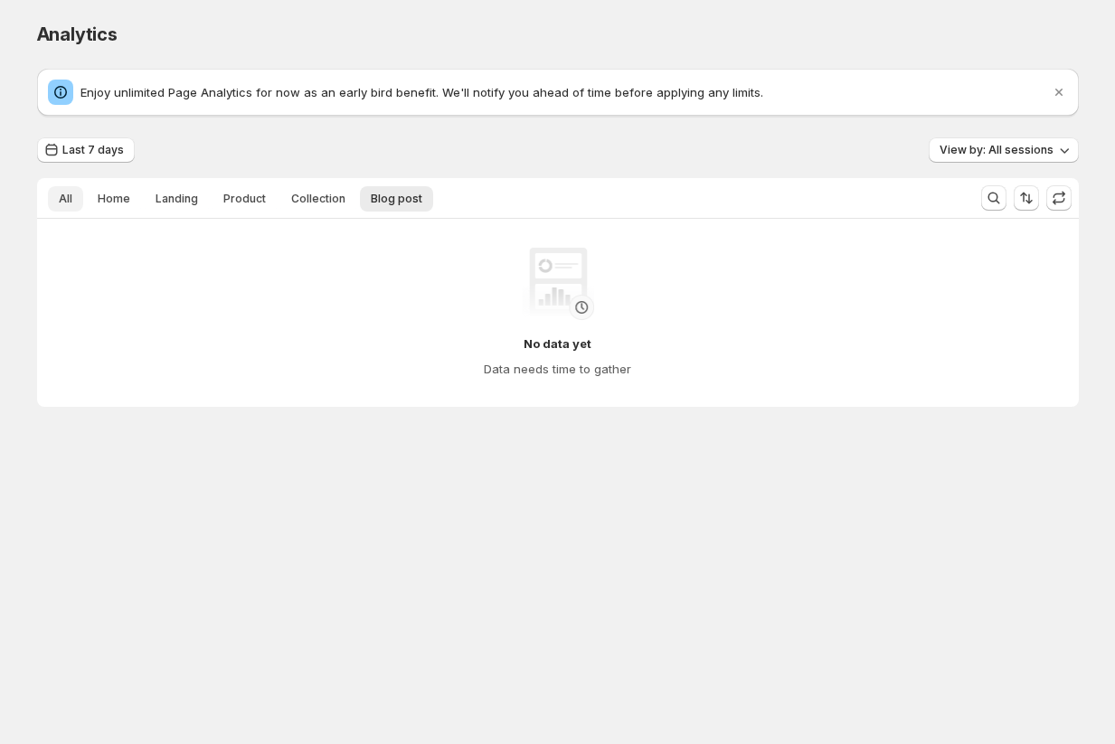
click at [70, 201] on span "All" at bounding box center [66, 199] width 14 height 14
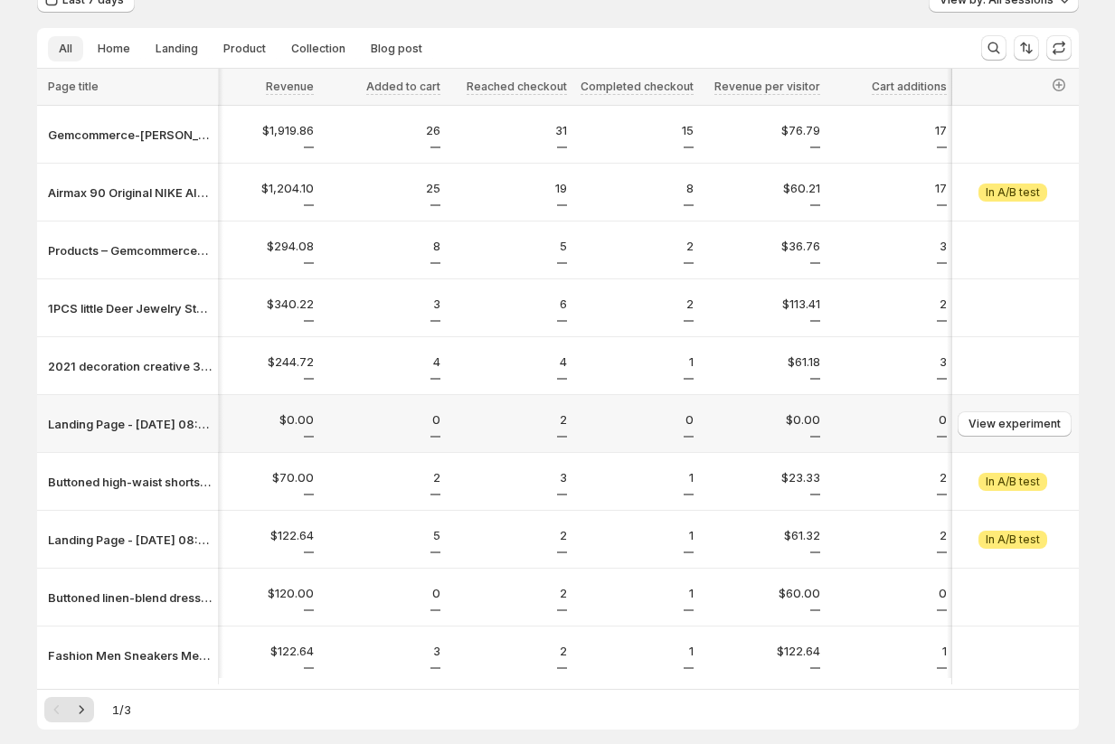
scroll to position [0, 1092]
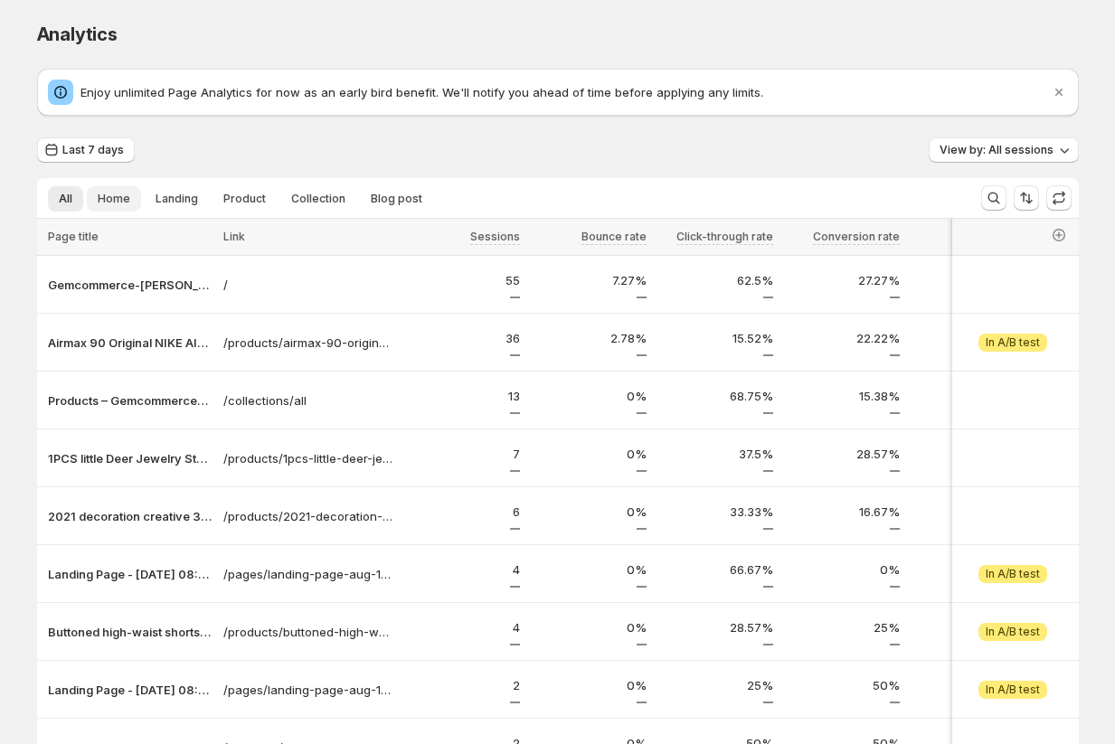
click at [119, 202] on span "Home" at bounding box center [114, 199] width 33 height 14
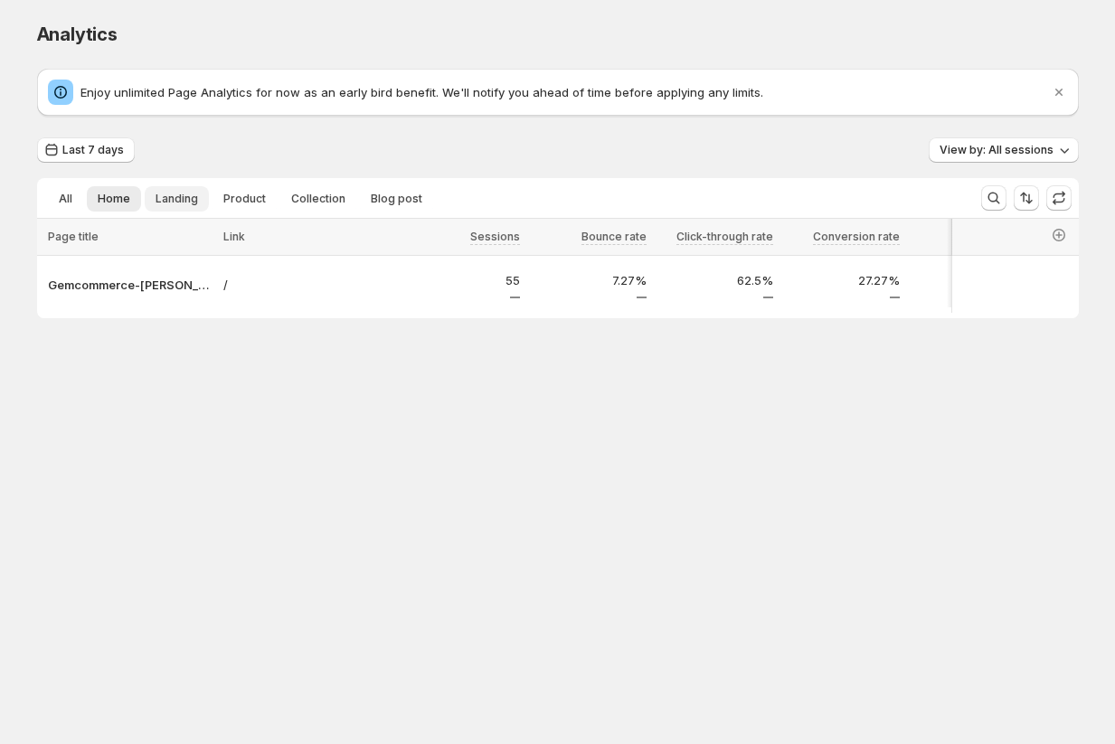
click at [178, 212] on button "Landing" at bounding box center [177, 198] width 64 height 25
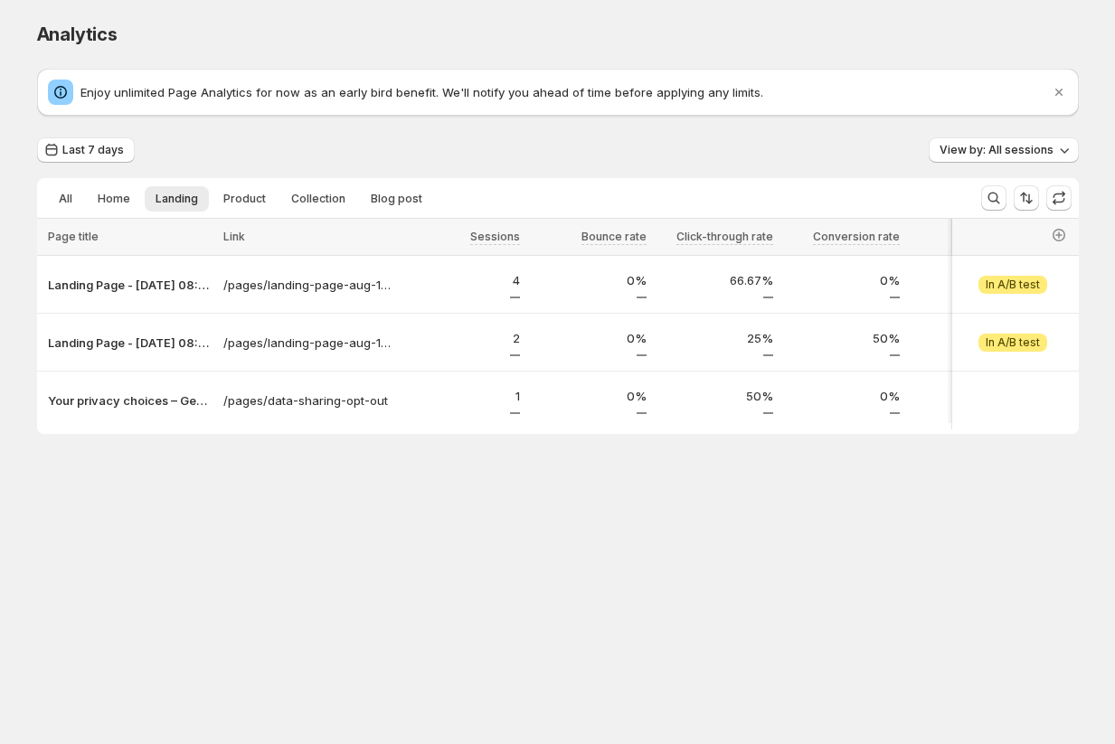
click at [273, 208] on ul "All Home Landing Product Collection Blog post More views" at bounding box center [501, 197] width 915 height 25
click at [247, 199] on span "Product" at bounding box center [244, 199] width 43 height 14
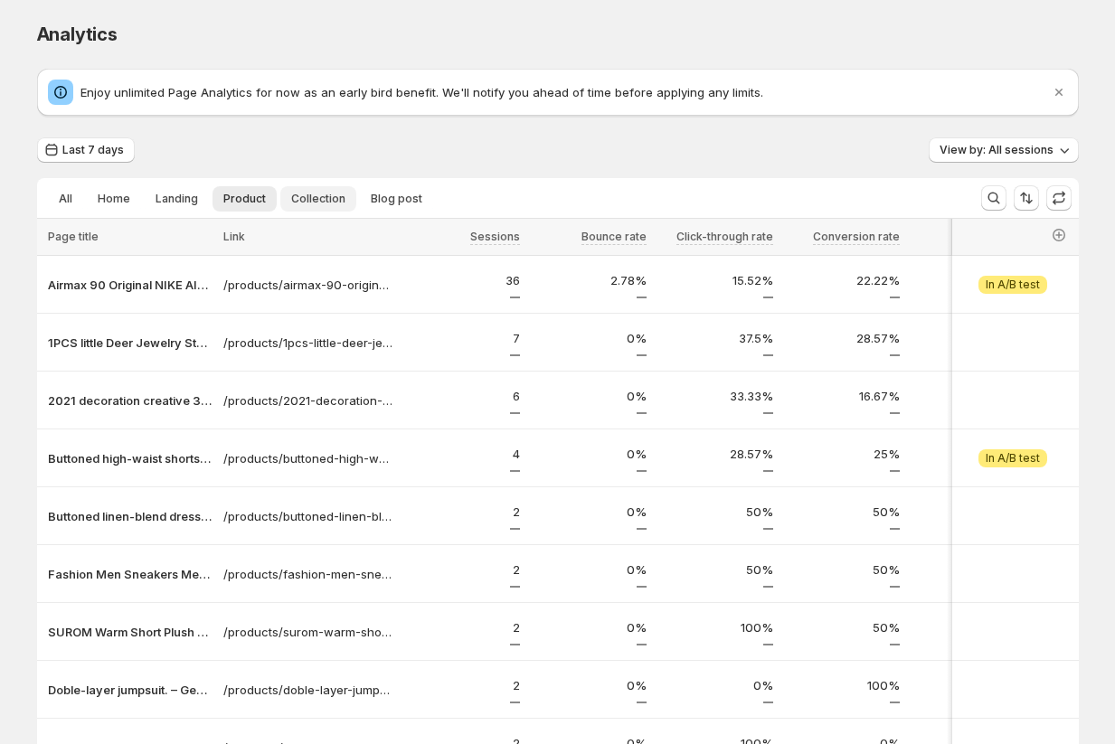
click at [321, 205] on span "Collection" at bounding box center [318, 199] width 54 height 14
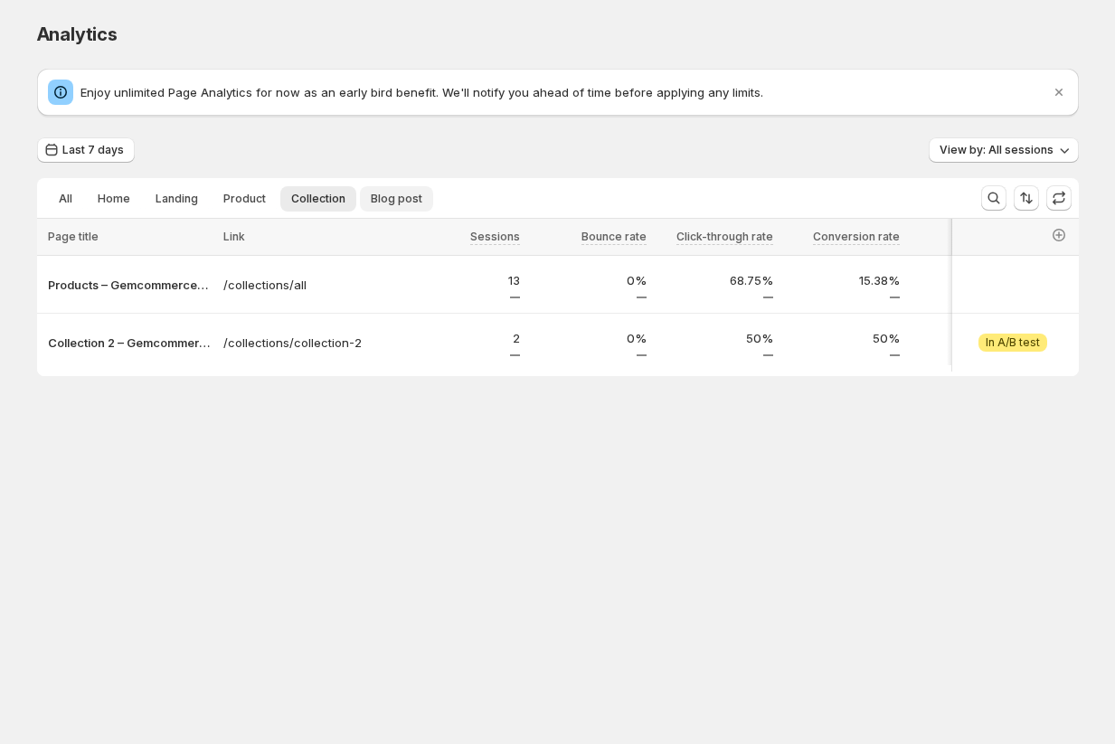
click at [406, 197] on span "Blog post" at bounding box center [397, 199] width 52 height 14
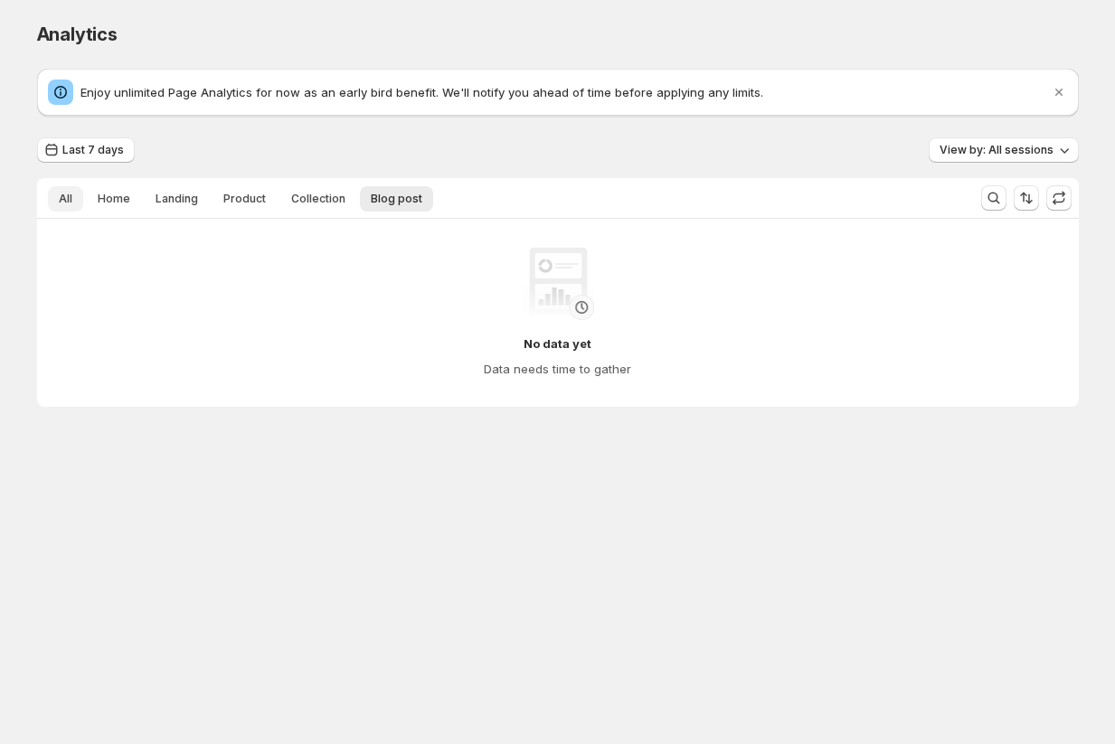
click at [65, 190] on button "All" at bounding box center [65, 198] width 35 height 25
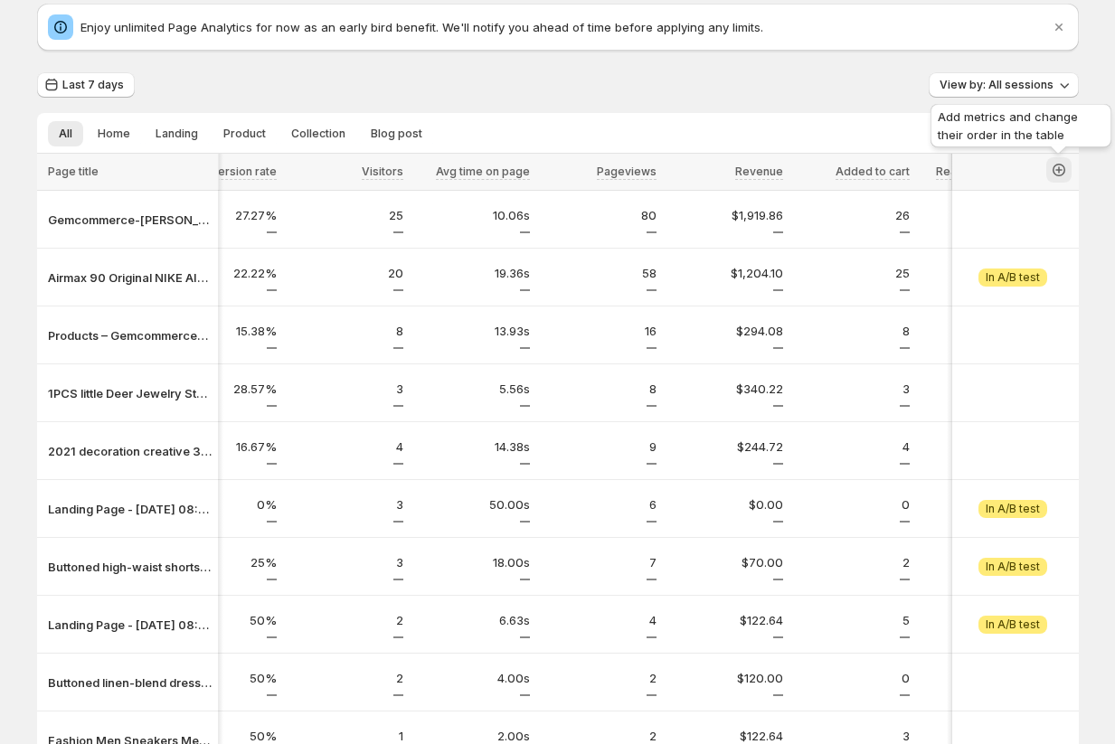
click at [589, 166] on icon "button" at bounding box center [1059, 170] width 18 height 18
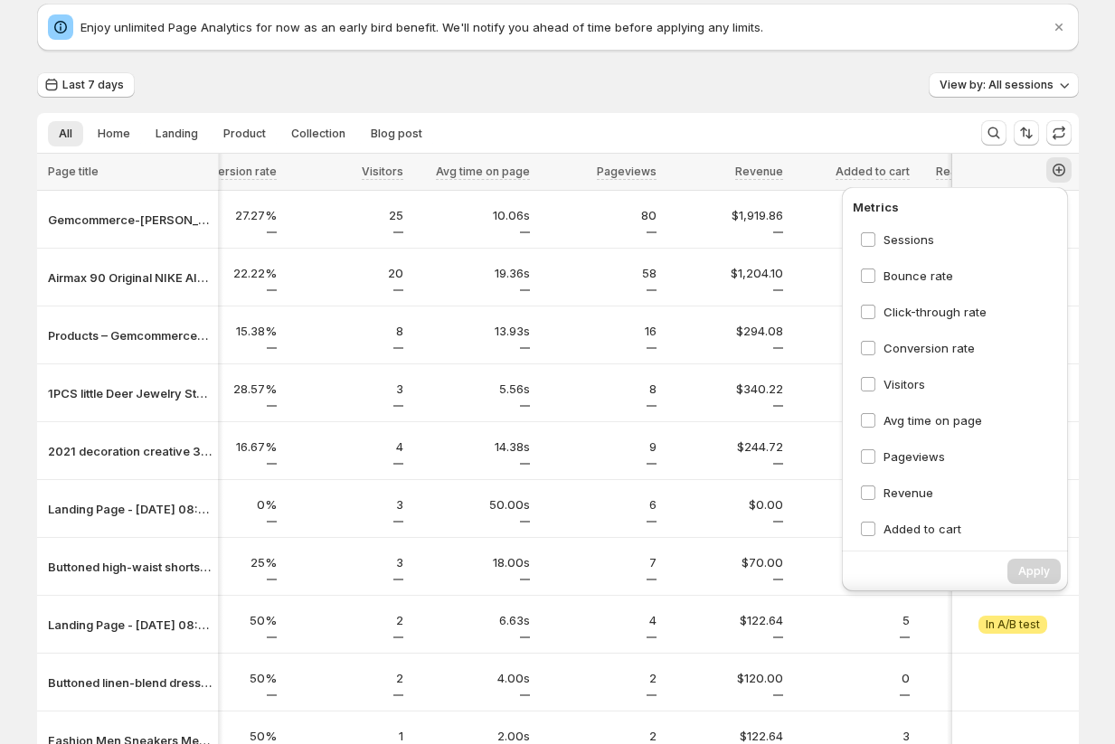
click at [495, 75] on div "Last 7 days View by: All sessions" at bounding box center [558, 85] width 1042 height 26
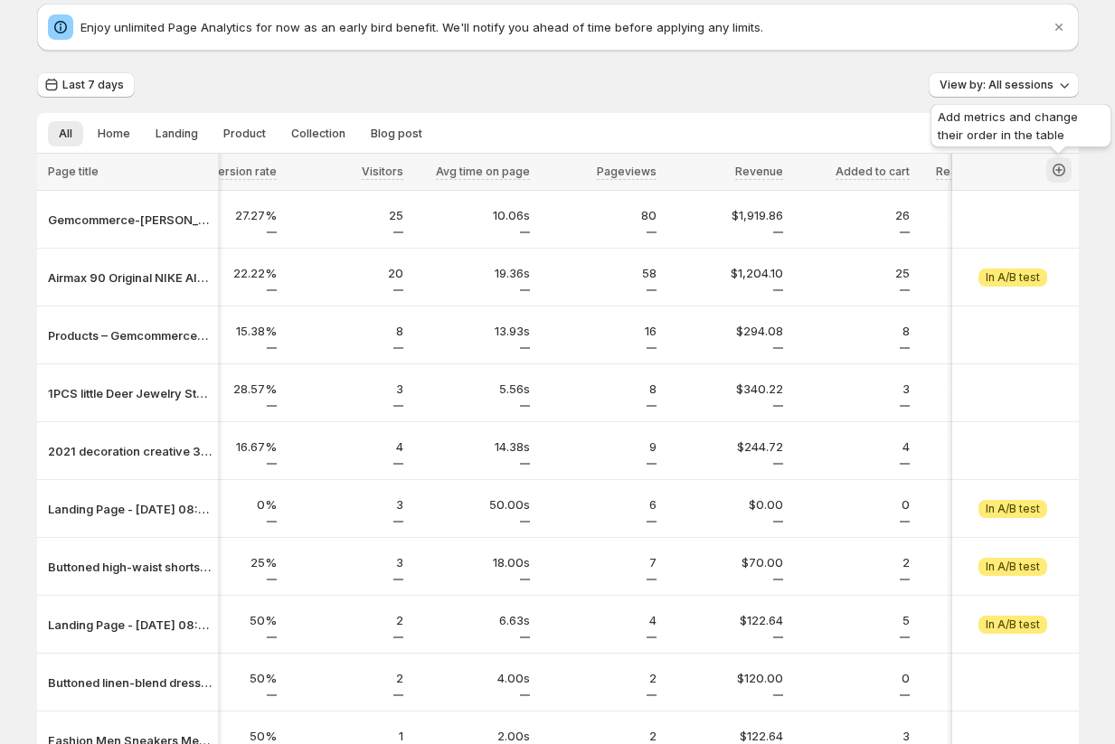
click at [589, 171] on icon "button" at bounding box center [1059, 170] width 18 height 18
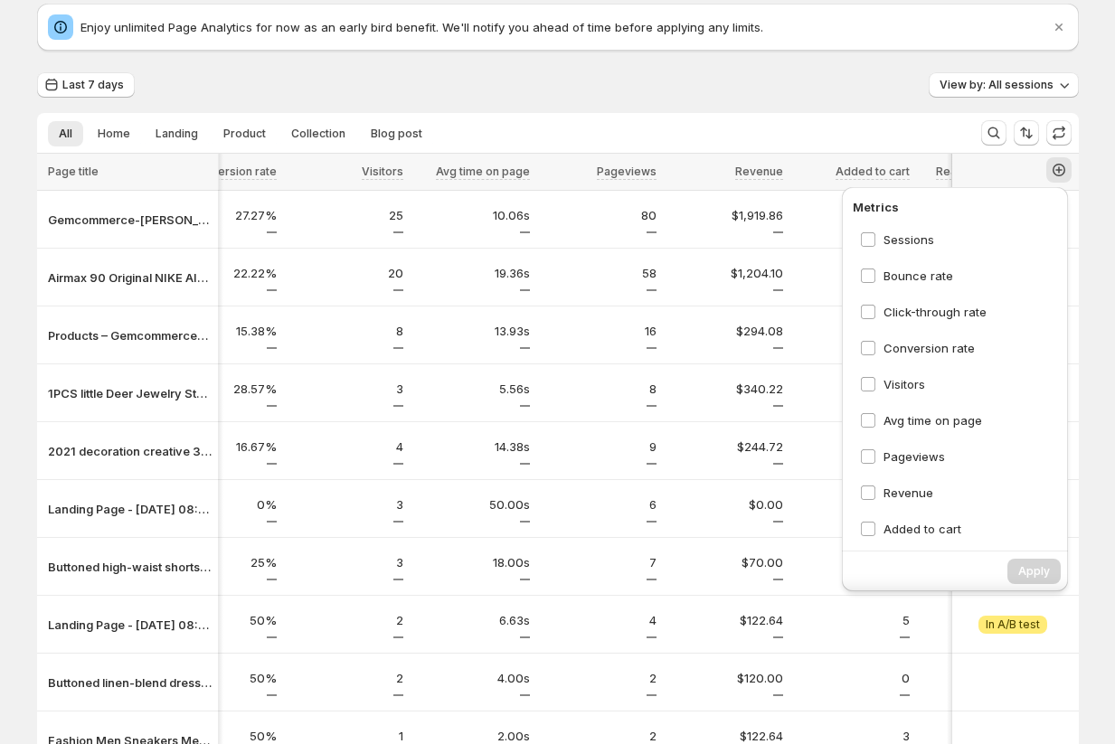
click at [477, 72] on div "Last 7 days View by: All sessions" at bounding box center [558, 85] width 1042 height 26
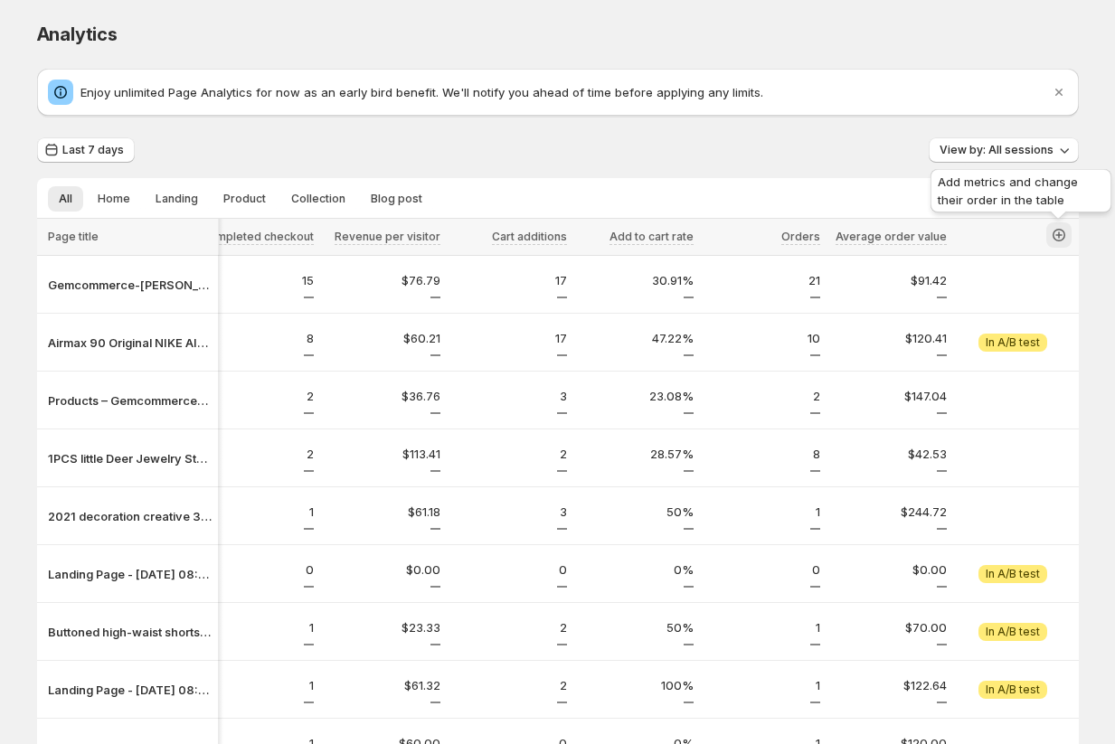
click at [589, 240] on icon "button" at bounding box center [1059, 235] width 18 height 18
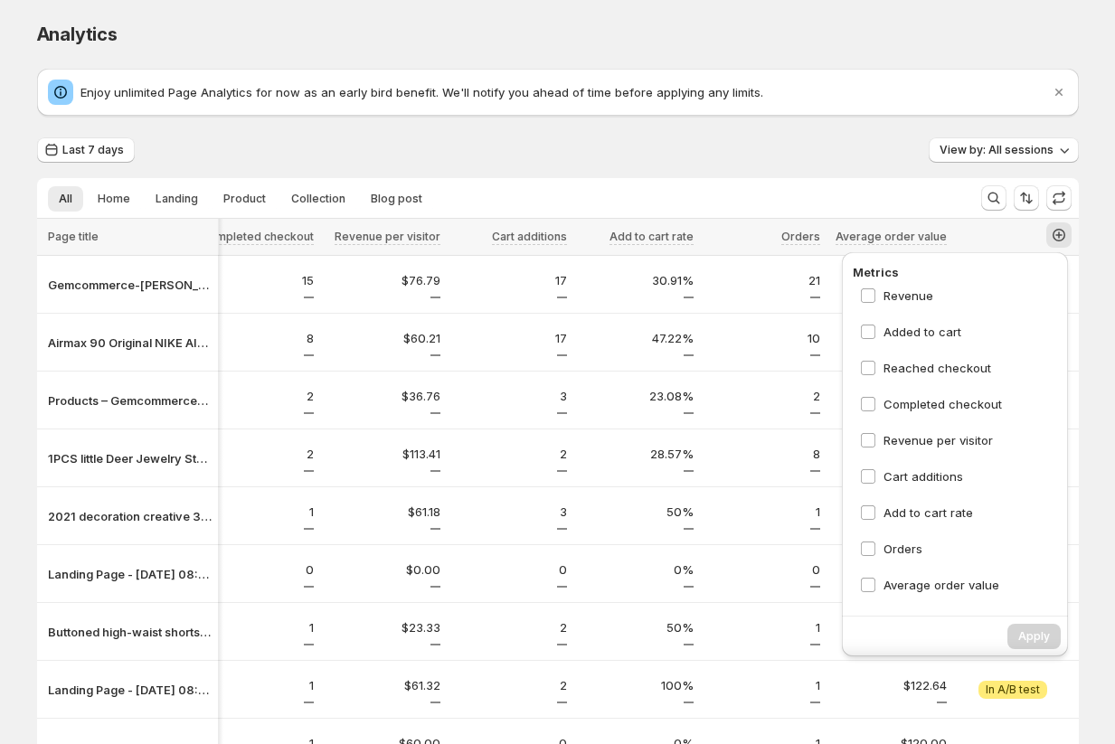
click at [589, 146] on div "Last 7 days View by: All sessions" at bounding box center [558, 150] width 1042 height 26
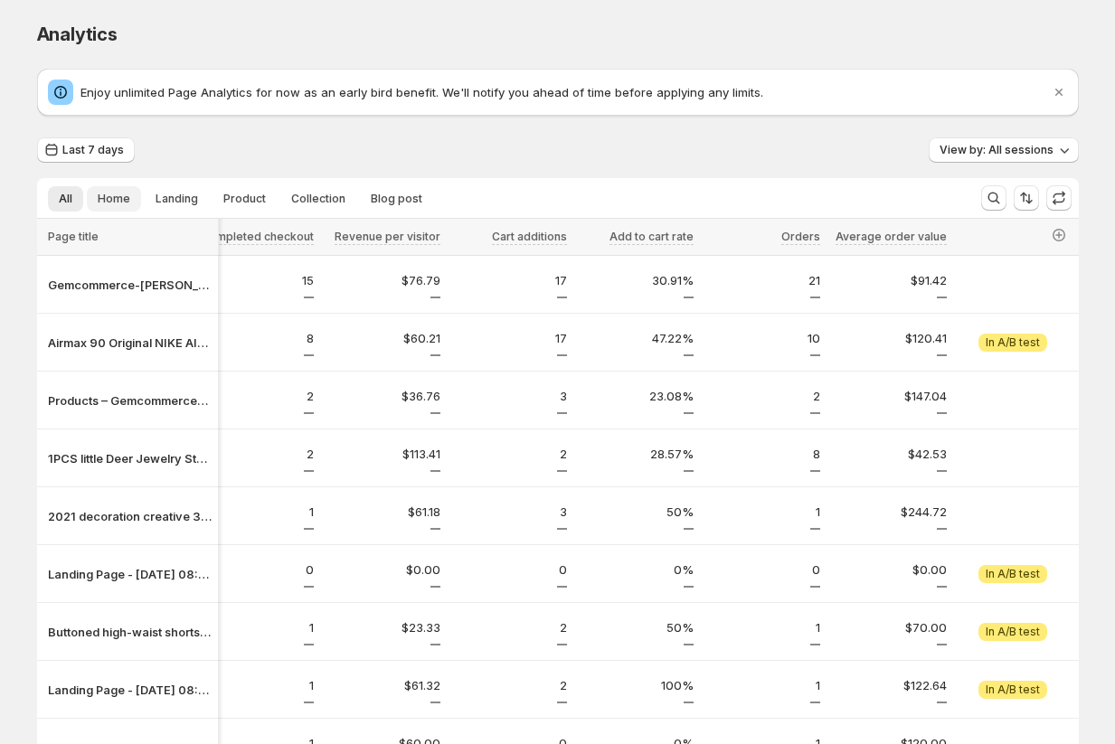
click at [92, 203] on button "Home" at bounding box center [114, 198] width 54 height 25
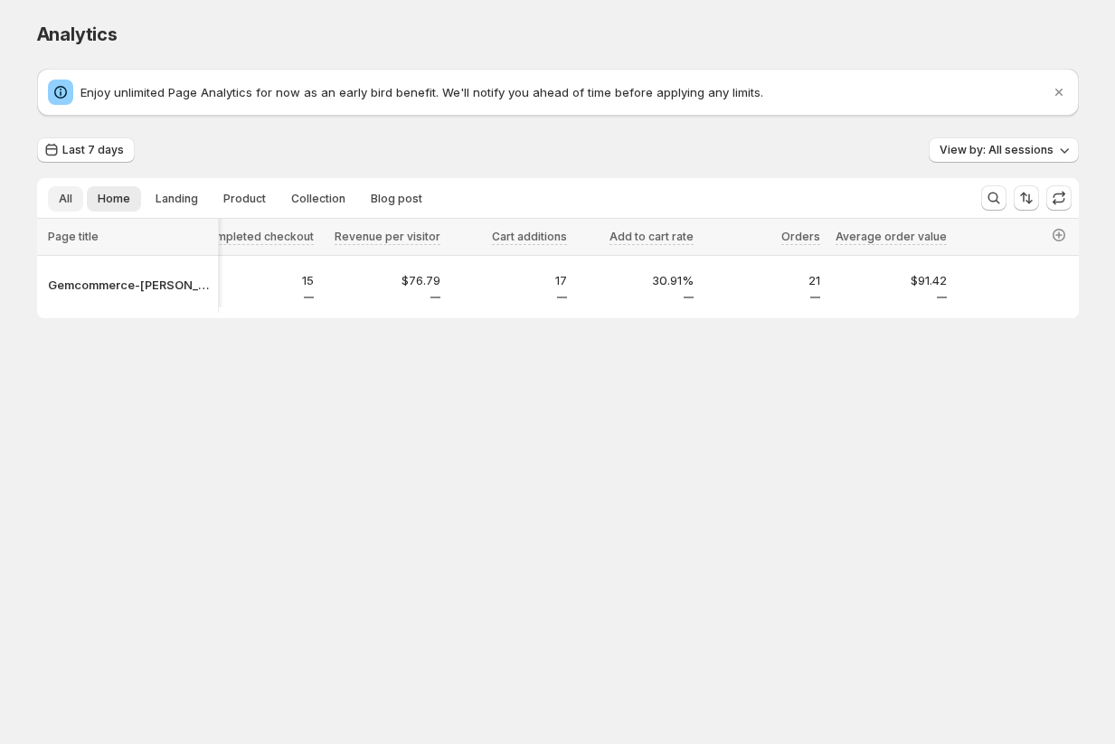
click at [67, 203] on span "All" at bounding box center [66, 199] width 14 height 14
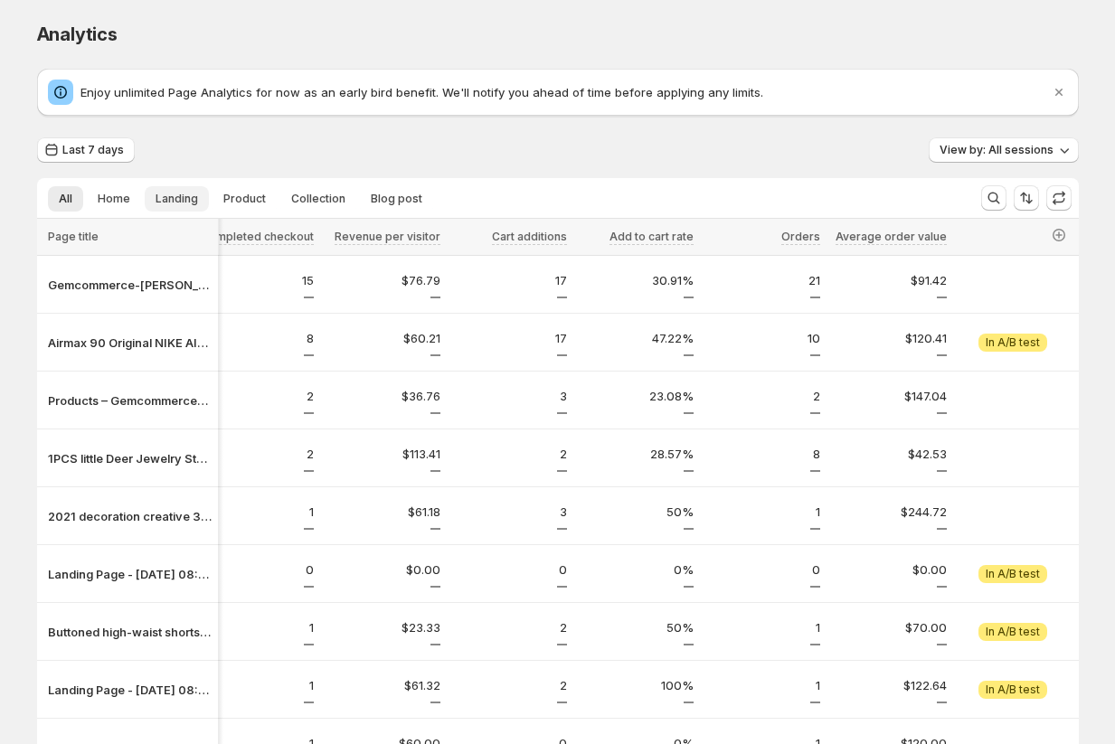
click at [165, 204] on span "Landing" at bounding box center [177, 199] width 43 height 14
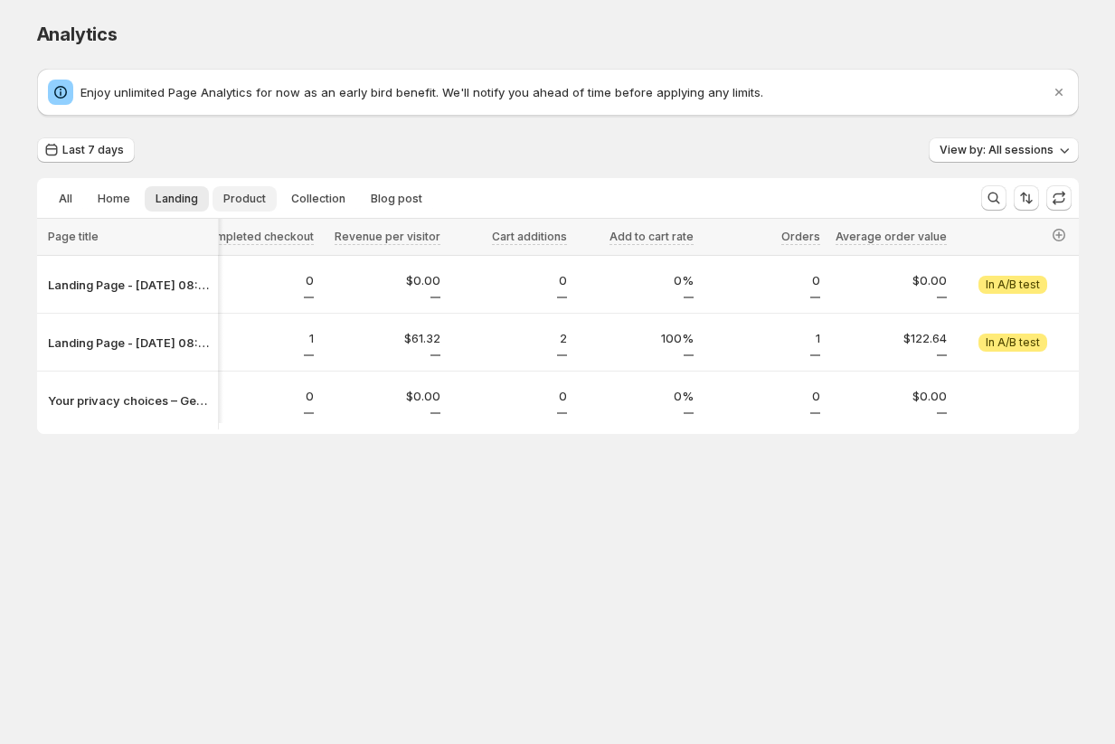
click at [253, 201] on span "Product" at bounding box center [244, 199] width 43 height 14
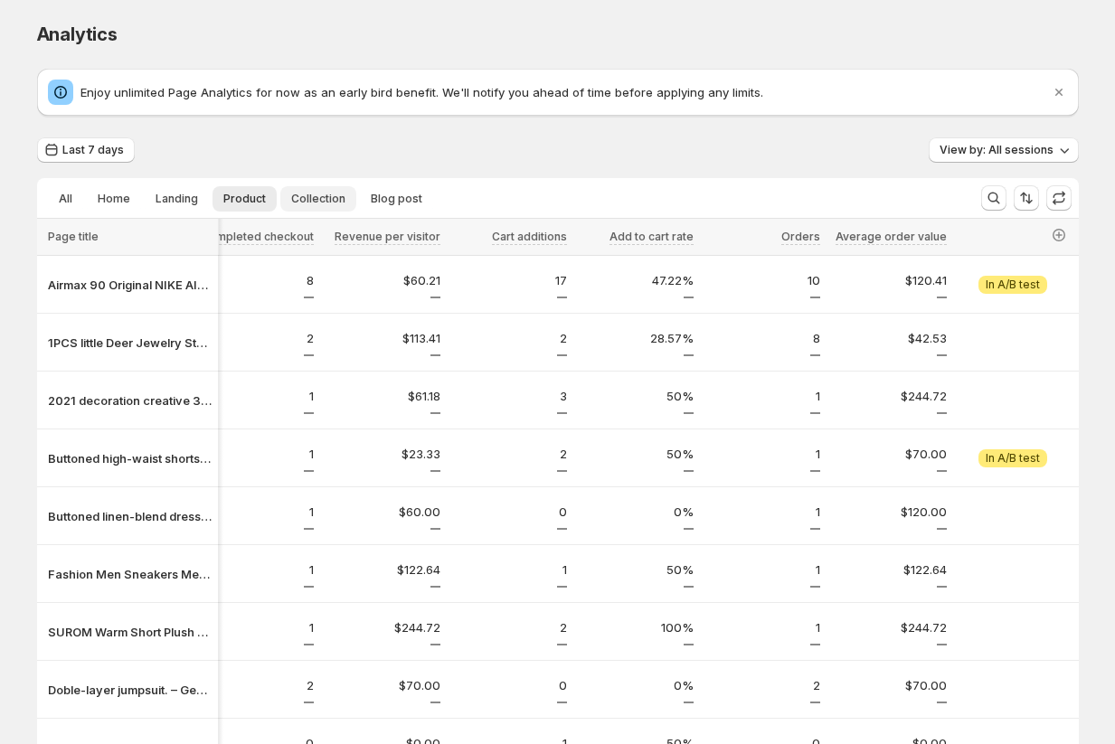
click at [308, 206] on span "Collection" at bounding box center [318, 199] width 54 height 14
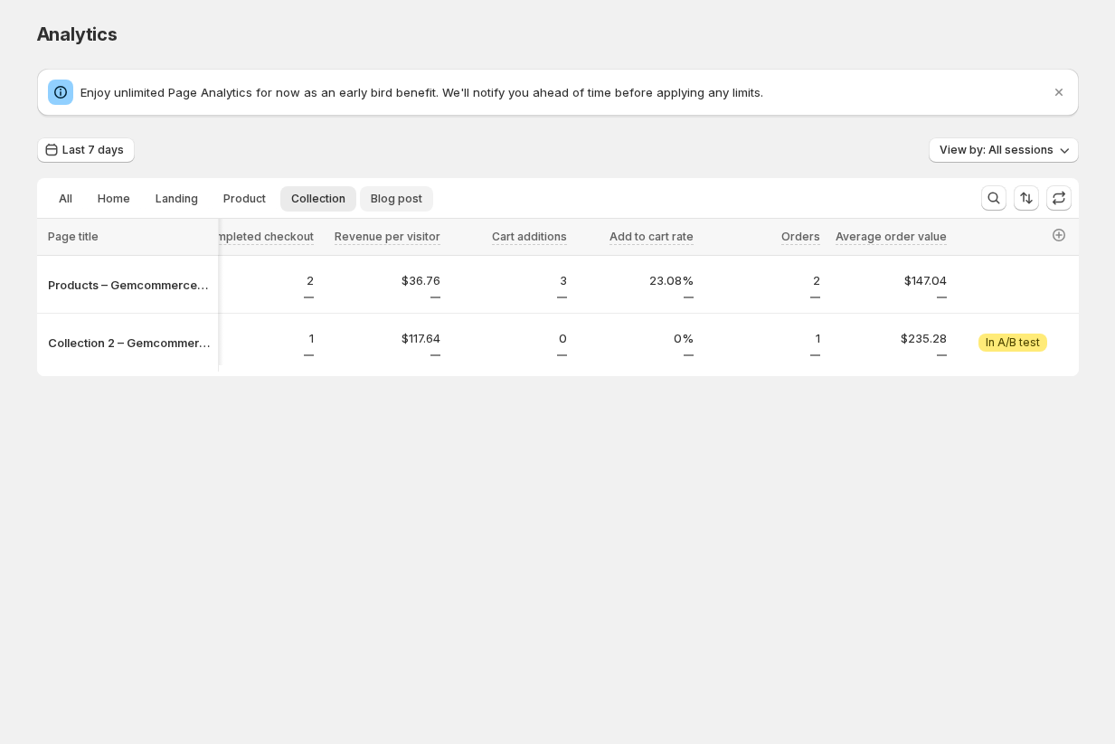
click at [390, 200] on span "Blog post" at bounding box center [397, 199] width 52 height 14
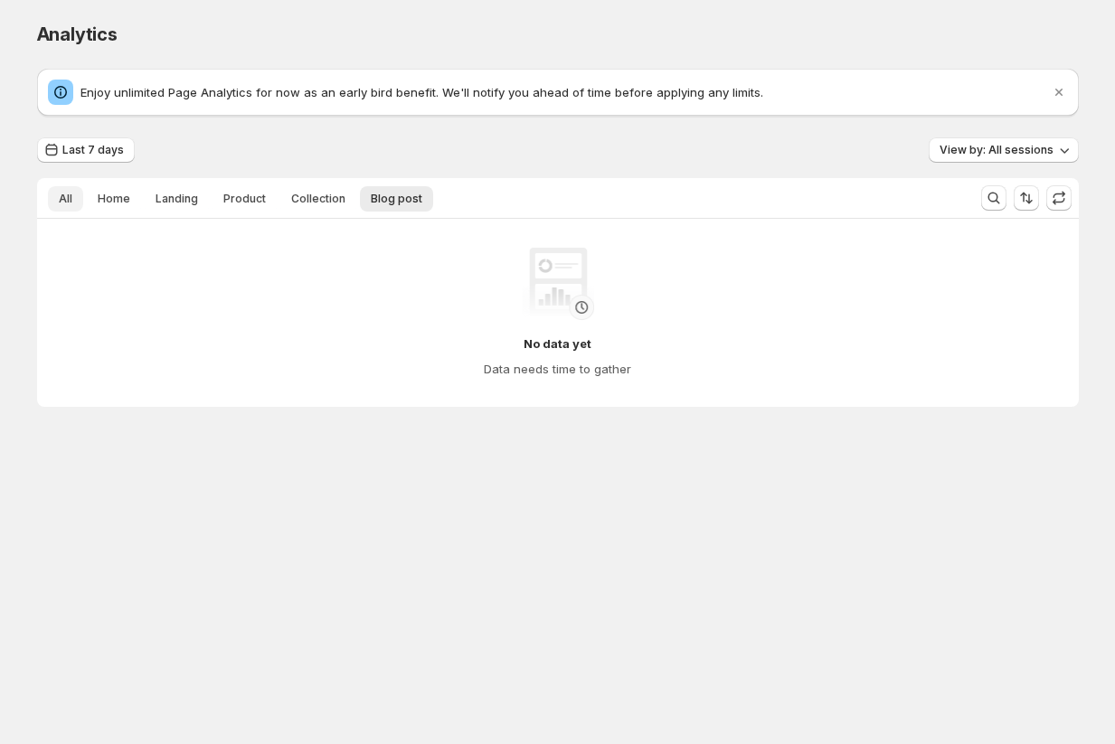
click at [59, 192] on span "All" at bounding box center [66, 199] width 14 height 14
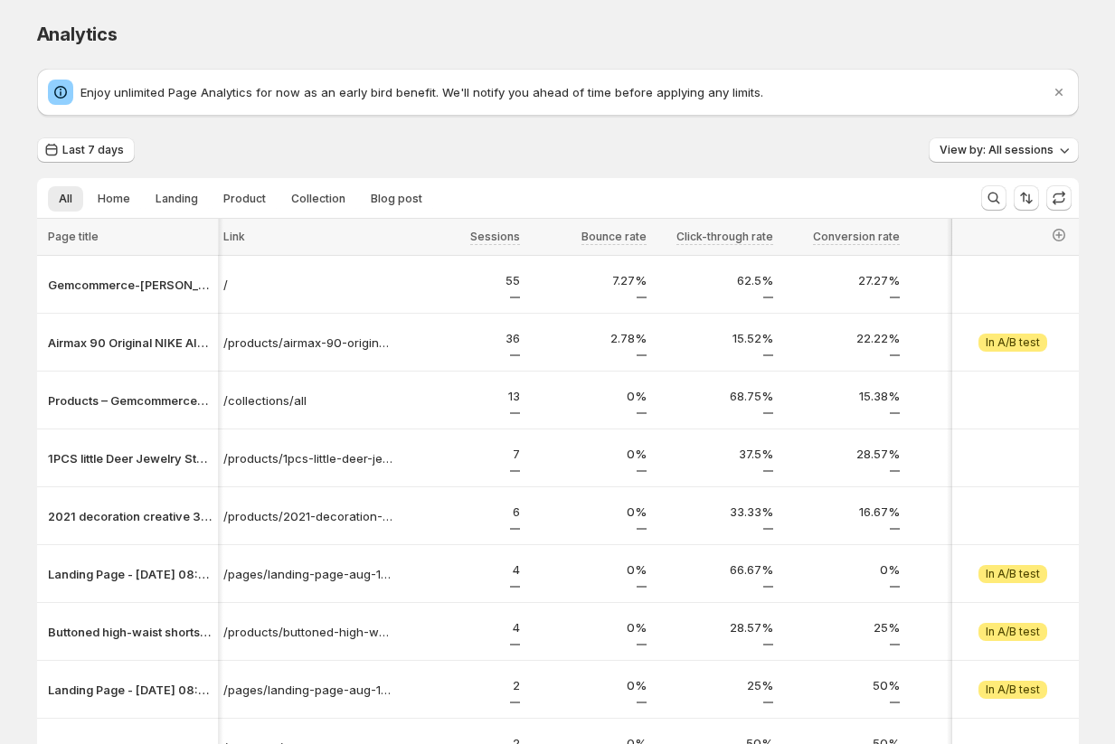
click at [307, 137] on div "Last 7 days View by: All sessions" at bounding box center [558, 150] width 1042 height 26
click at [589, 147] on span "View by: All sessions" at bounding box center [997, 150] width 114 height 14
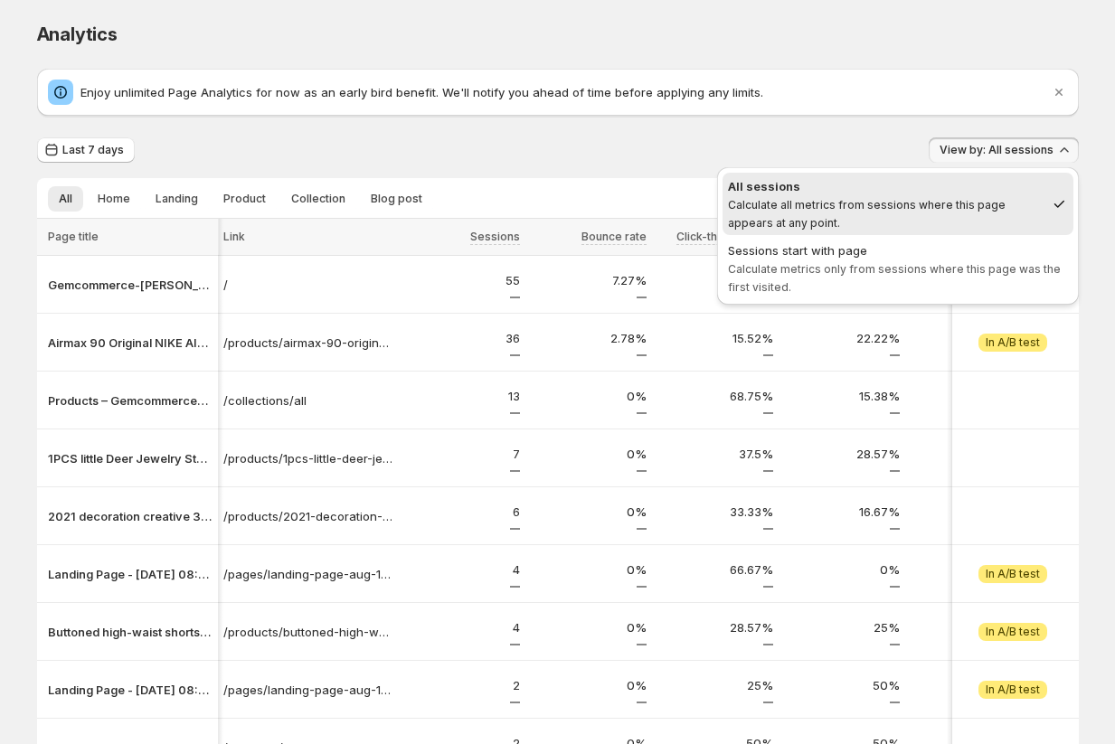
click at [589, 148] on div "Last 7 days View by: All sessions" at bounding box center [558, 150] width 1042 height 26
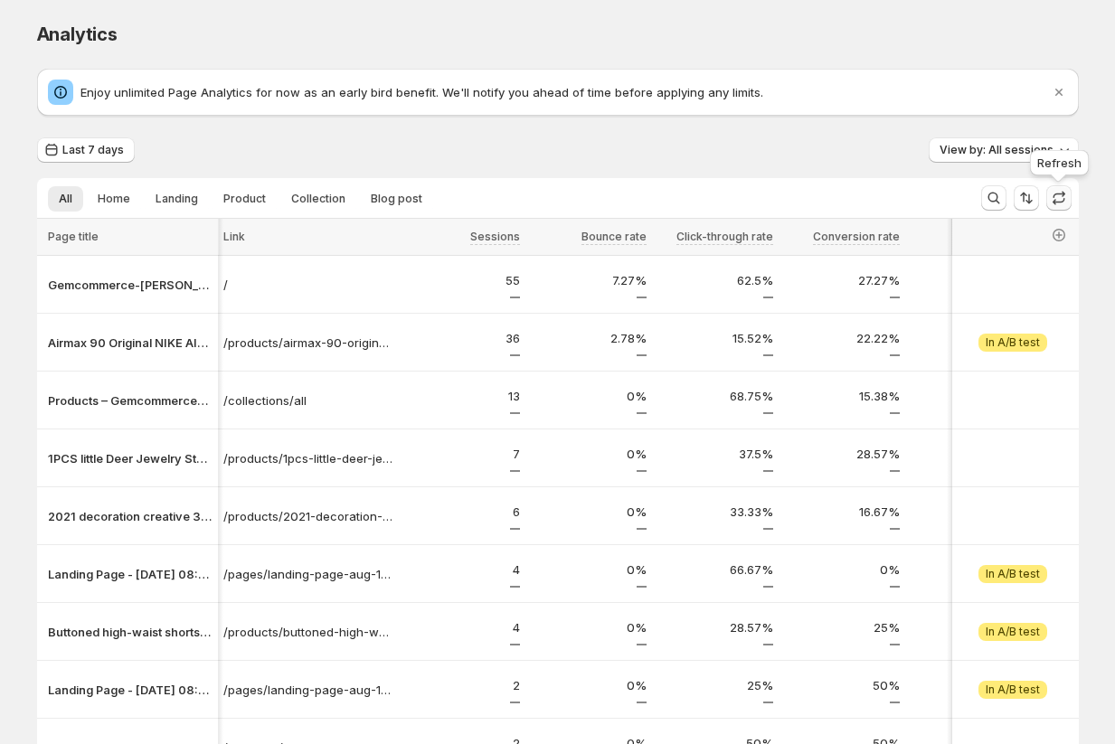
click at [589, 203] on icon "button" at bounding box center [1059, 198] width 18 height 18
click at [589, 195] on icon "Sort the results" at bounding box center [1023, 198] width 7 height 10
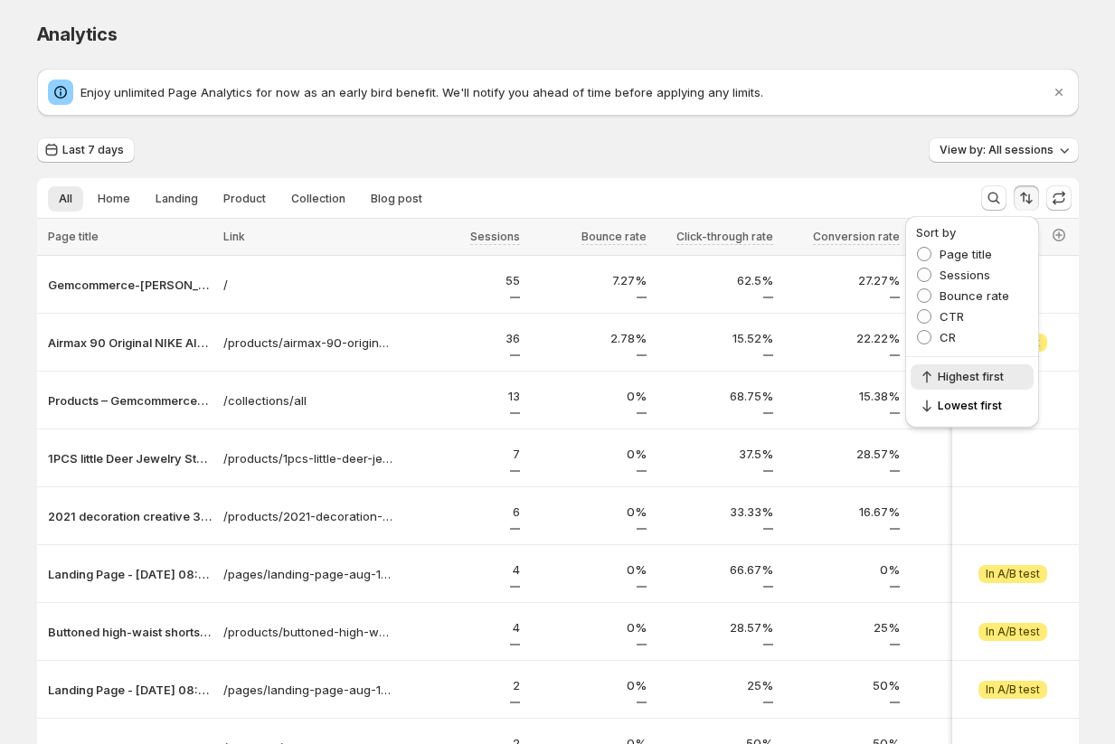
click at [589, 168] on div "Last 7 days View by: All sessions All Home Landing Product Collection Blog post…" at bounding box center [558, 508] width 1042 height 742
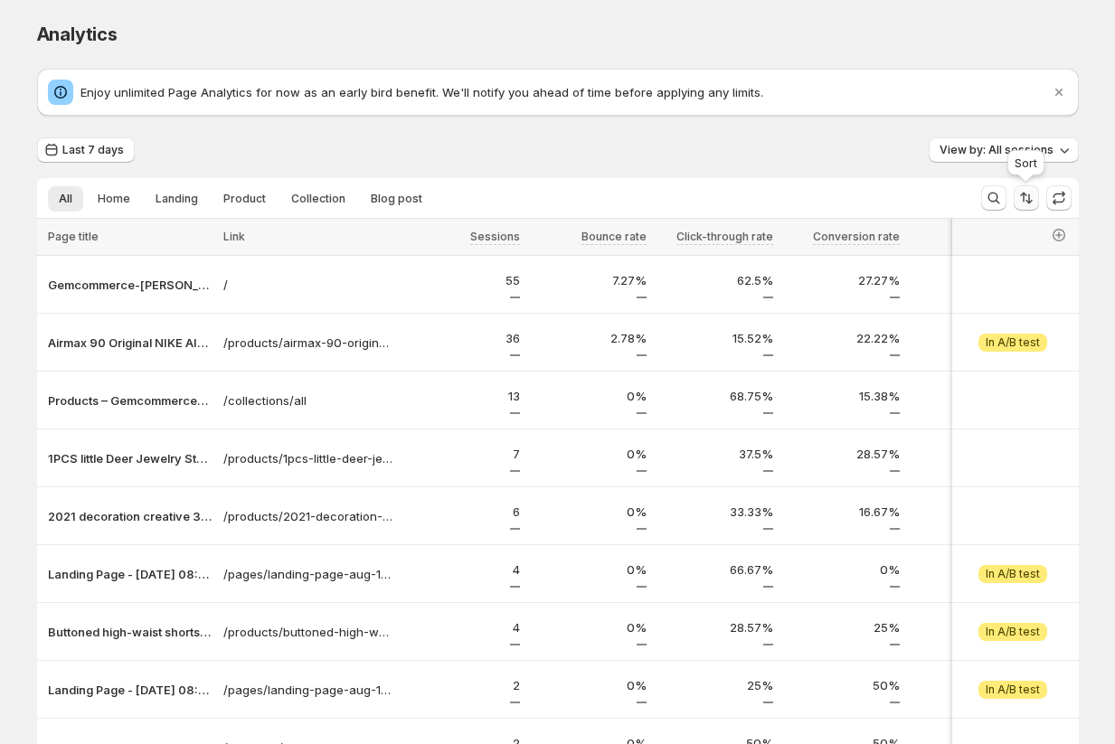
click at [589, 199] on icon "Sort the results" at bounding box center [1026, 198] width 18 height 18
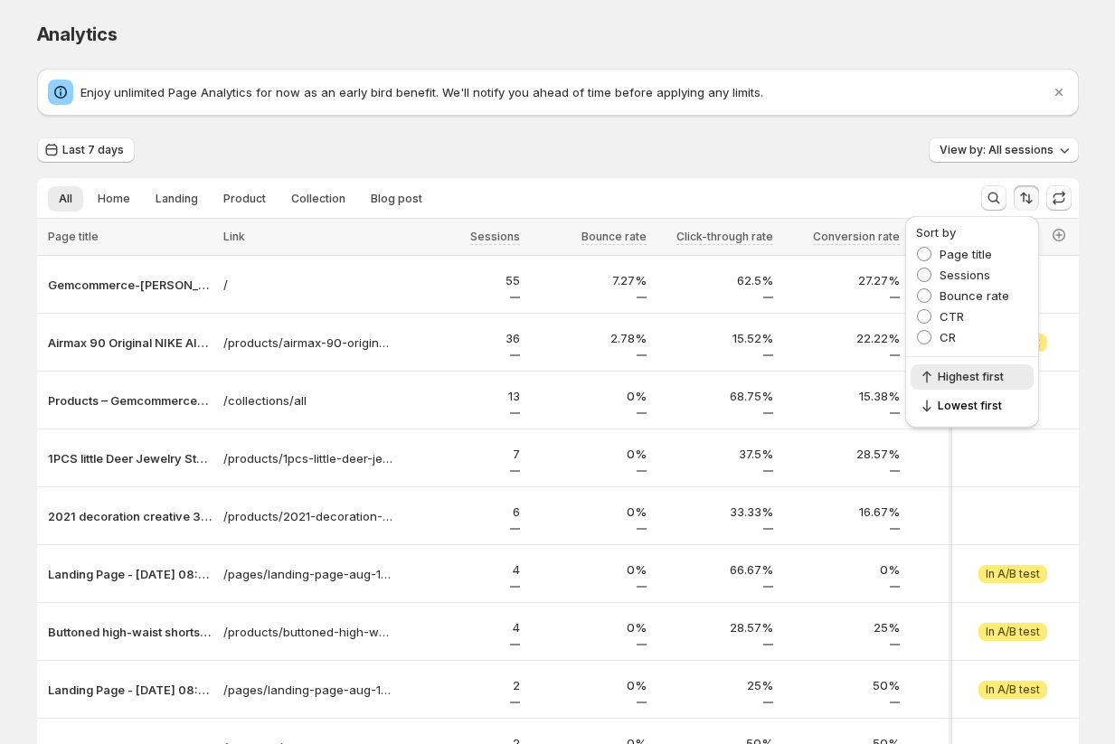
click at [334, 152] on div "Last 7 days View by: All sessions" at bounding box center [558, 150] width 1042 height 26
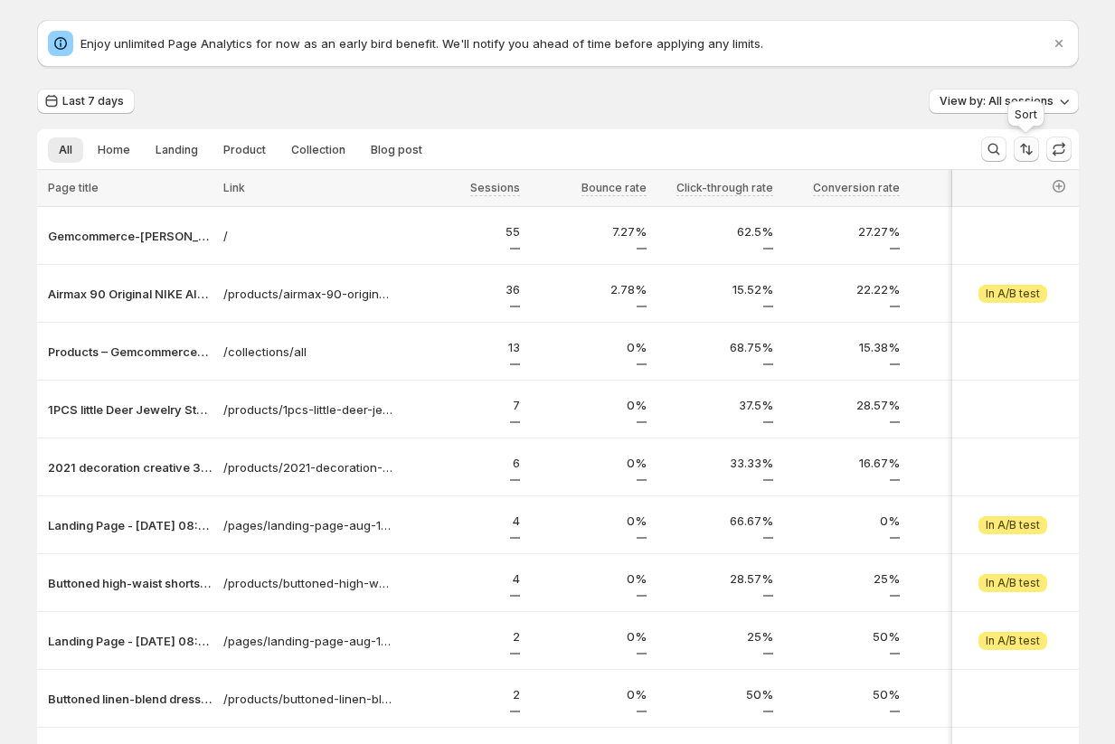
click at [589, 151] on icon "Sort the results" at bounding box center [1026, 149] width 18 height 18
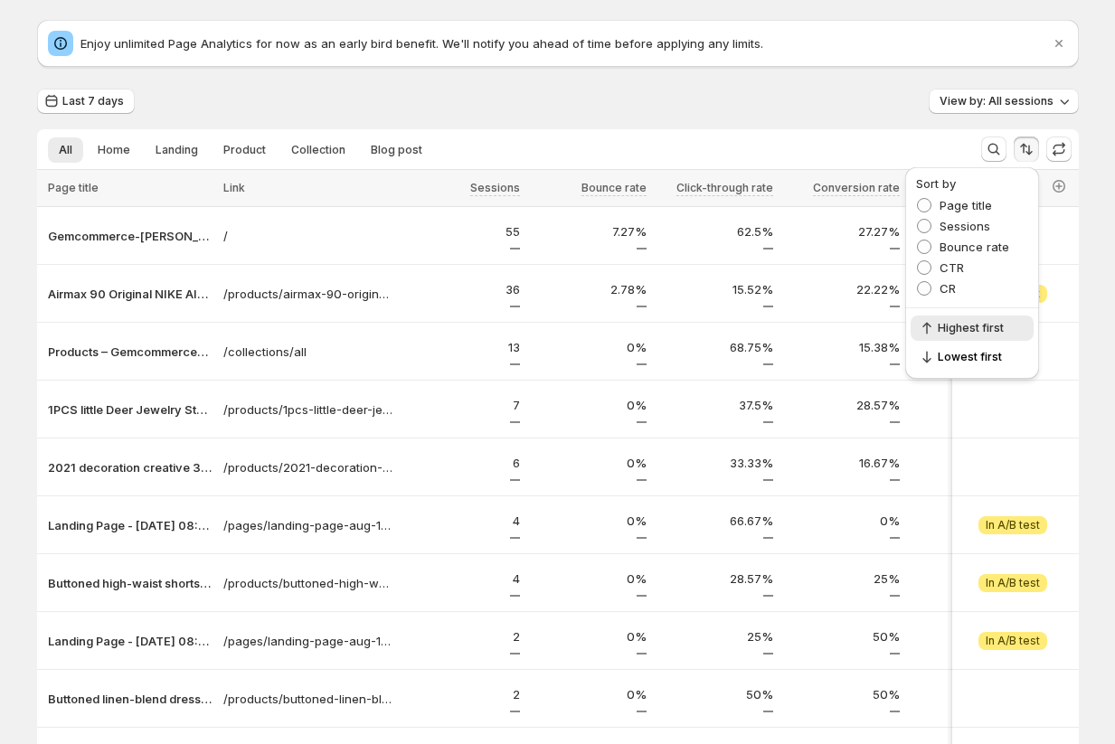
click at [589, 92] on div "Last 7 days View by: All sessions" at bounding box center [558, 102] width 1042 height 26
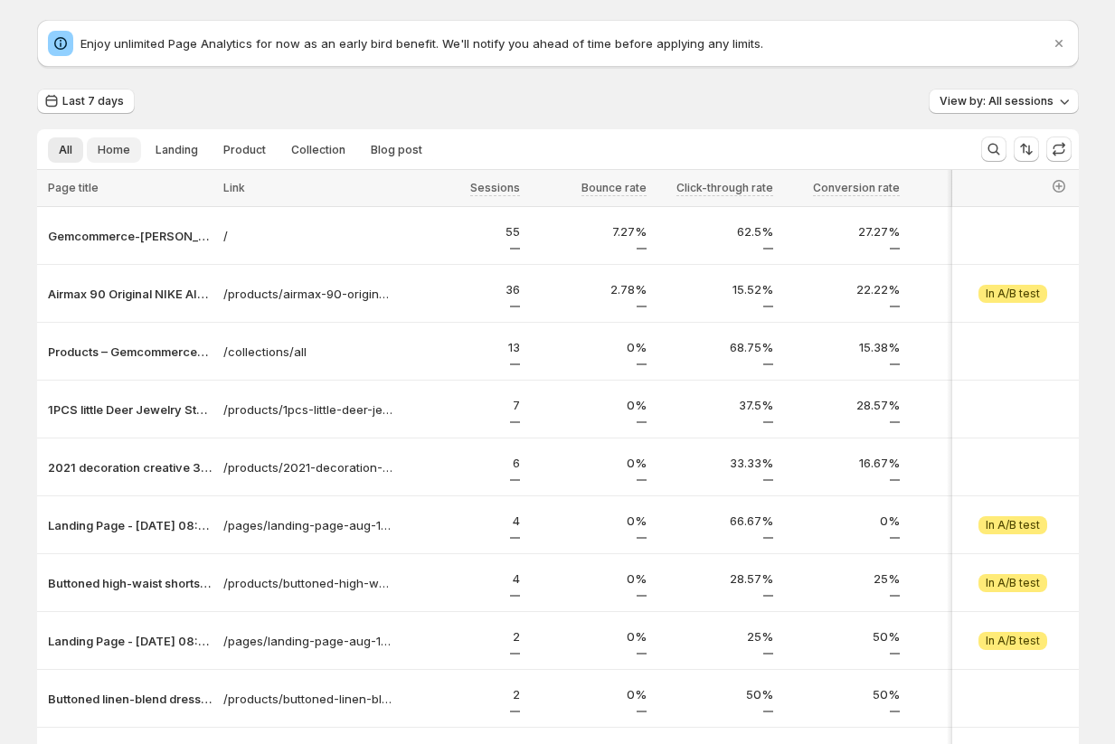
click at [122, 153] on span "Home" at bounding box center [114, 150] width 33 height 14
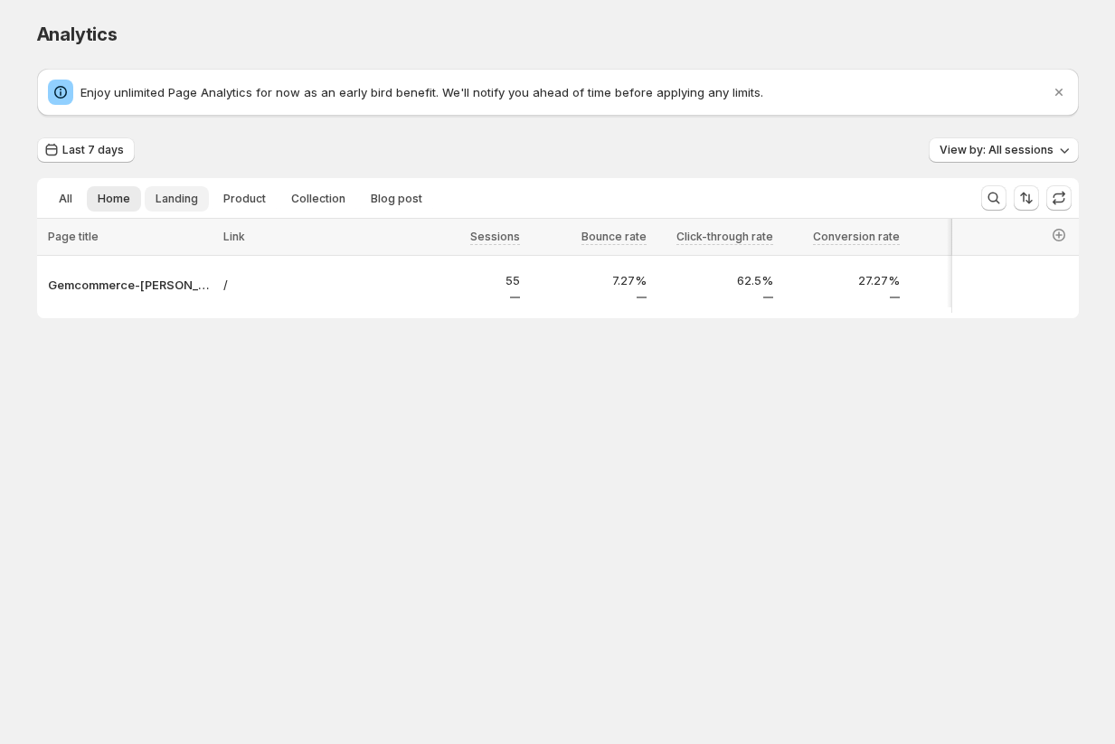
click at [171, 210] on button "Landing" at bounding box center [177, 198] width 64 height 25
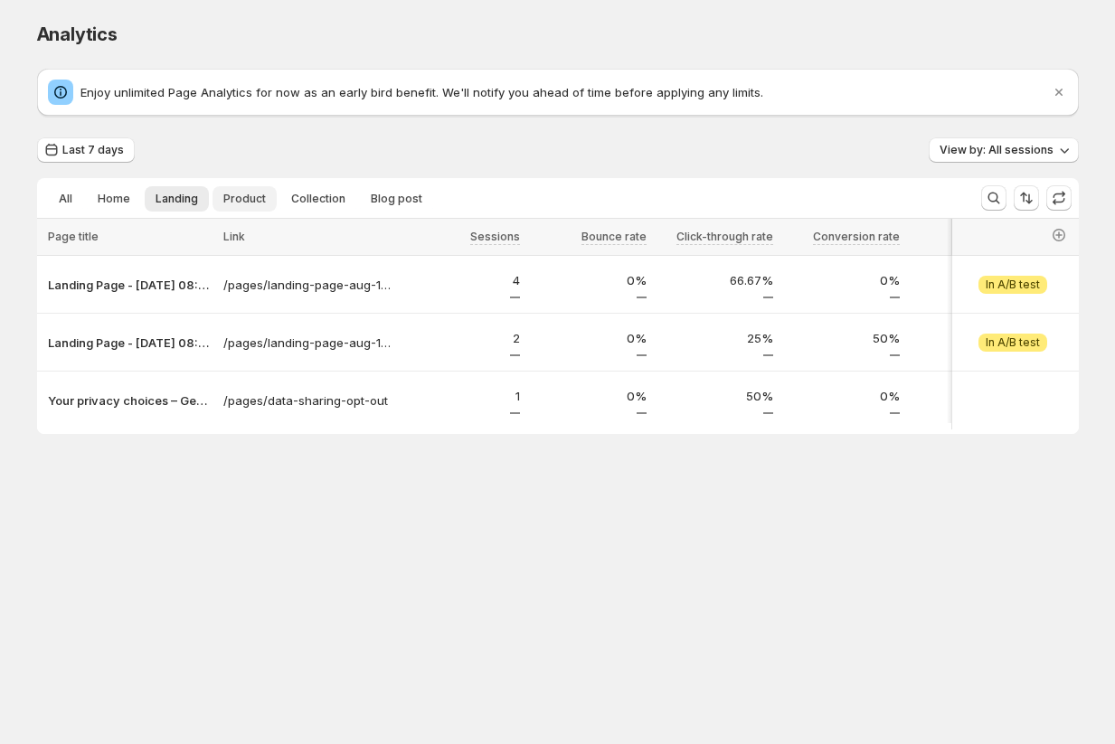
click at [245, 200] on span "Product" at bounding box center [244, 199] width 43 height 14
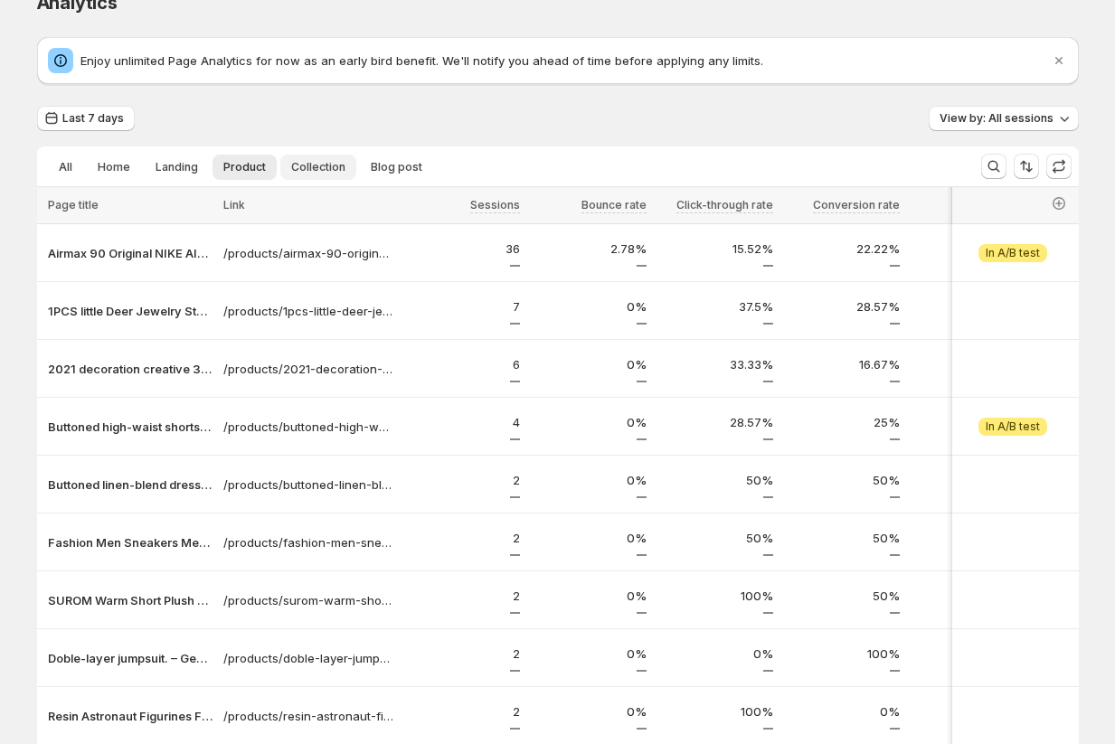
click at [315, 167] on span "Collection" at bounding box center [318, 167] width 54 height 14
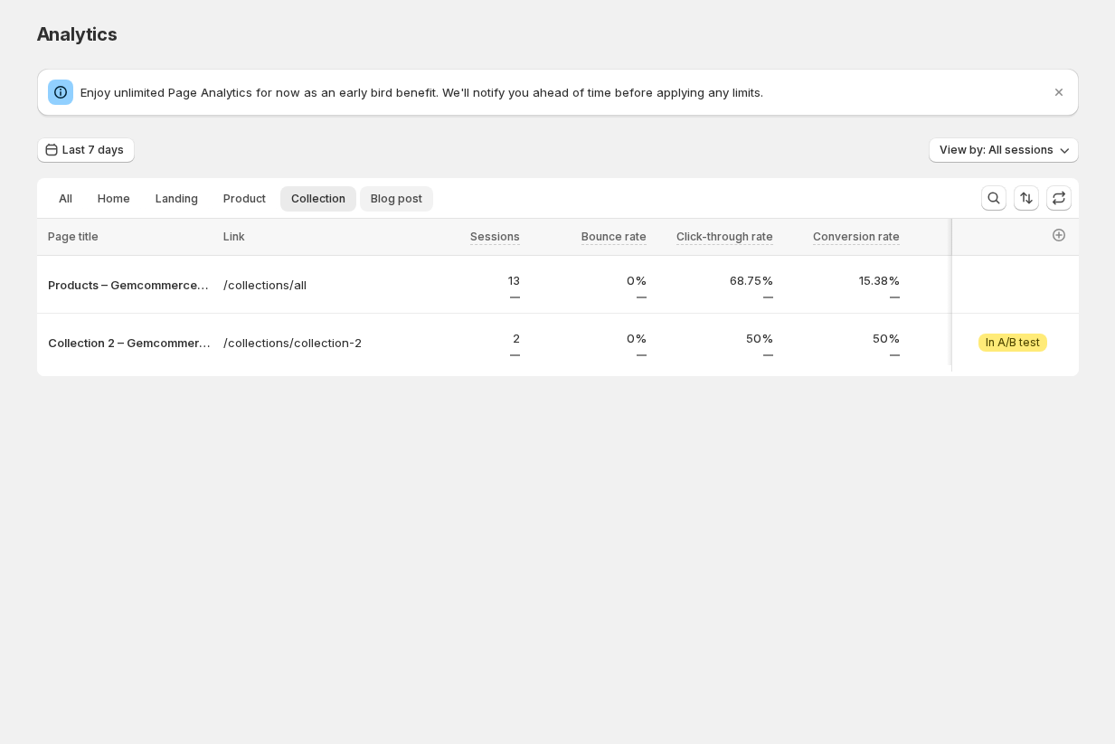
click at [409, 194] on span "Blog post" at bounding box center [397, 199] width 52 height 14
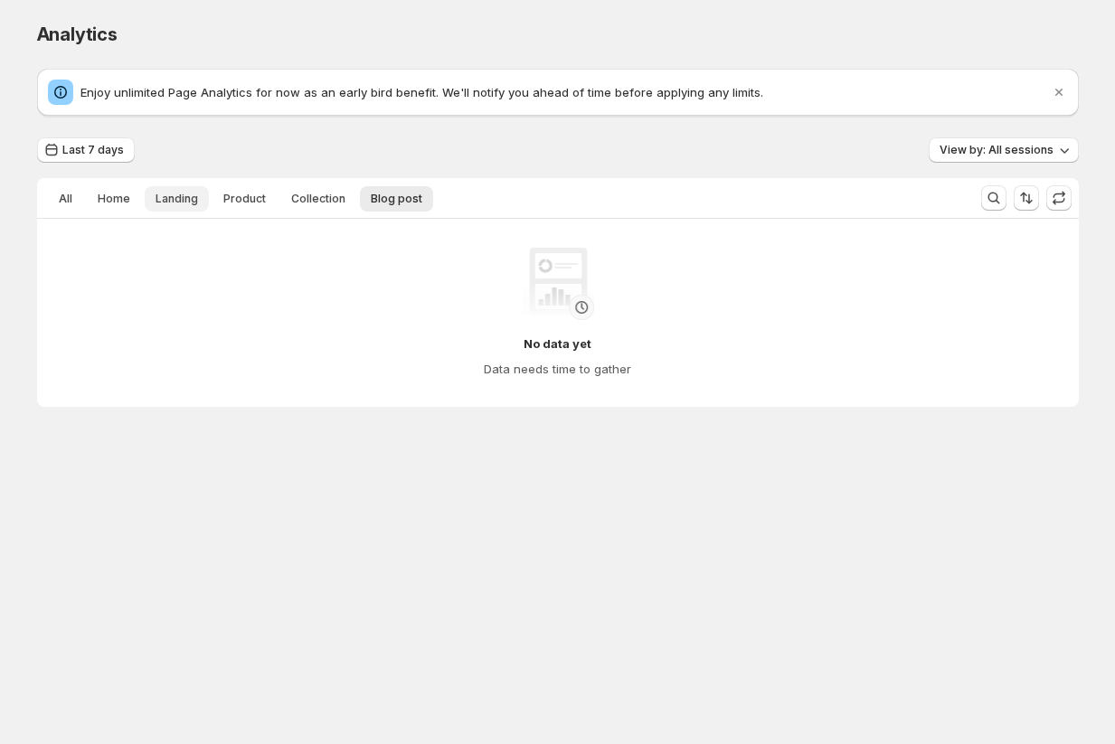
click at [167, 190] on button "Landing" at bounding box center [177, 198] width 64 height 25
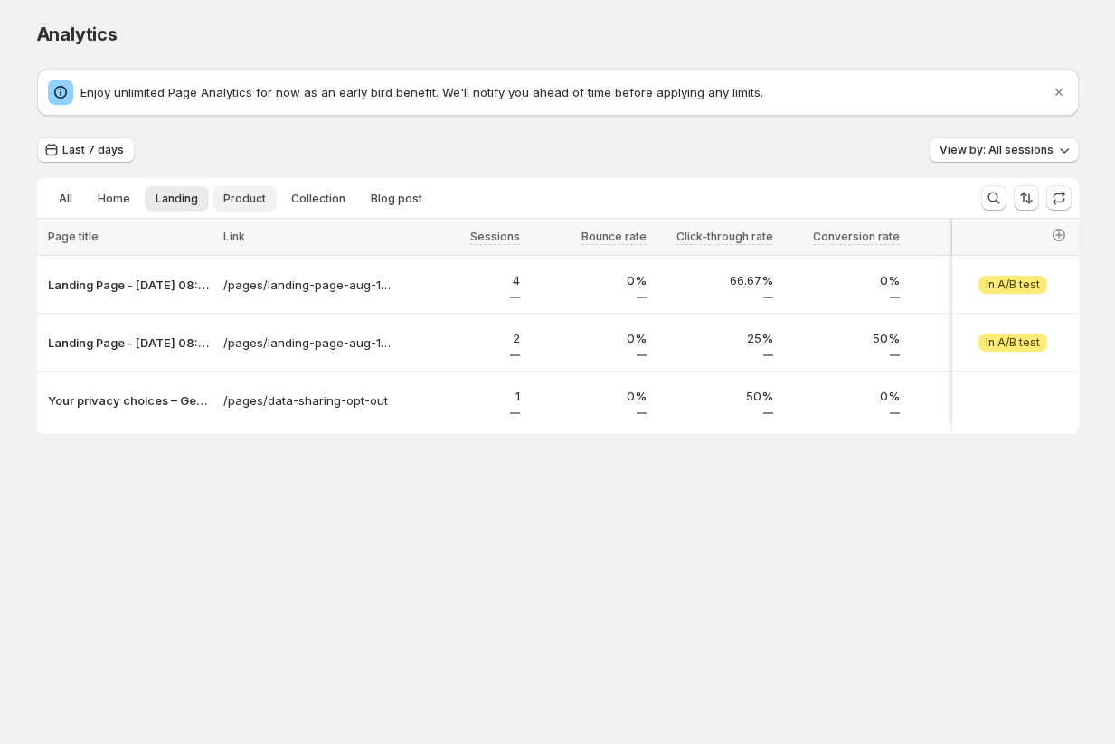
click at [247, 190] on button "Product" at bounding box center [245, 198] width 64 height 25
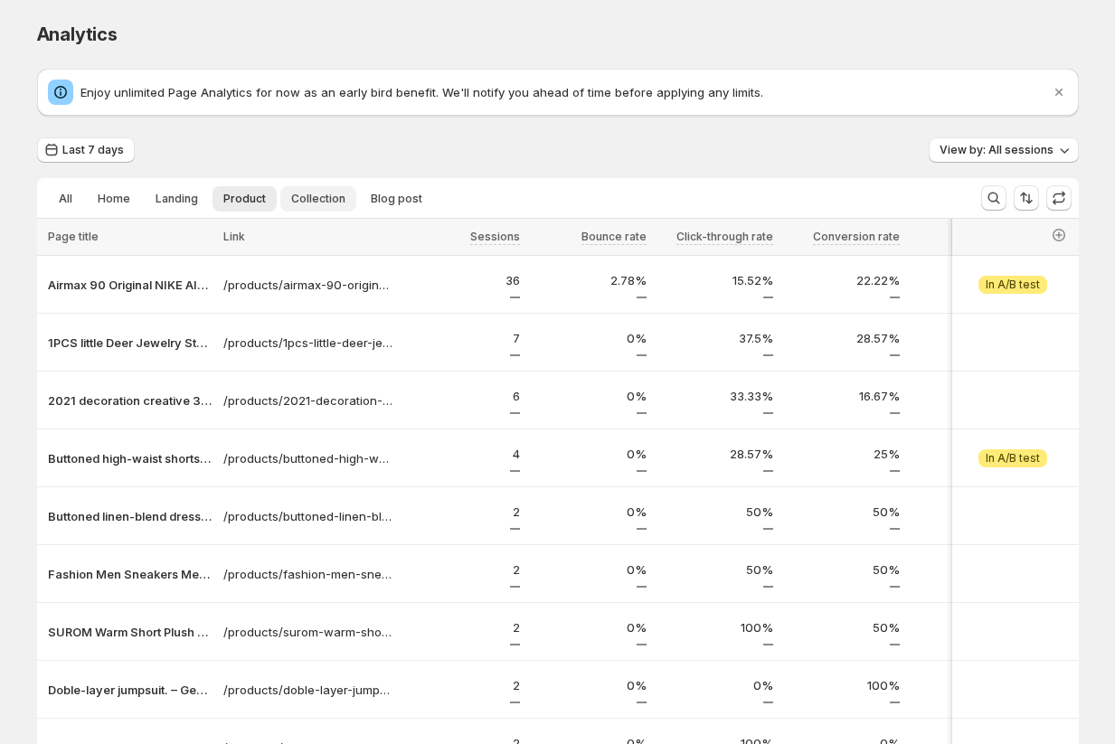
click at [318, 190] on button "Collection" at bounding box center [318, 198] width 76 height 25
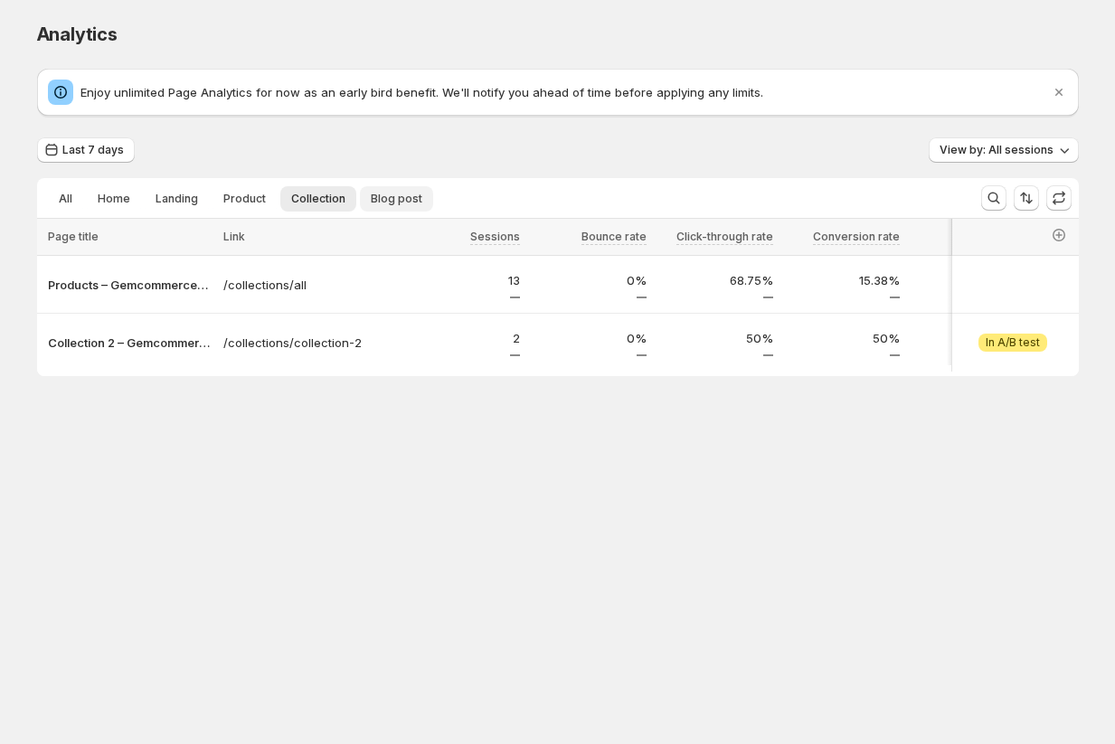
click at [393, 197] on span "Blog post" at bounding box center [397, 199] width 52 height 14
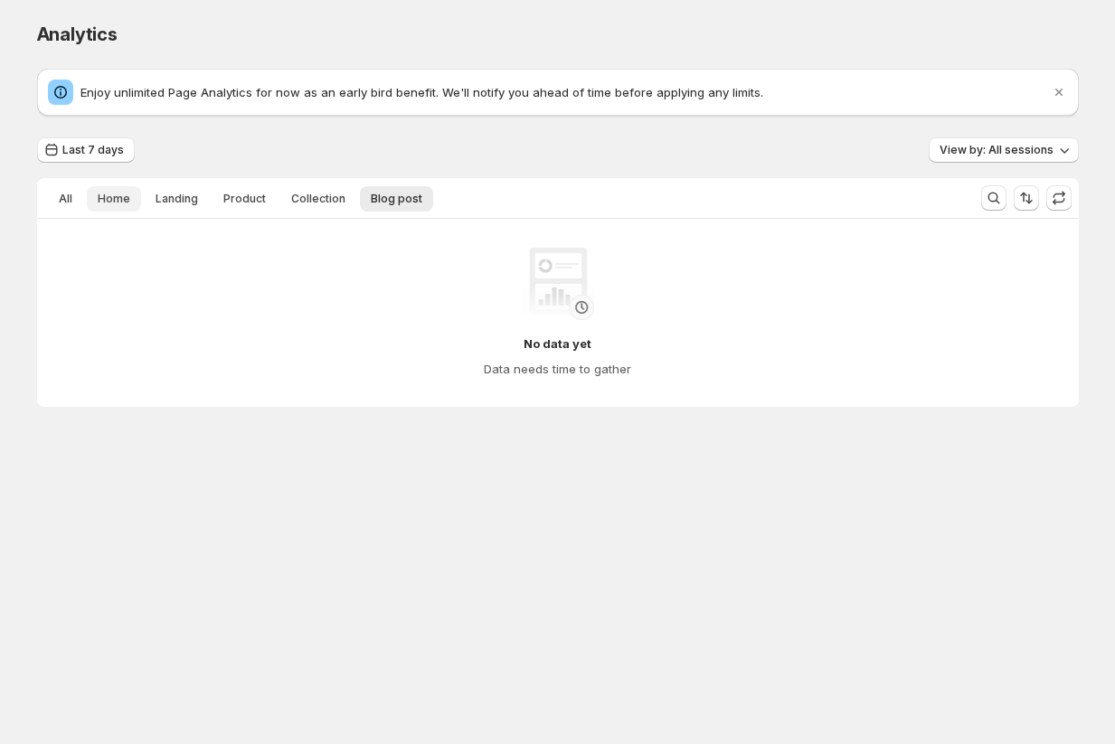
click at [109, 194] on span "Home" at bounding box center [114, 199] width 33 height 14
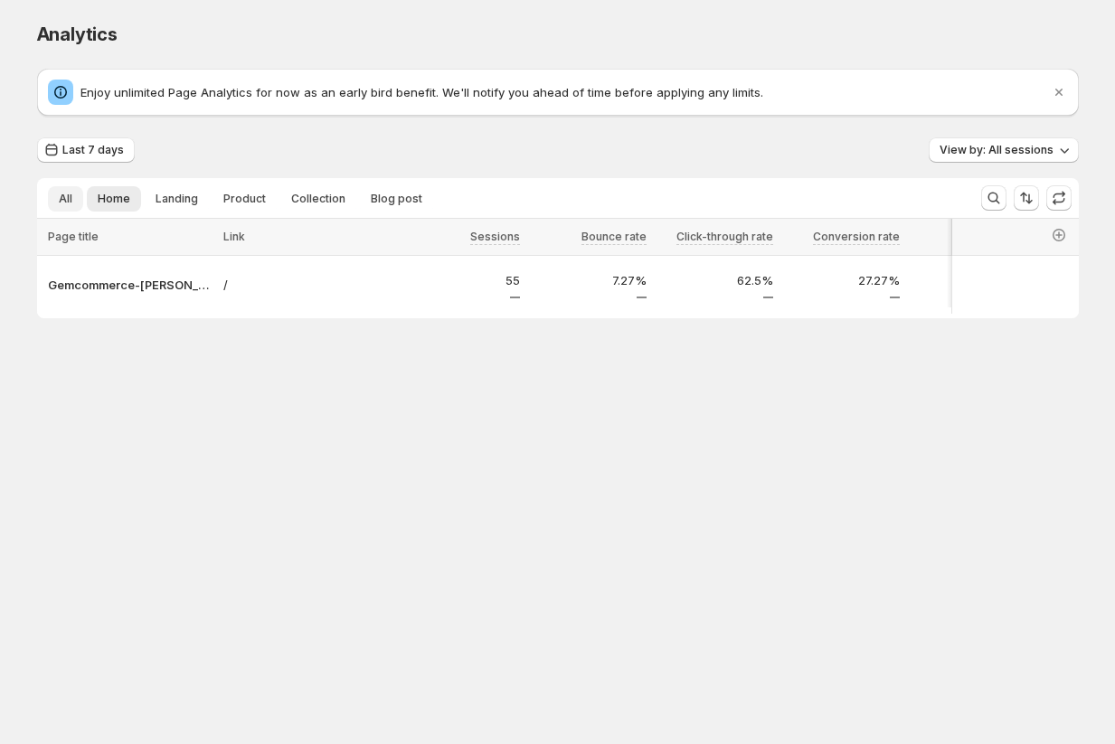
click at [71, 203] on button "All" at bounding box center [65, 198] width 35 height 25
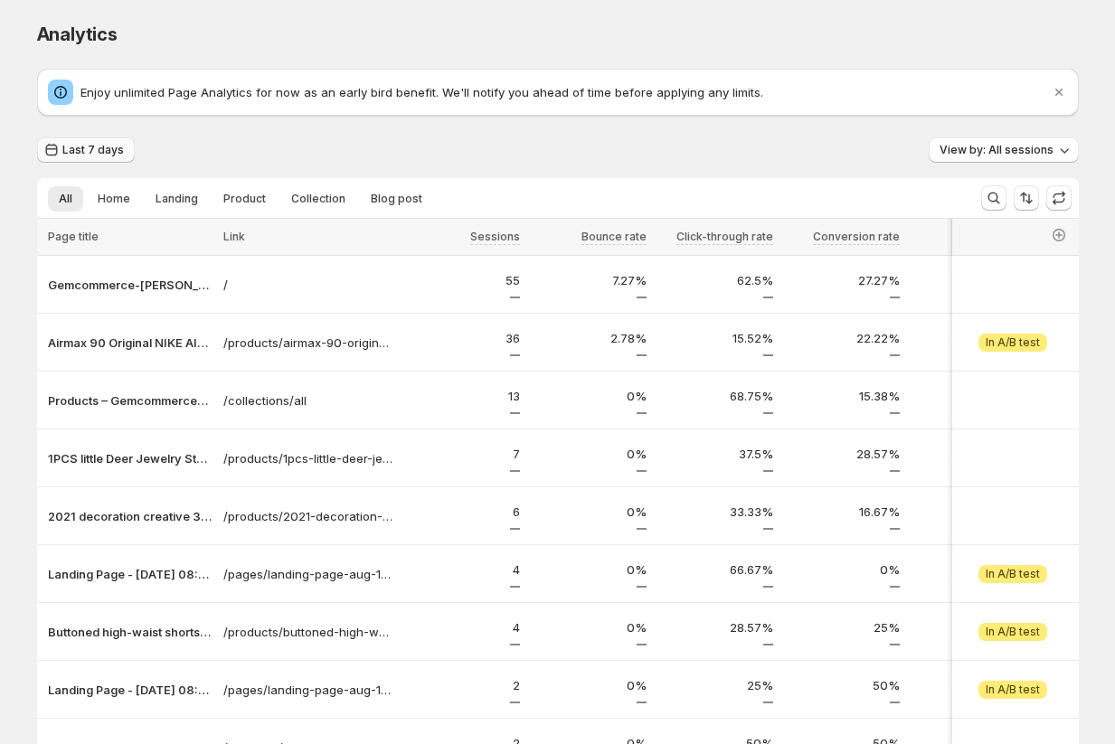
click at [78, 142] on button "Last 7 days" at bounding box center [86, 149] width 98 height 25
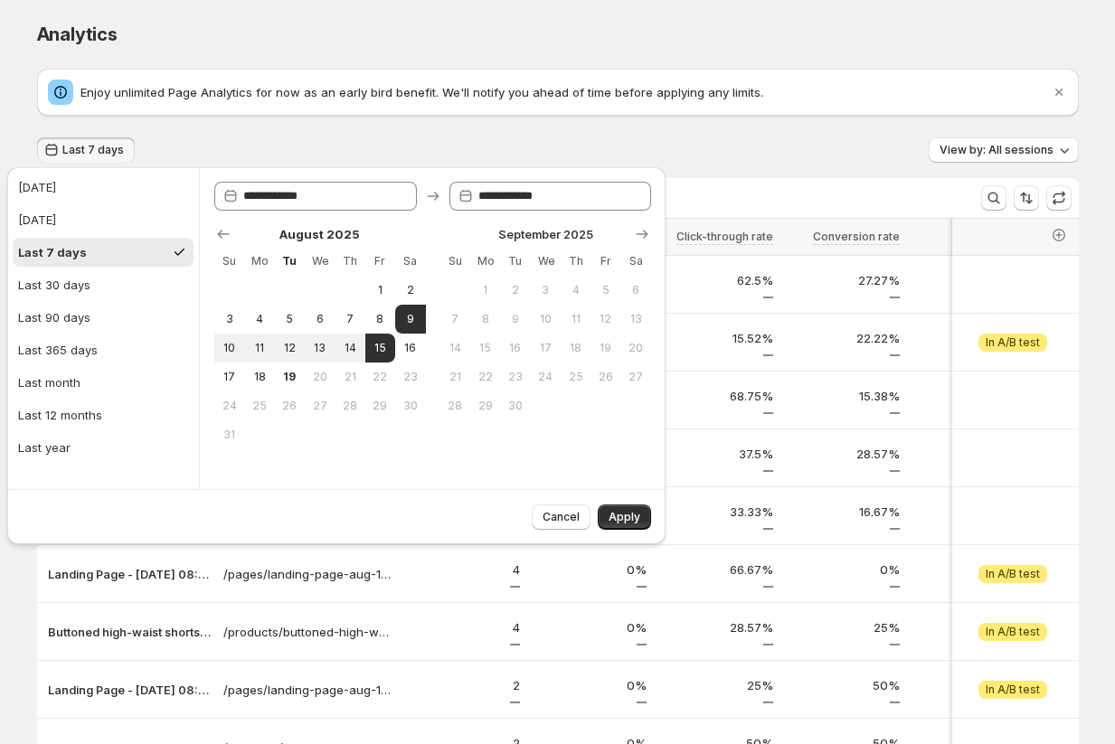
click at [225, 141] on div "Last 7 days View by: All sessions" at bounding box center [558, 150] width 1042 height 26
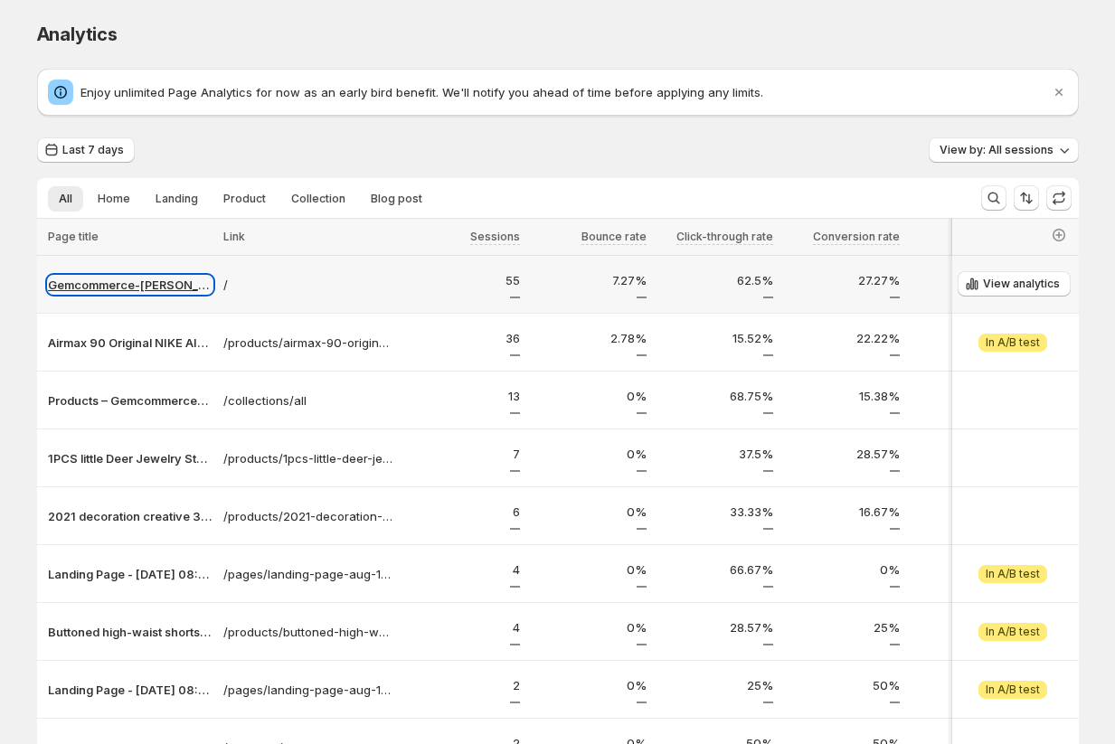
click at [109, 280] on p "Gemcommerce-sandy-dev" at bounding box center [130, 285] width 165 height 18
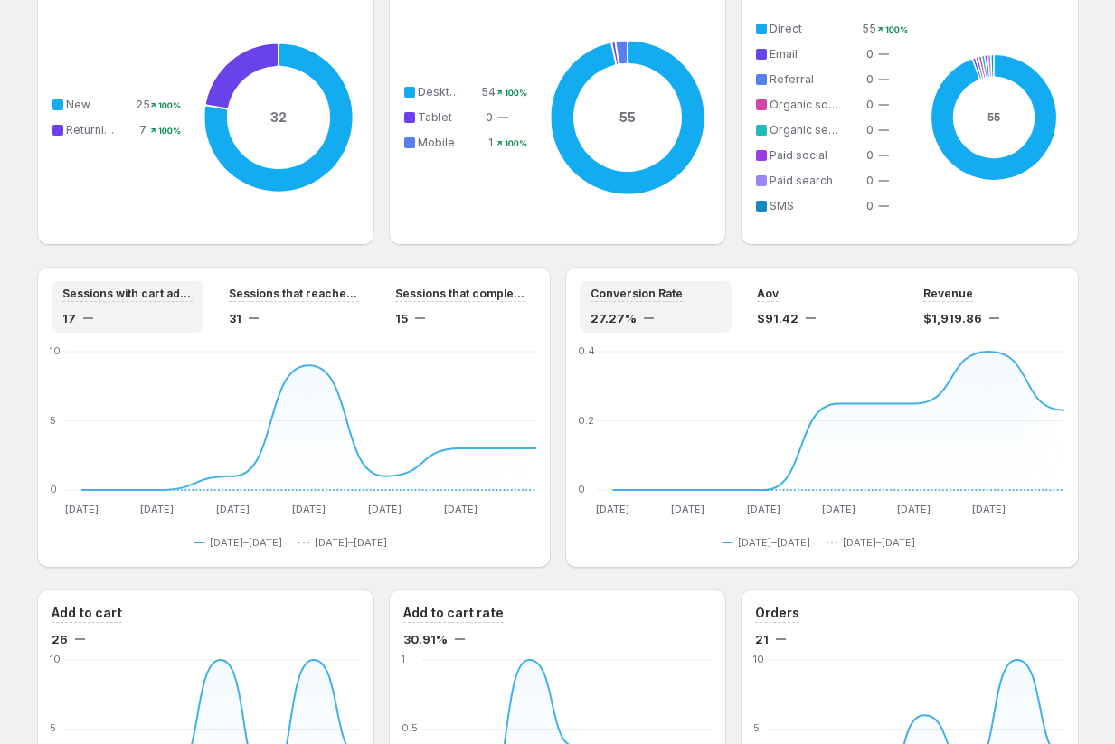
scroll to position [1261, 0]
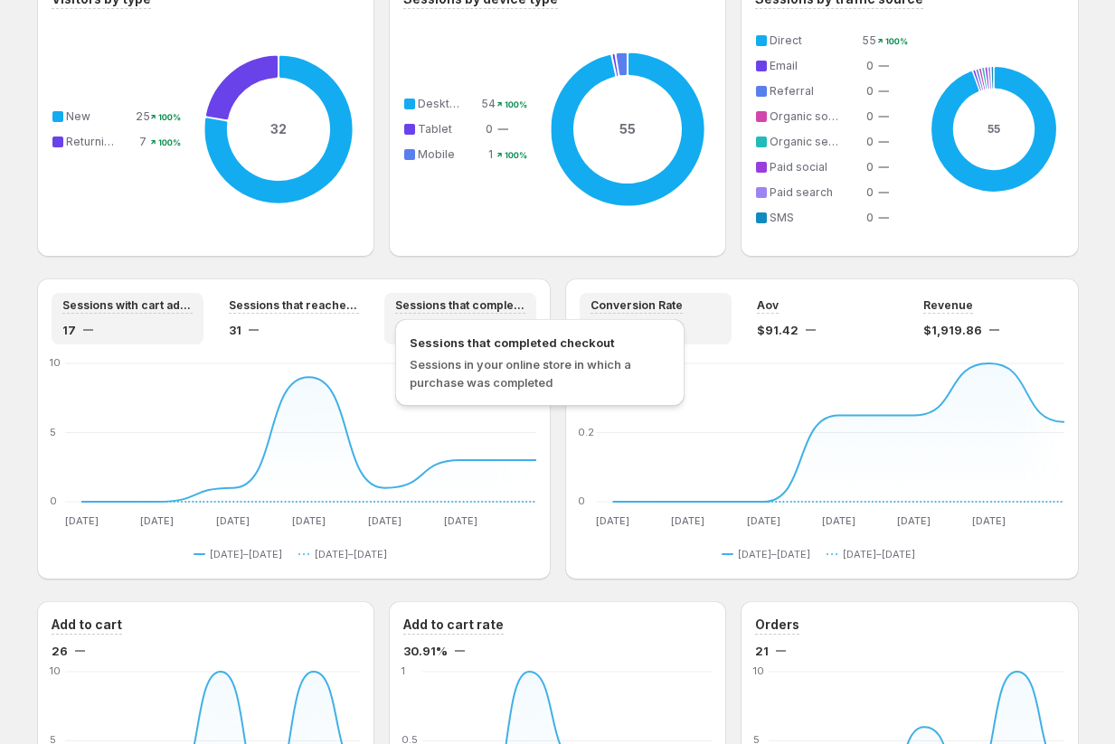
click at [489, 304] on span "Sessions that completed checkout" at bounding box center [460, 305] width 130 height 14
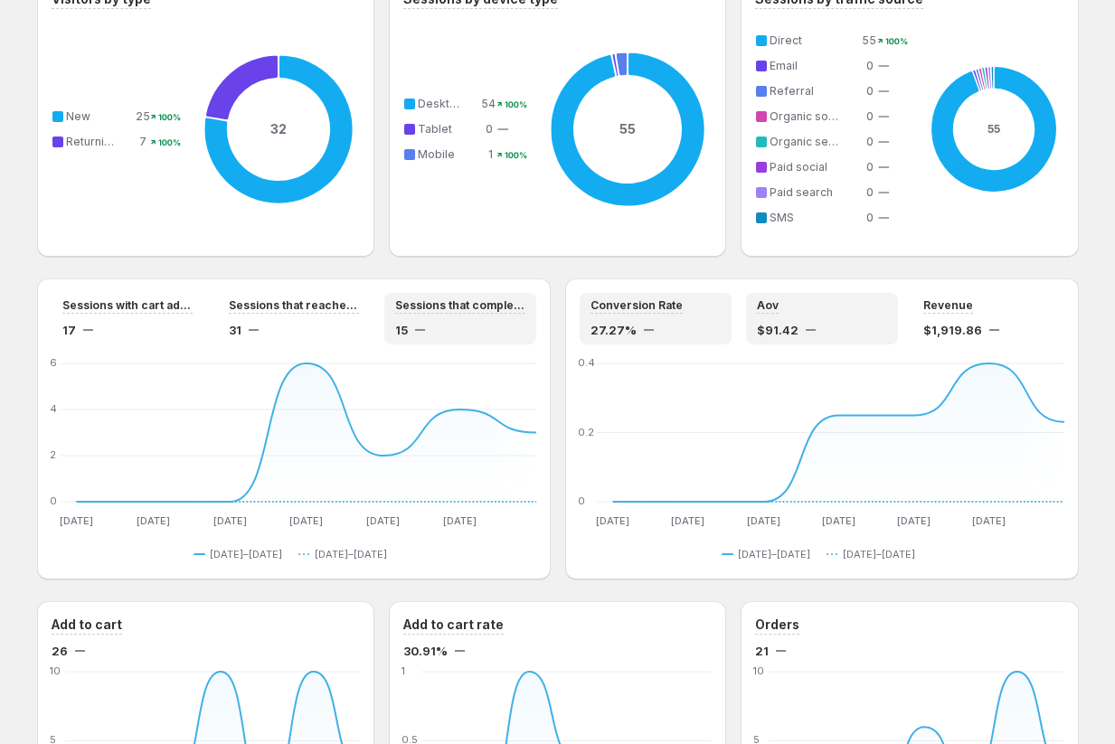
click at [589, 307] on div "Aov" at bounding box center [822, 305] width 130 height 15
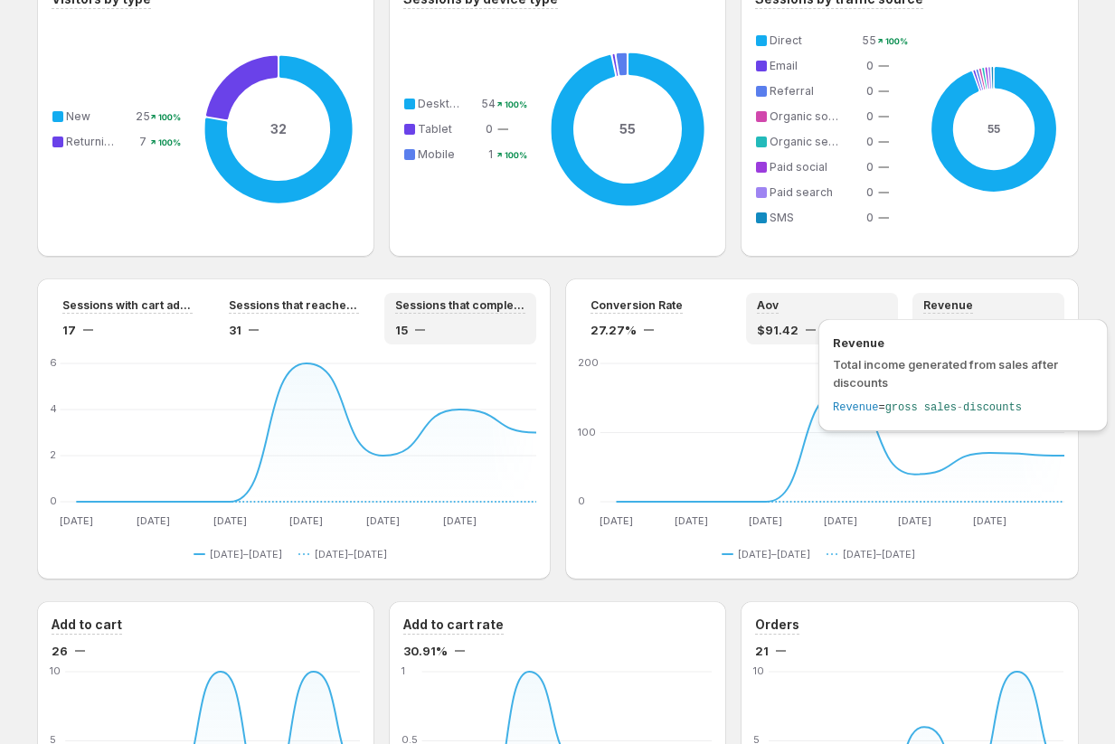
click at [589, 295] on div "Revenue $1,919.86" at bounding box center [988, 319] width 152 height 52
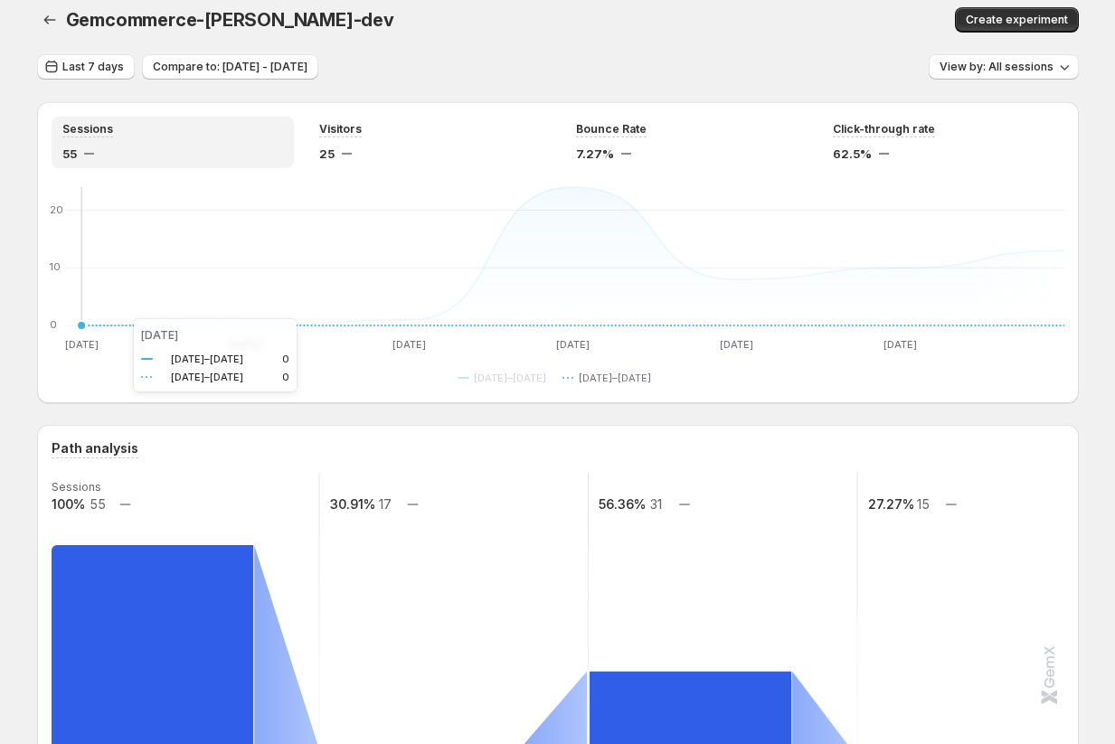
scroll to position [0, 0]
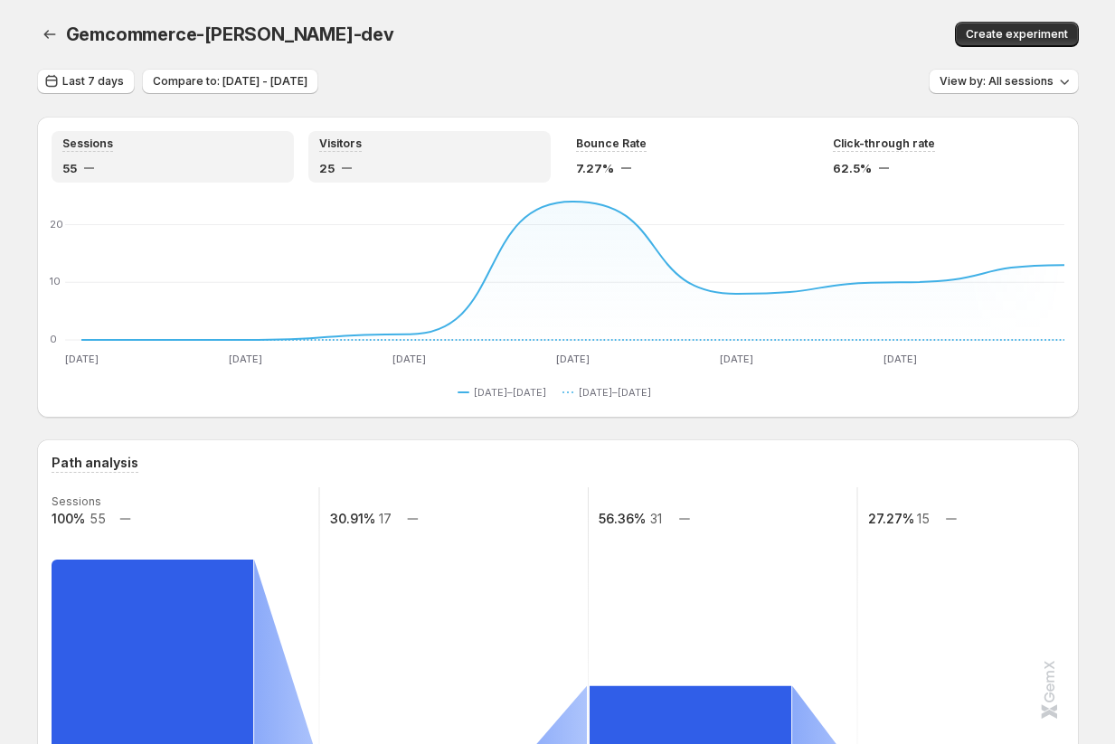
click at [410, 158] on div "Visitors 25" at bounding box center [429, 157] width 221 height 41
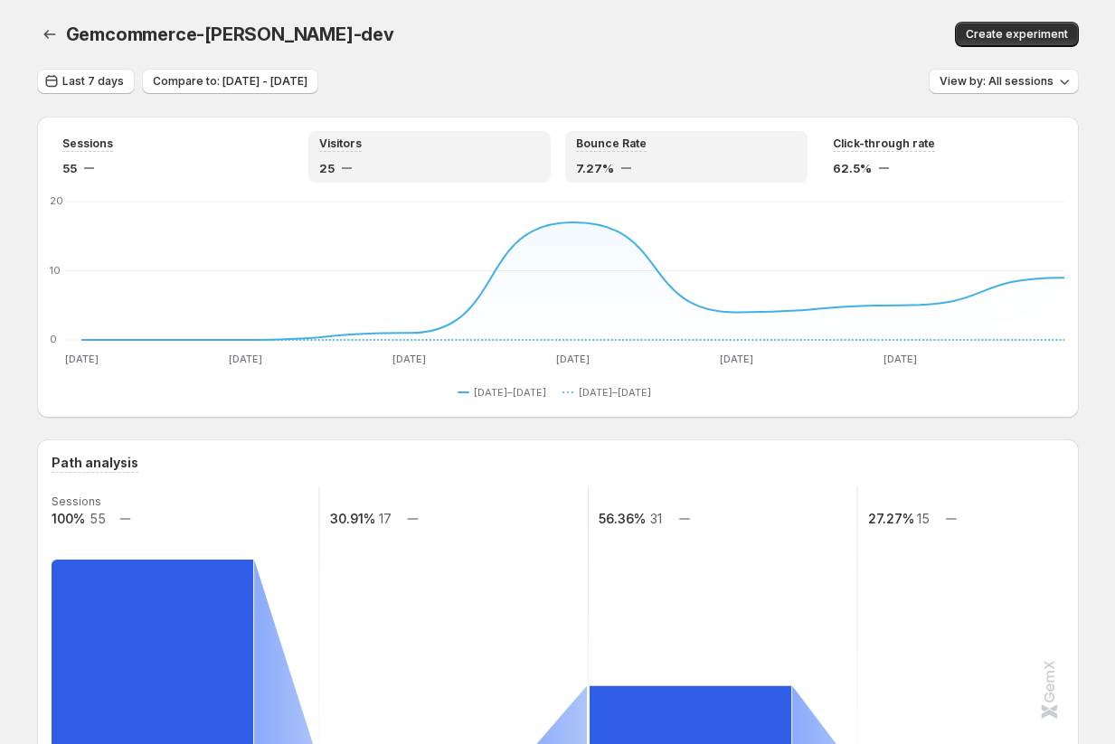
click at [589, 139] on div "Bounce Rate" at bounding box center [686, 144] width 221 height 15
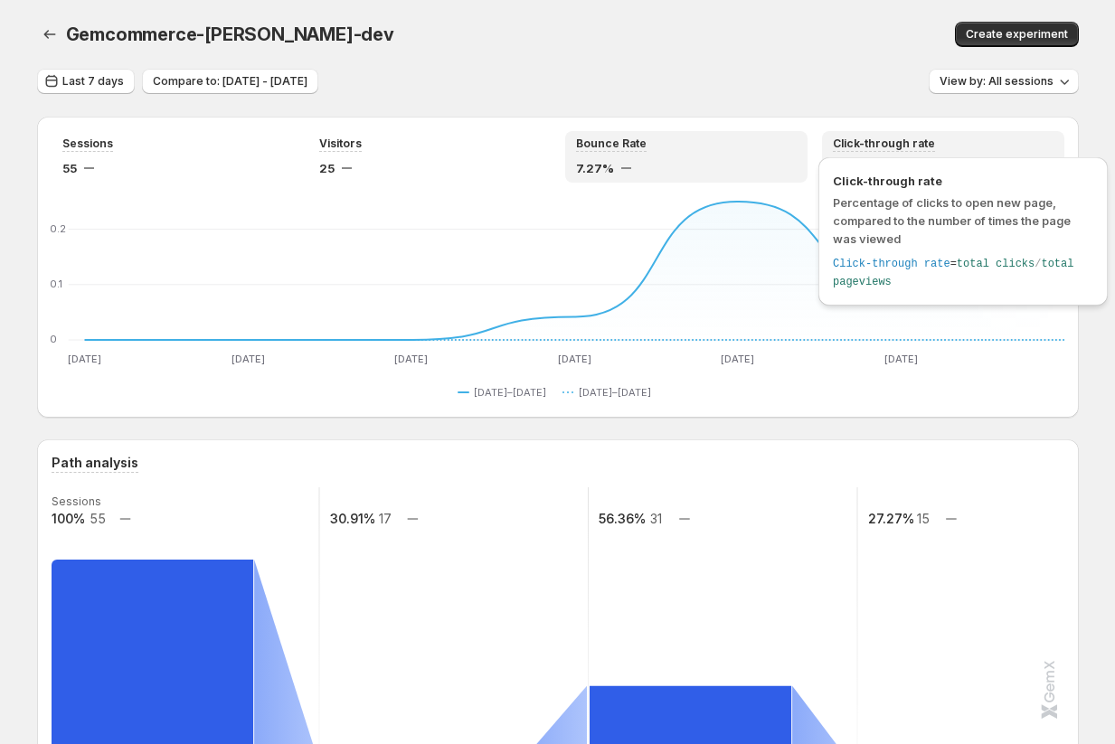
click at [589, 137] on span "Click-through rate" at bounding box center [884, 144] width 102 height 14
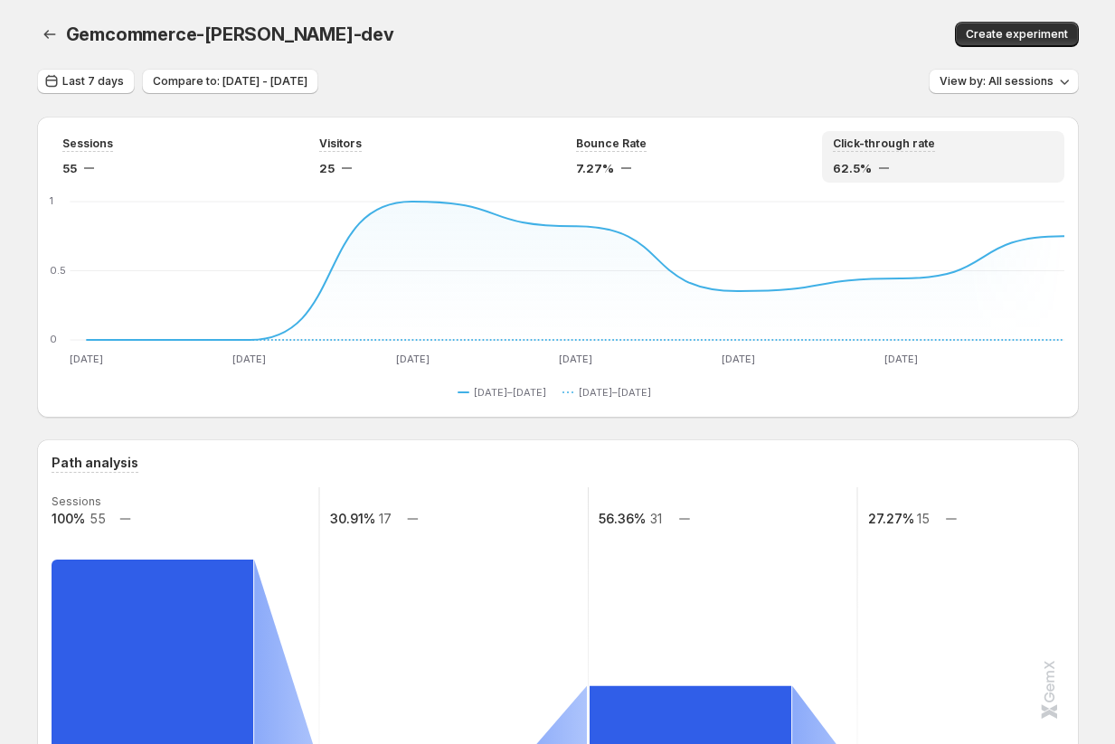
click at [589, 141] on div "Click-through rate" at bounding box center [943, 144] width 221 height 15
click at [589, 81] on span "View by: All sessions" at bounding box center [997, 81] width 114 height 14
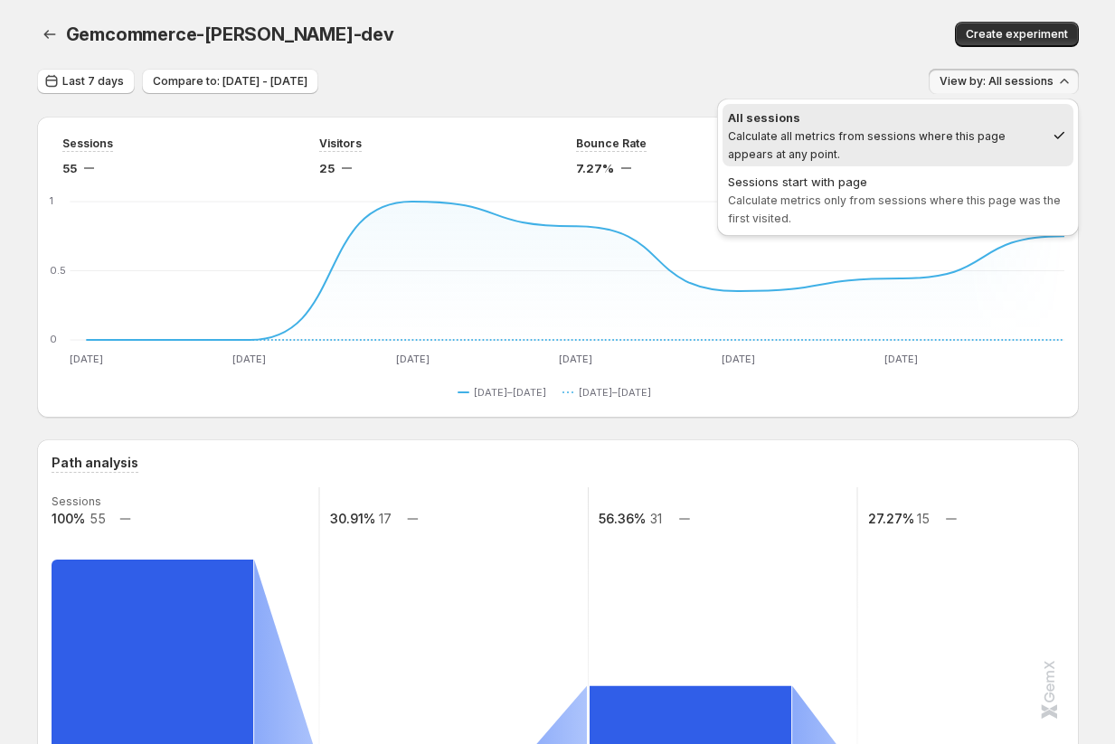
click at [589, 40] on div "Create experiment" at bounding box center [880, 34] width 397 height 25
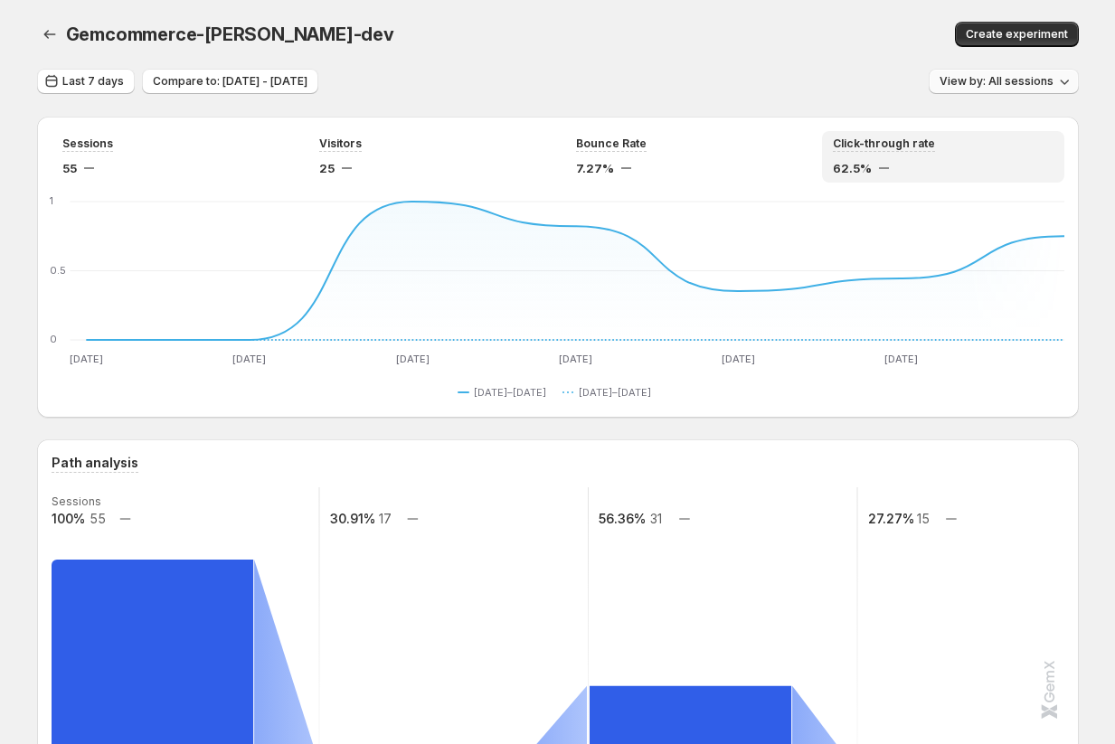
click at [589, 79] on span "View by: All sessions" at bounding box center [997, 81] width 114 height 14
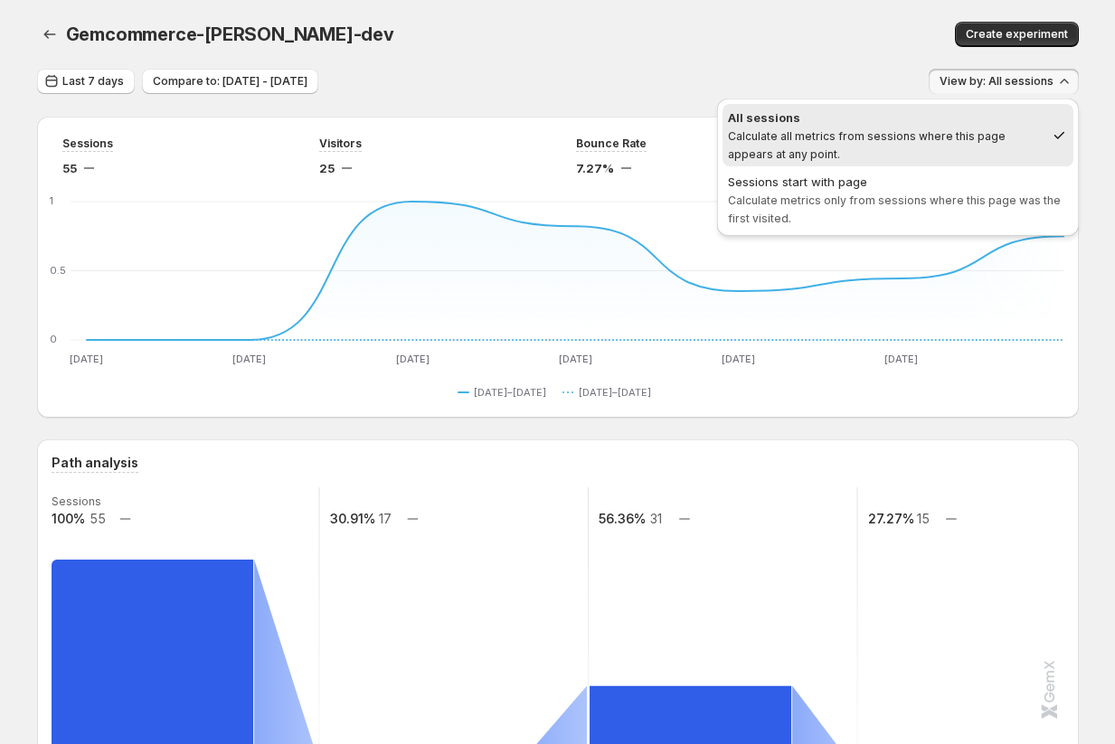
click at [589, 40] on div "Gemcommerce-sandy-dev" at bounding box center [366, 34] width 601 height 25
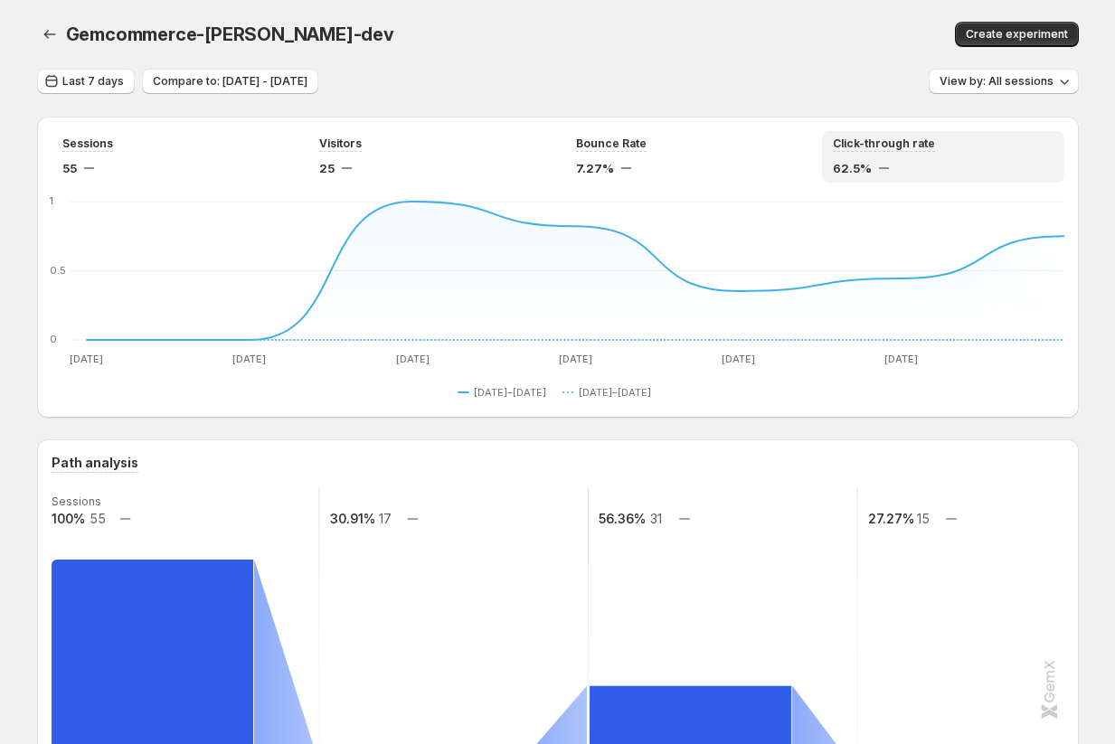
click at [589, 77] on div "Last 7 days Compare to: Aug 02, 2025 - Aug 08, 2025 View by: All sessions" at bounding box center [558, 82] width 1042 height 26
click at [589, 80] on span "View by: All sessions" at bounding box center [997, 81] width 114 height 14
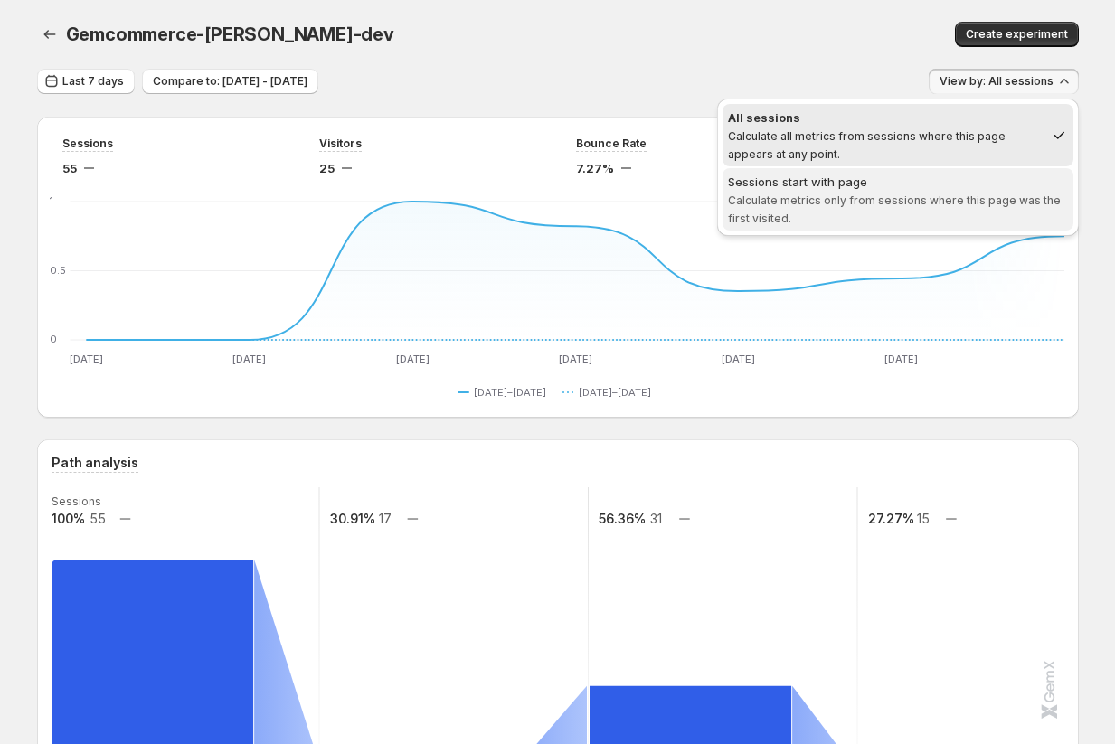
click at [589, 196] on span "Calculate metrics only from sessions where this page was the first visited." at bounding box center [894, 210] width 333 height 32
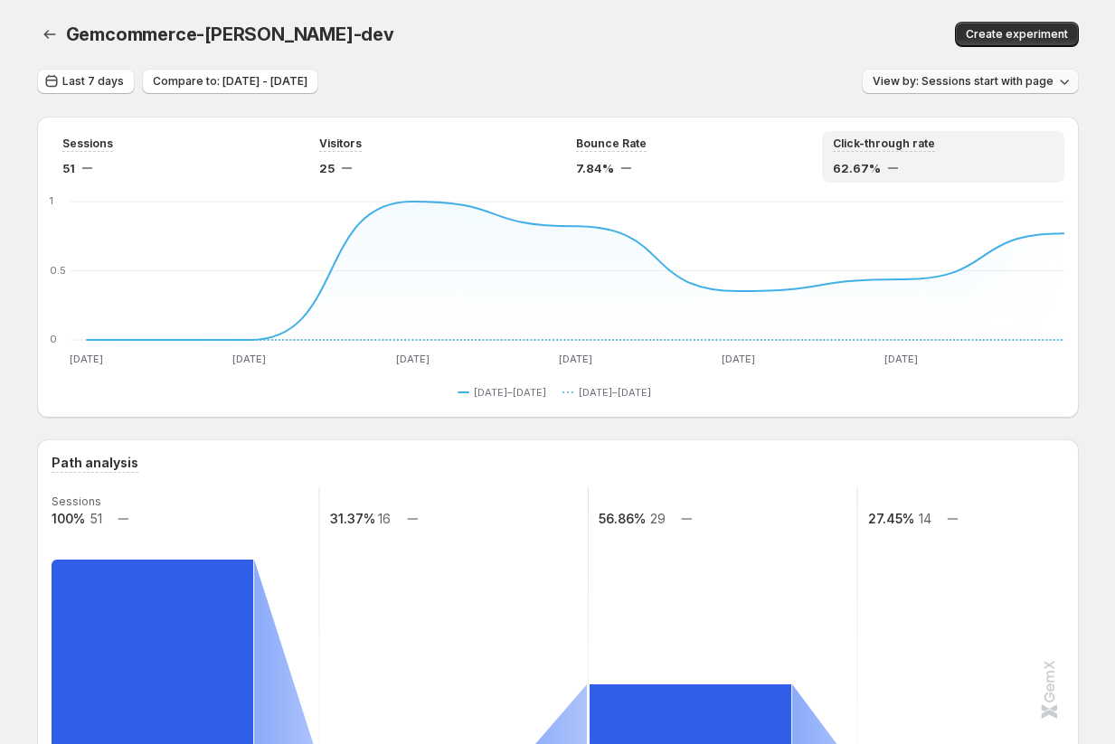
click at [589, 77] on span "View by: Sessions start with page" at bounding box center [963, 81] width 181 height 14
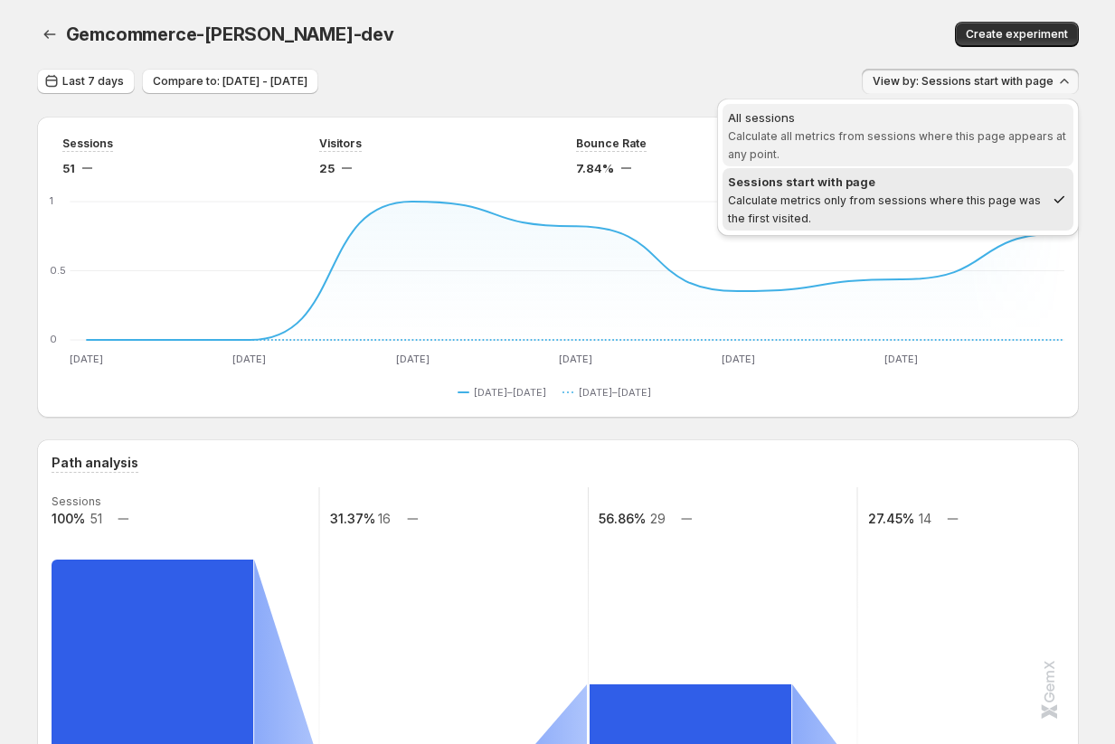
click at [589, 134] on span "Calculate all metrics from sessions where this page appears at any point." at bounding box center [897, 145] width 338 height 32
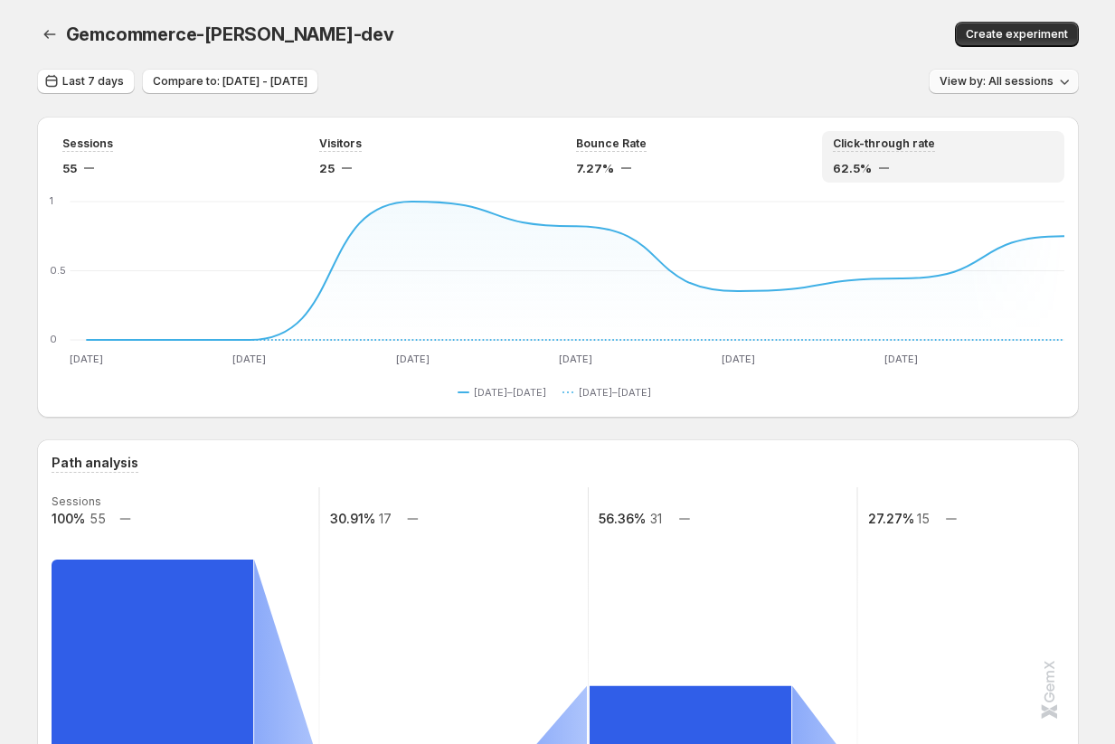
click at [589, 90] on button "View by: All sessions" at bounding box center [1004, 81] width 150 height 25
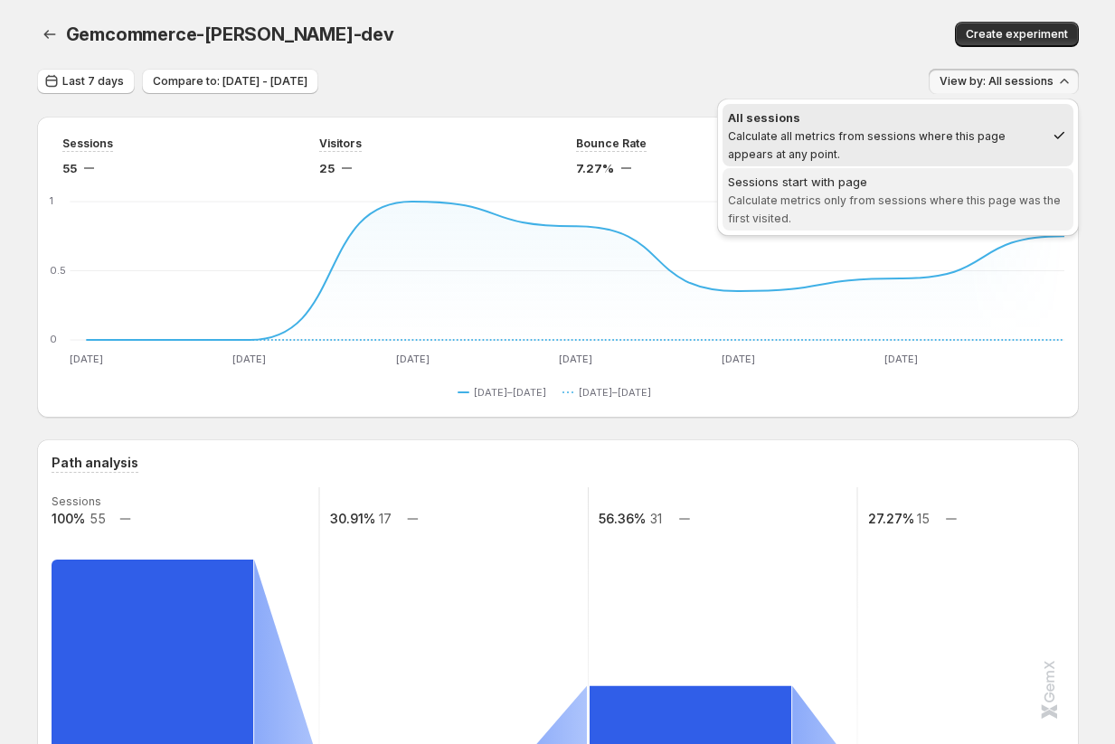
click at [589, 207] on span "Sessions start with page Calculate metrics only from sessions where this page w…" at bounding box center [898, 200] width 340 height 54
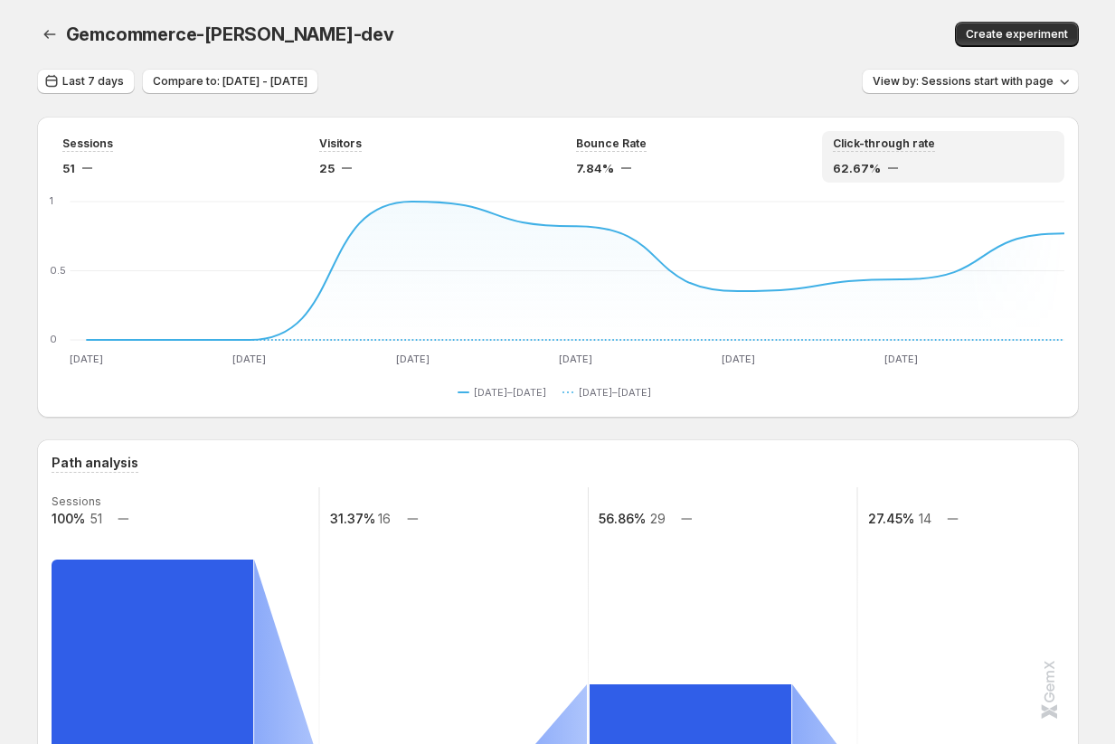
click at [589, 51] on div "Gemcommerce-sandy-dev. This page is ready Gemcommerce-sandy-dev Create experime…" at bounding box center [558, 34] width 1042 height 69
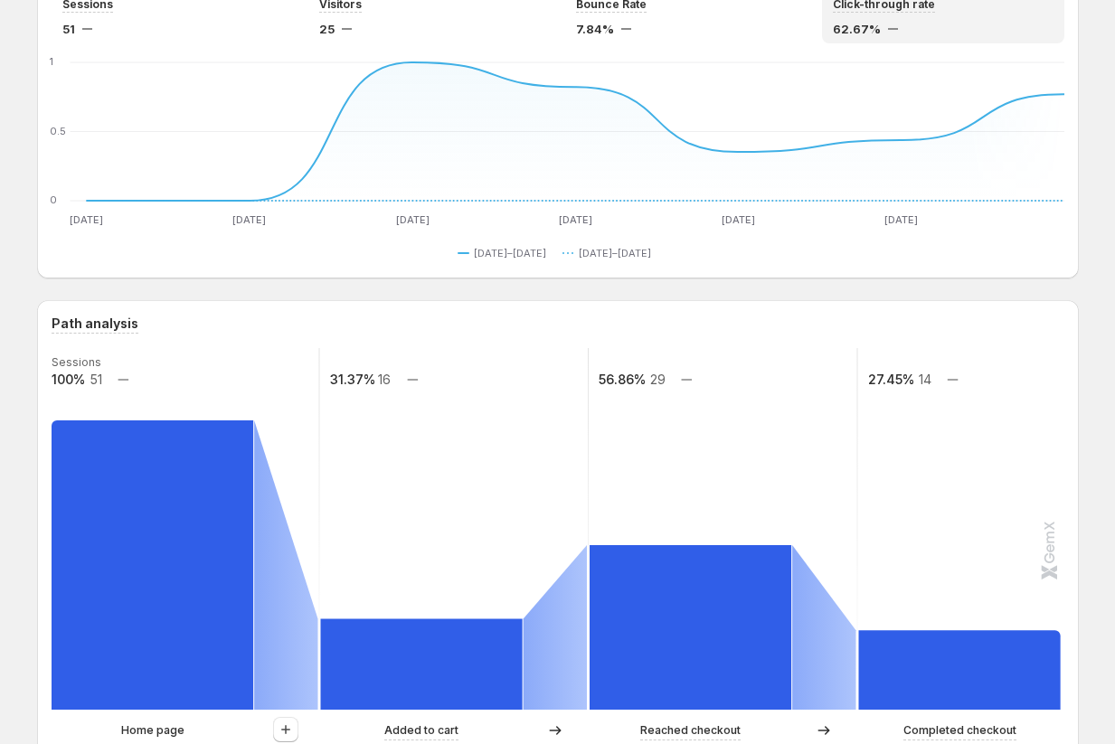
scroll to position [7, 0]
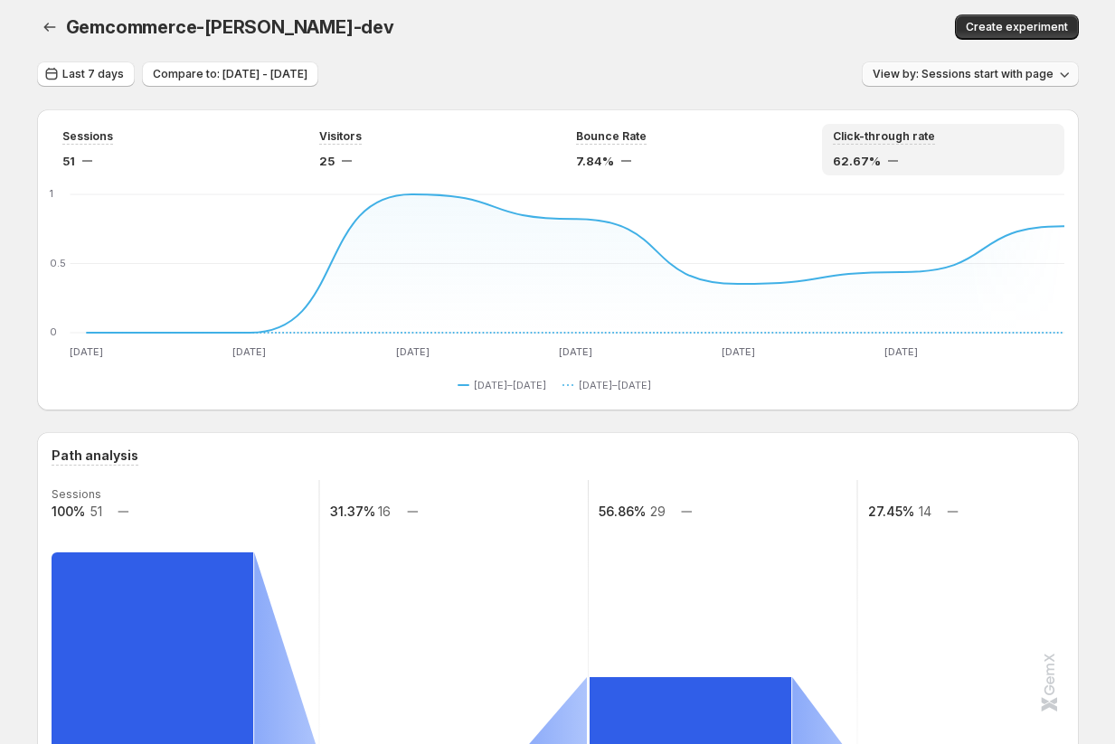
click at [589, 74] on span "View by: Sessions start with page" at bounding box center [963, 74] width 181 height 14
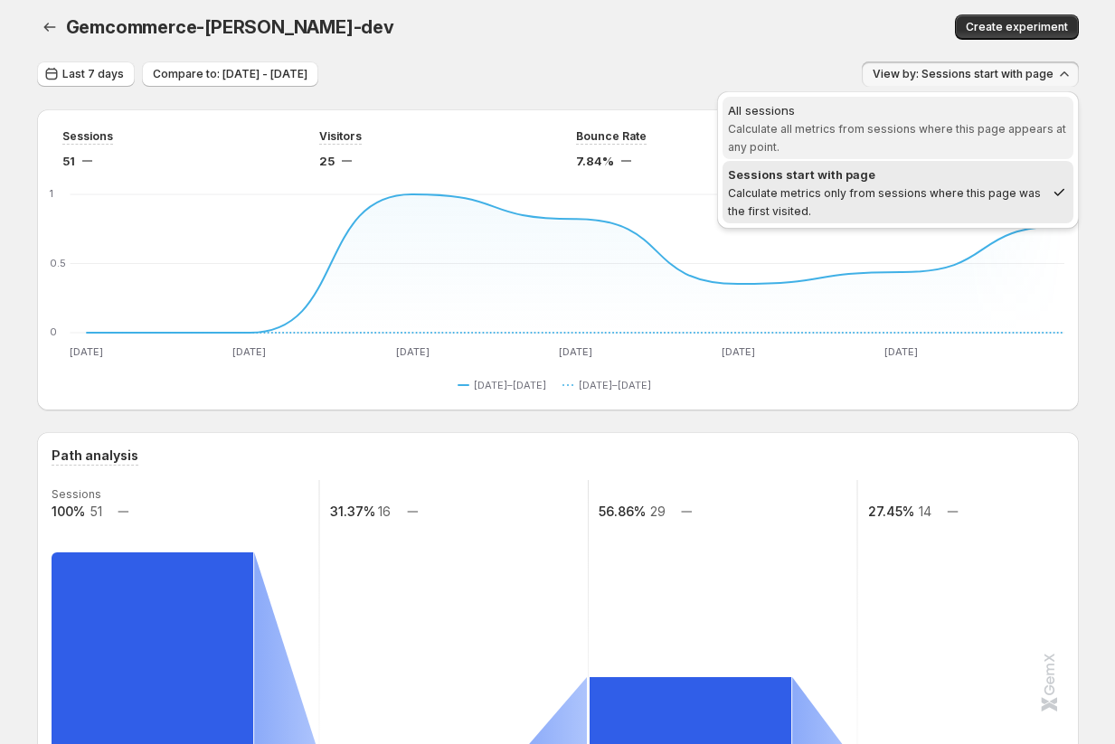
click at [589, 138] on span "All sessions Calculate all metrics from sessions where this page appears at any…" at bounding box center [898, 128] width 340 height 54
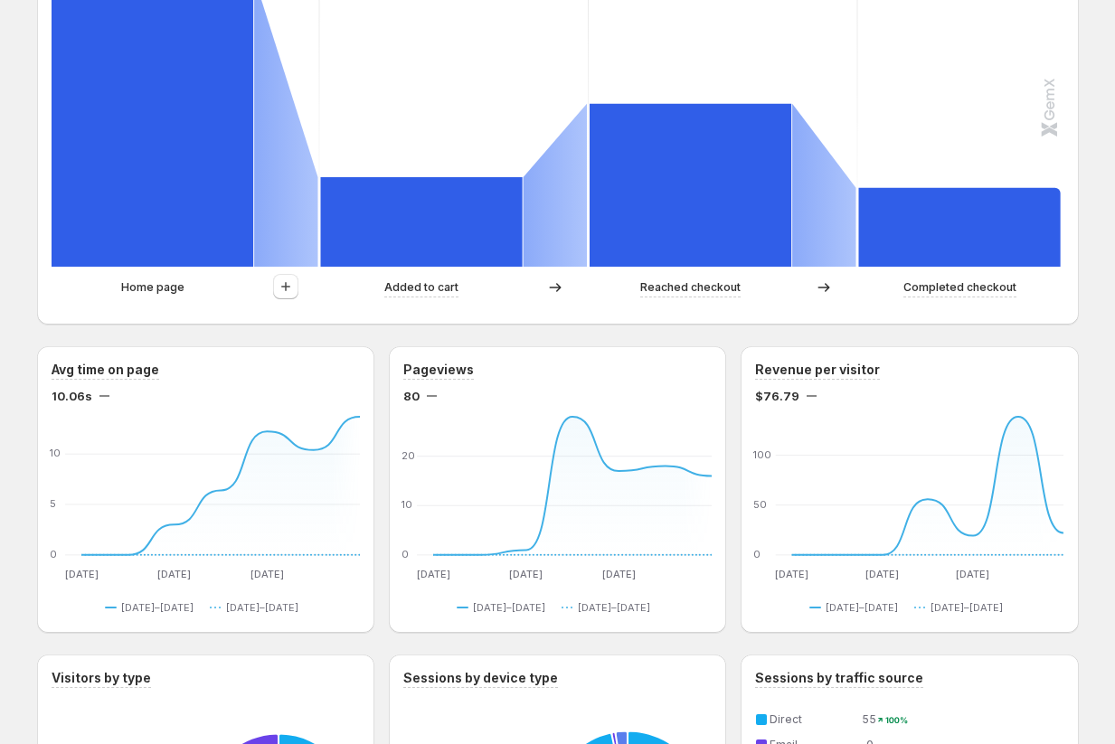
scroll to position [0, 0]
